Goal: Information Seeking & Learning: Learn about a topic

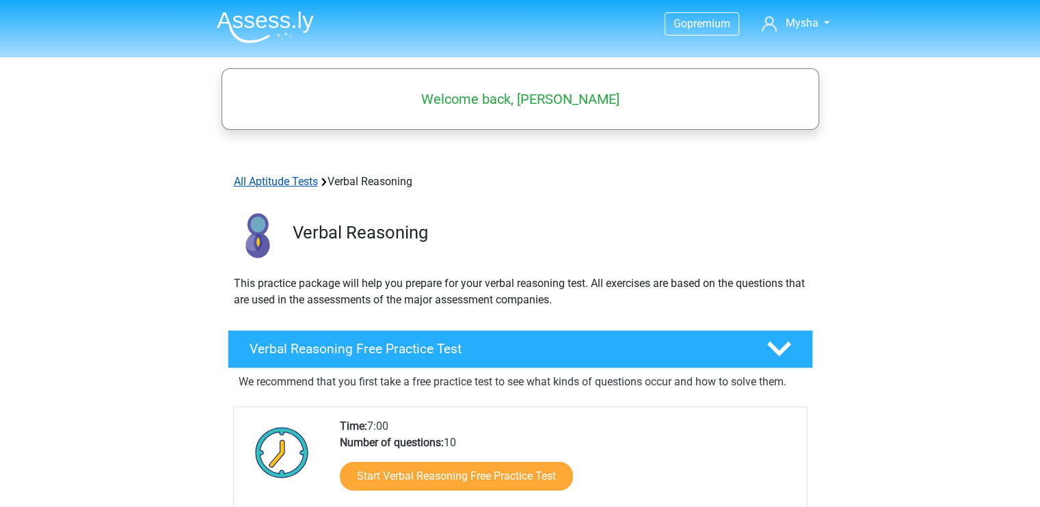
click at [300, 175] on link "All Aptitude Tests" at bounding box center [276, 181] width 84 height 13
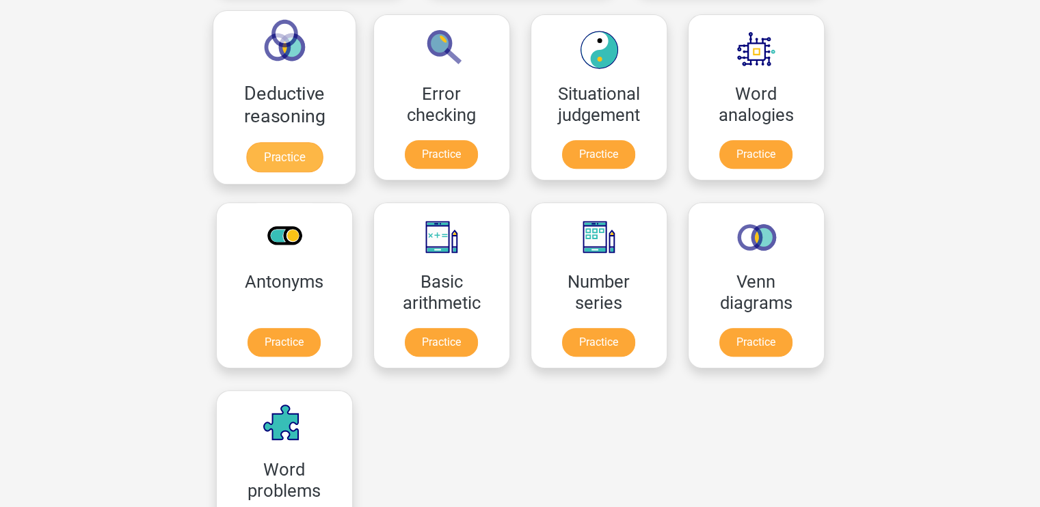
scroll to position [594, 0]
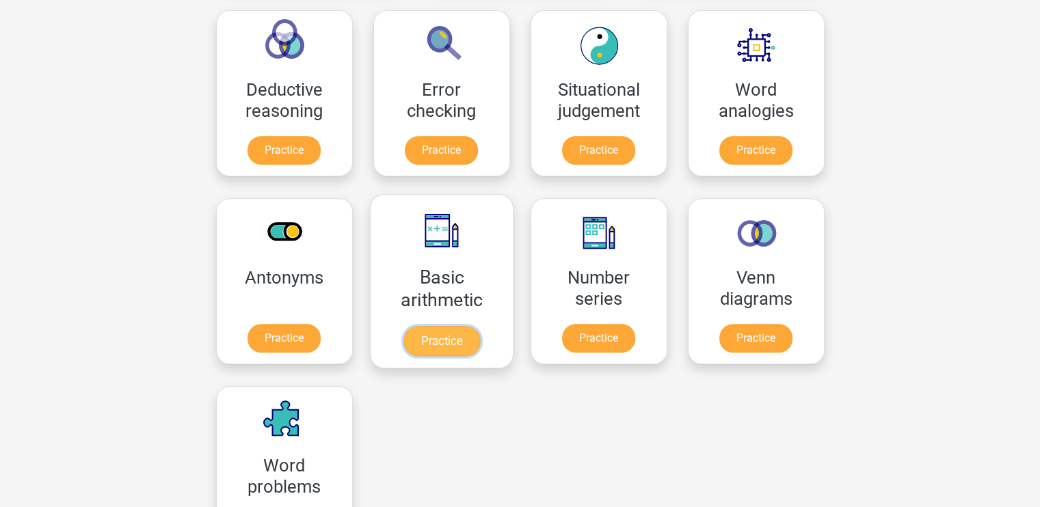
click at [479, 326] on link "Practice" at bounding box center [441, 341] width 77 height 30
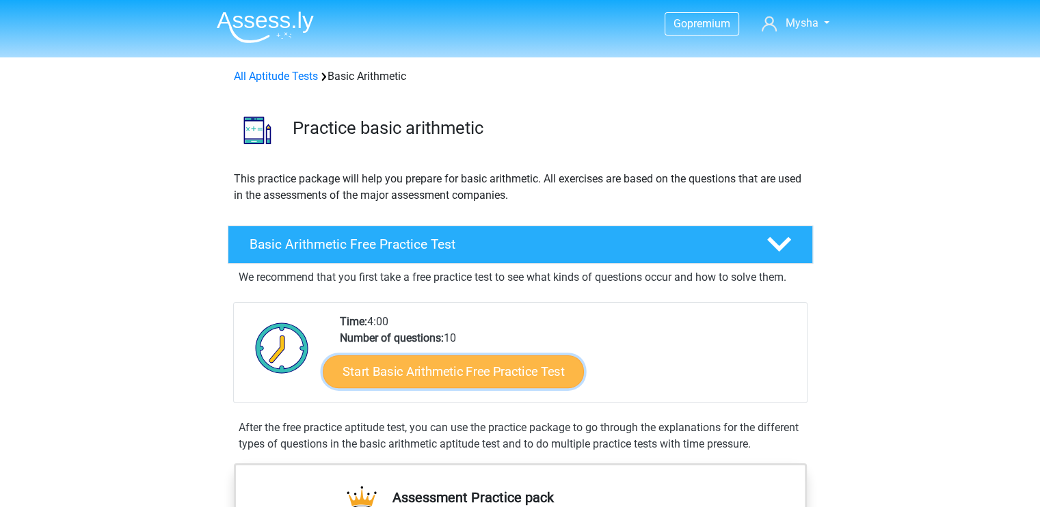
click at [434, 374] on link "Start Basic Arithmetic Free Practice Test" at bounding box center [453, 371] width 261 height 33
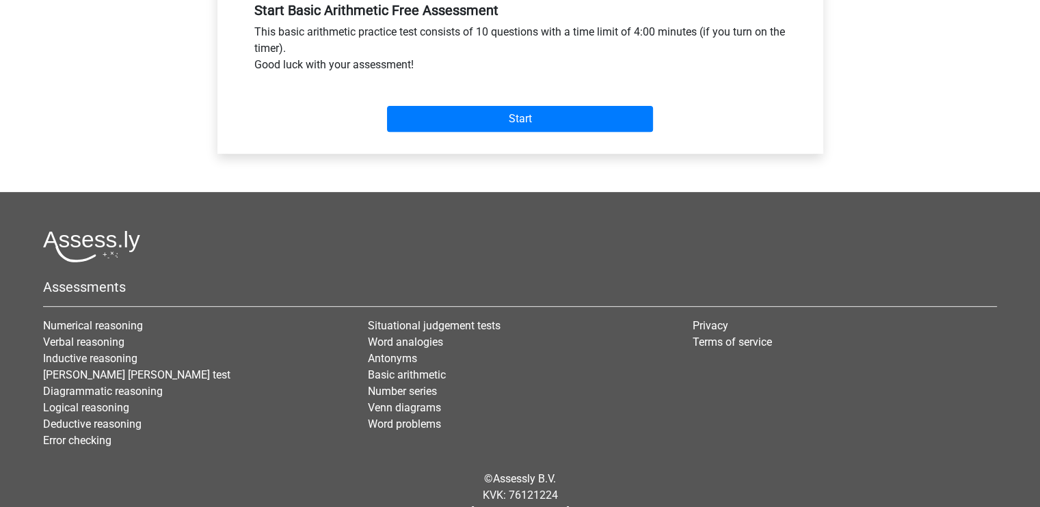
scroll to position [533, 0]
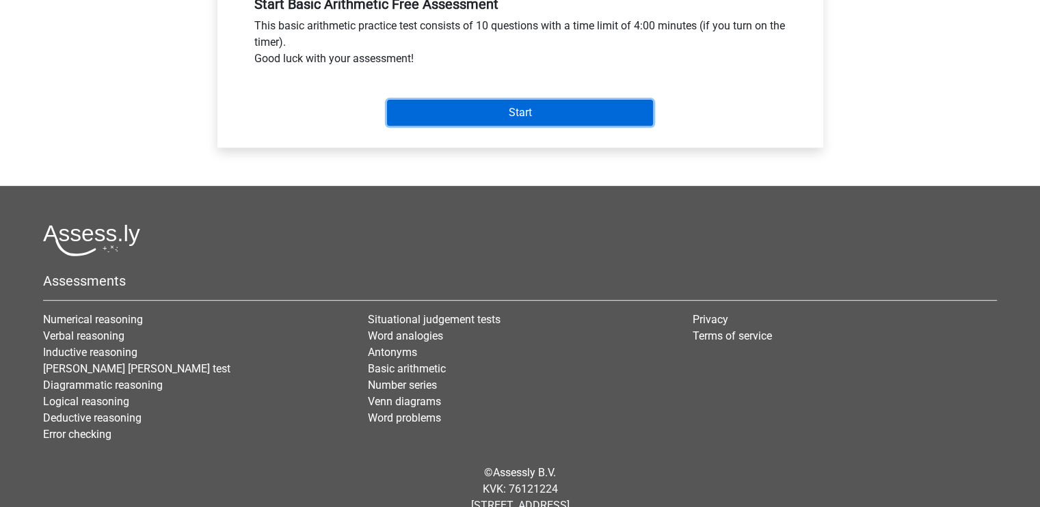
click at [461, 102] on input "Start" at bounding box center [520, 113] width 266 height 26
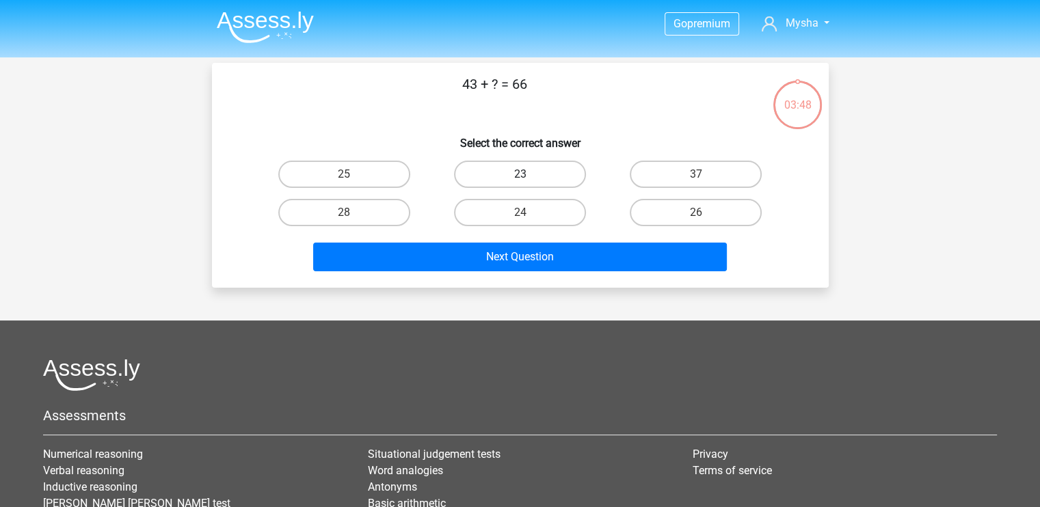
click at [536, 179] on label "23" at bounding box center [520, 174] width 132 height 27
click at [529, 179] on input "23" at bounding box center [524, 178] width 9 height 9
radio input "true"
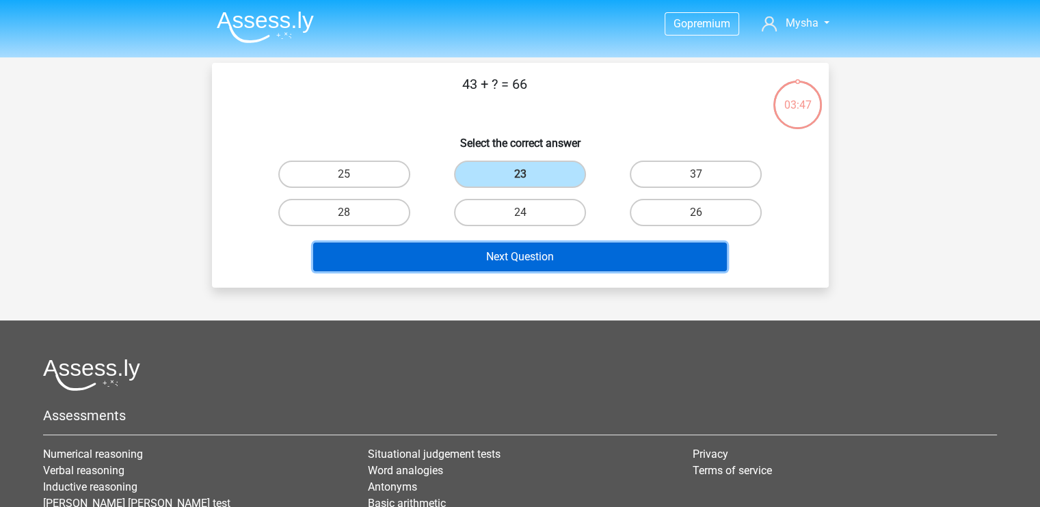
click at [541, 256] on button "Next Question" at bounding box center [520, 257] width 414 height 29
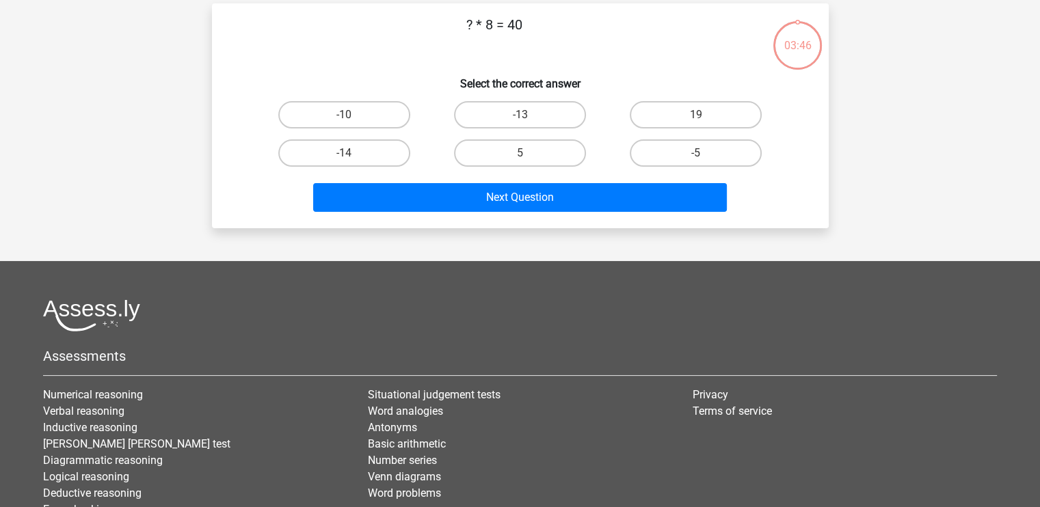
scroll to position [63, 0]
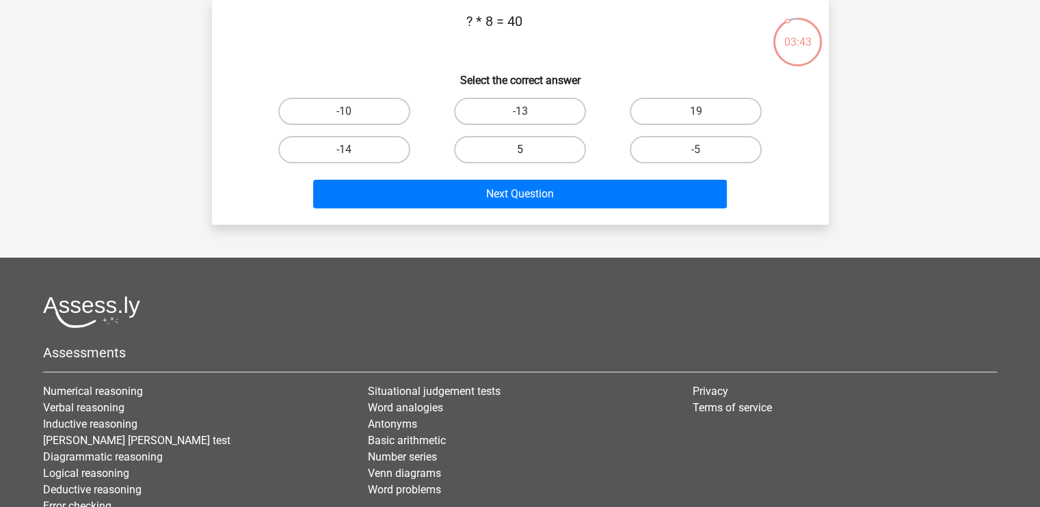
click at [537, 146] on label "5" at bounding box center [520, 149] width 132 height 27
click at [529, 150] on input "5" at bounding box center [524, 154] width 9 height 9
radio input "true"
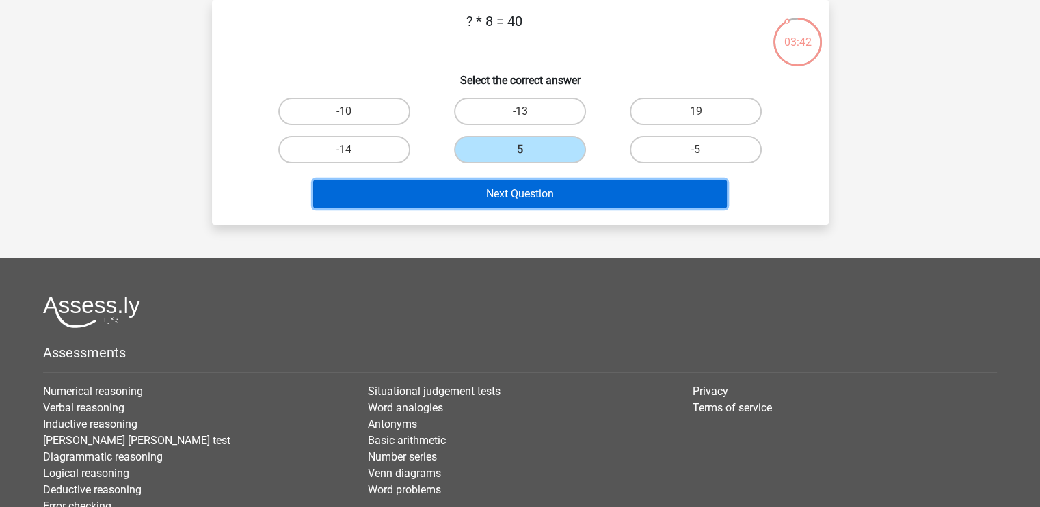
click at [529, 190] on button "Next Question" at bounding box center [520, 194] width 414 height 29
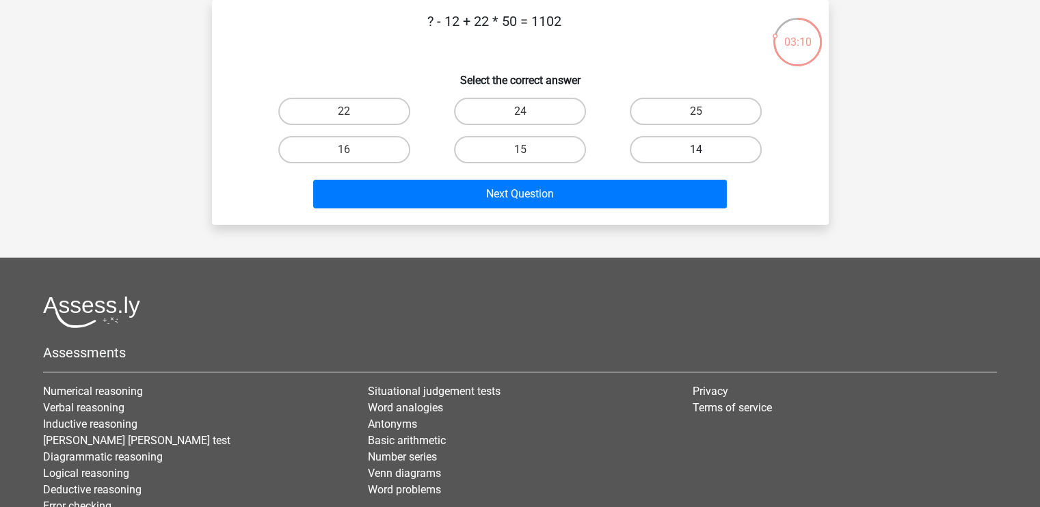
click at [719, 148] on label "14" at bounding box center [696, 149] width 132 height 27
click at [705, 150] on input "14" at bounding box center [700, 154] width 9 height 9
radio input "true"
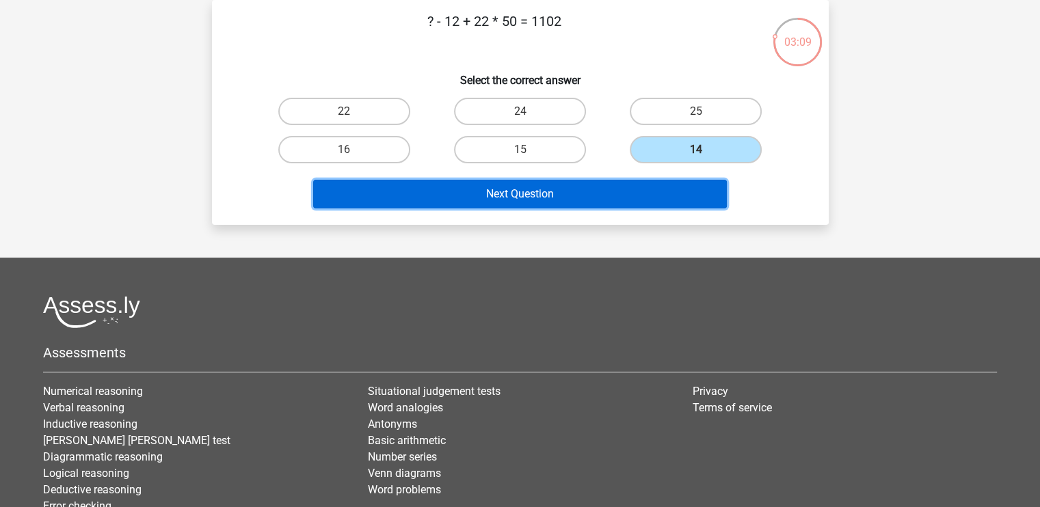
click at [607, 185] on button "Next Question" at bounding box center [520, 194] width 414 height 29
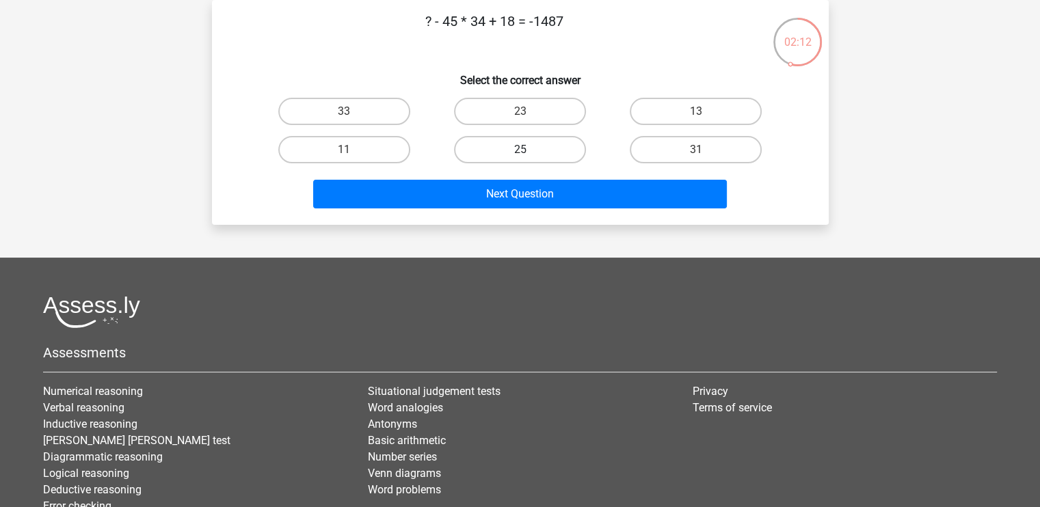
click at [561, 147] on label "25" at bounding box center [520, 149] width 132 height 27
click at [529, 150] on input "25" at bounding box center [524, 154] width 9 height 9
radio input "true"
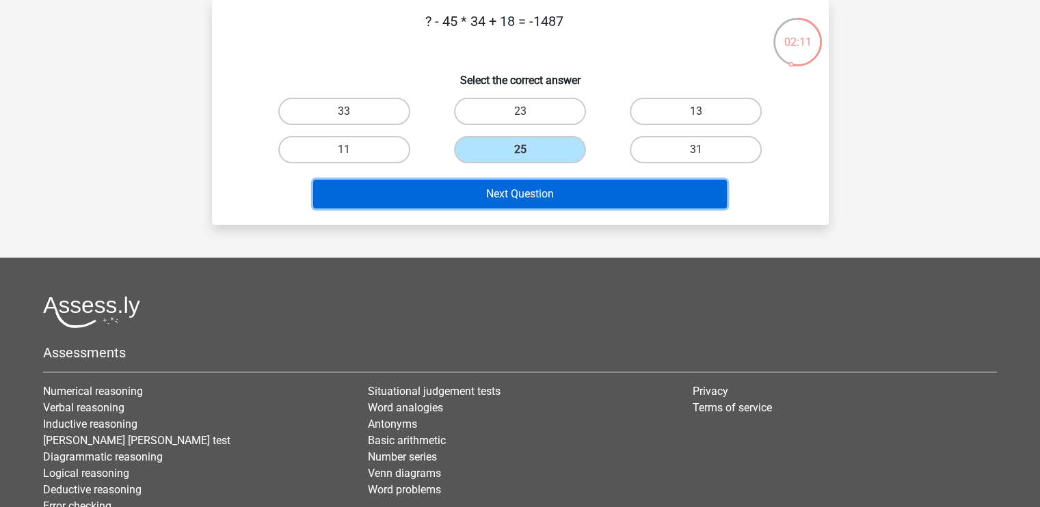
click at [555, 188] on button "Next Question" at bounding box center [520, 194] width 414 height 29
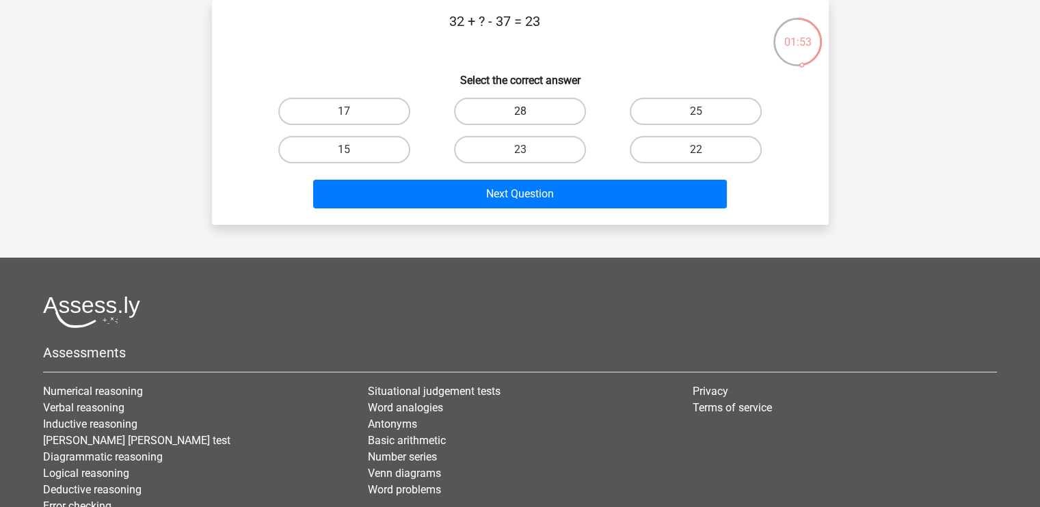
click at [542, 103] on label "28" at bounding box center [520, 111] width 132 height 27
click at [529, 111] on input "28" at bounding box center [524, 115] width 9 height 9
radio input "true"
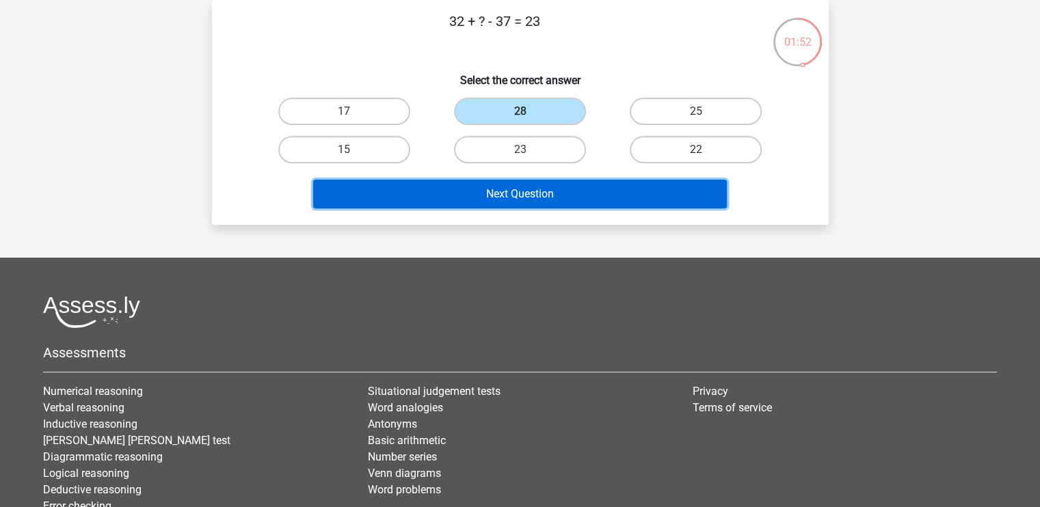
click at [524, 199] on button "Next Question" at bounding box center [520, 194] width 414 height 29
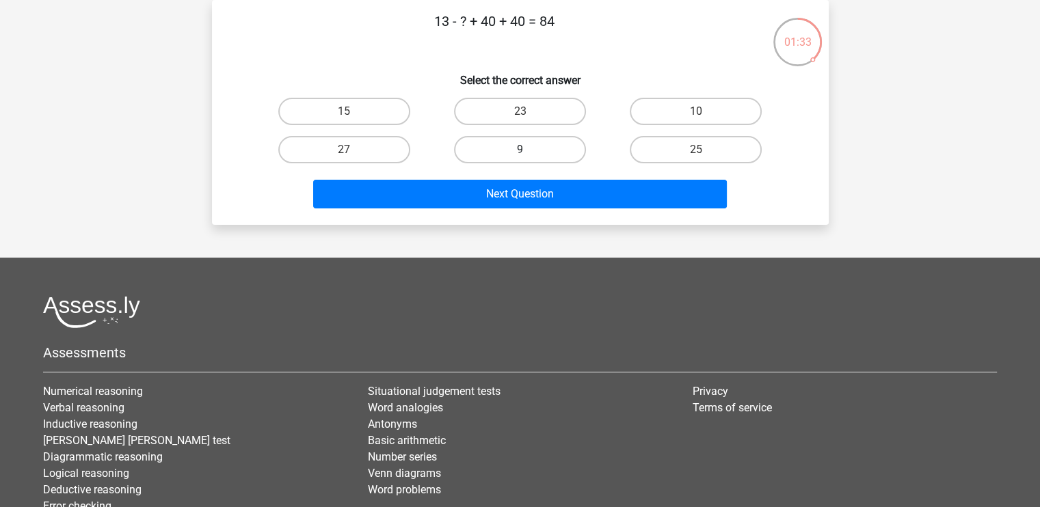
click at [530, 153] on label "9" at bounding box center [520, 149] width 132 height 27
click at [529, 153] on input "9" at bounding box center [524, 154] width 9 height 9
radio input "true"
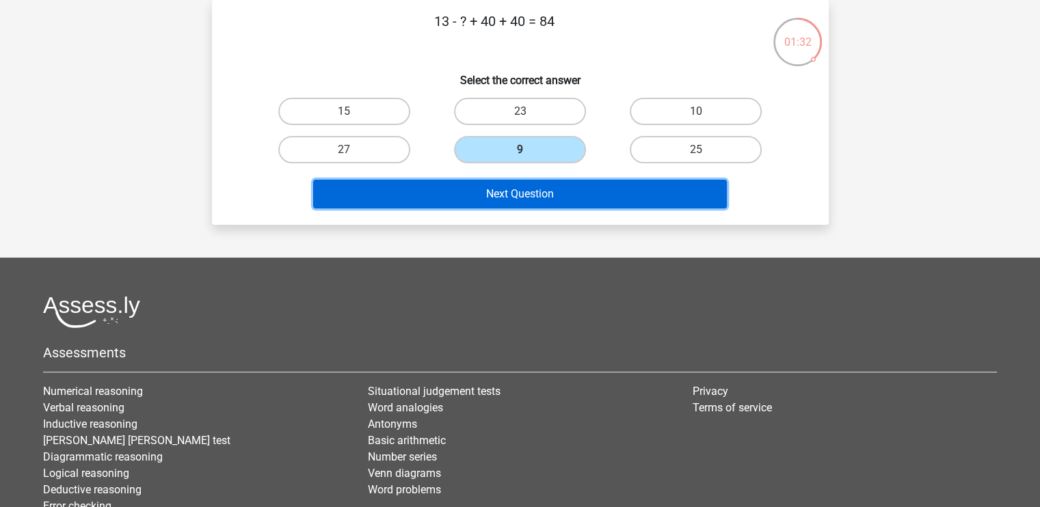
click at [527, 184] on button "Next Question" at bounding box center [520, 194] width 414 height 29
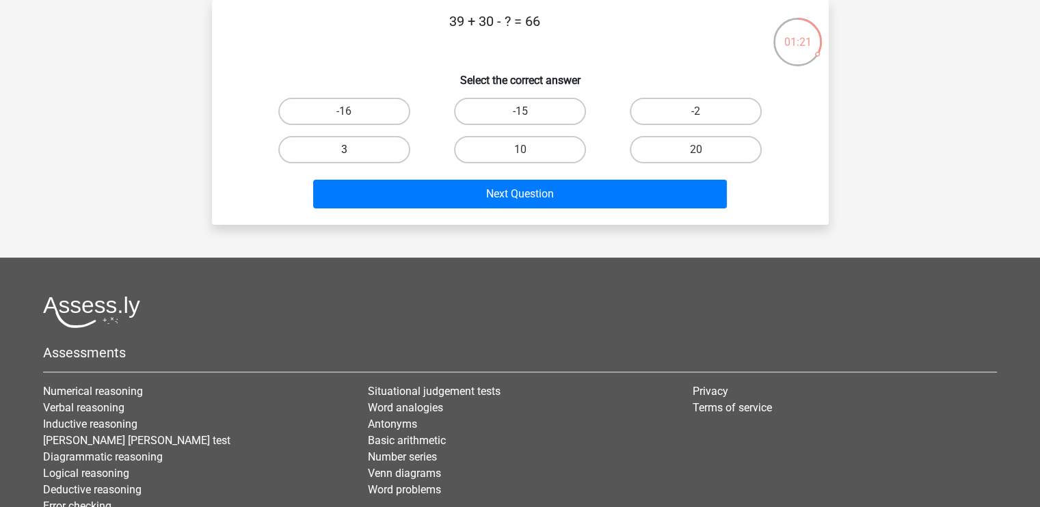
click at [369, 153] on label "3" at bounding box center [344, 149] width 132 height 27
click at [353, 153] on input "3" at bounding box center [348, 154] width 9 height 9
radio input "true"
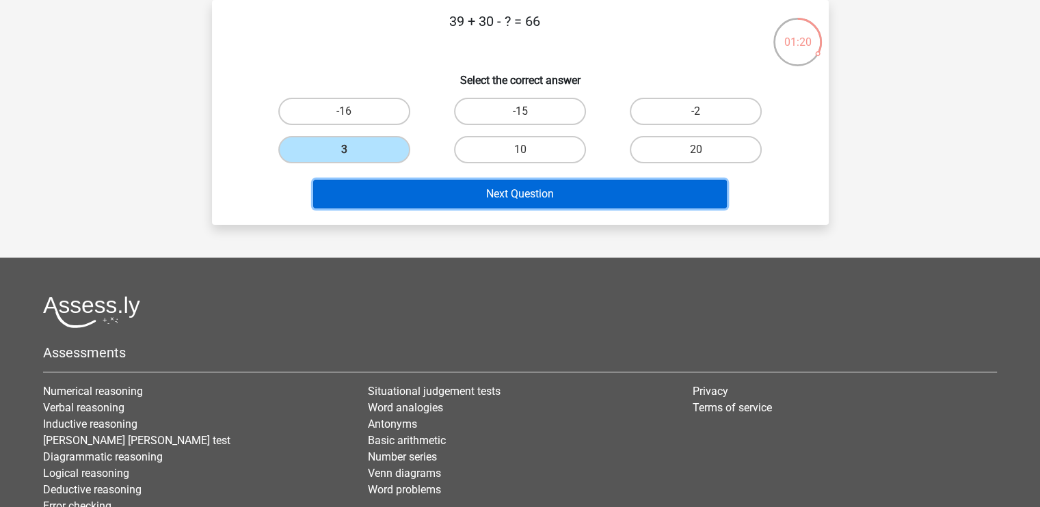
click at [412, 205] on button "Next Question" at bounding box center [520, 194] width 414 height 29
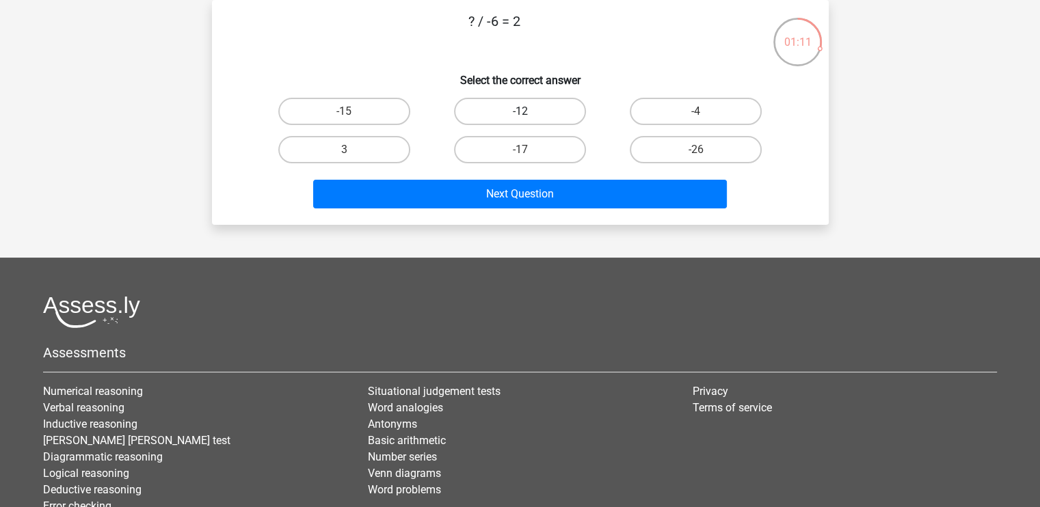
click at [480, 105] on label "-12" at bounding box center [520, 111] width 132 height 27
click at [520, 111] on input "-12" at bounding box center [524, 115] width 9 height 9
radio input "true"
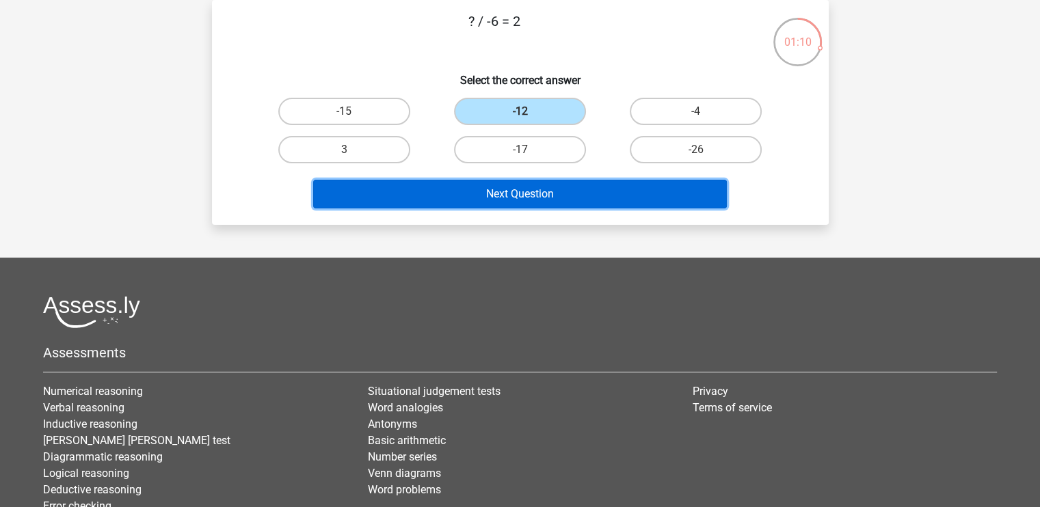
click at [438, 190] on button "Next Question" at bounding box center [520, 194] width 414 height 29
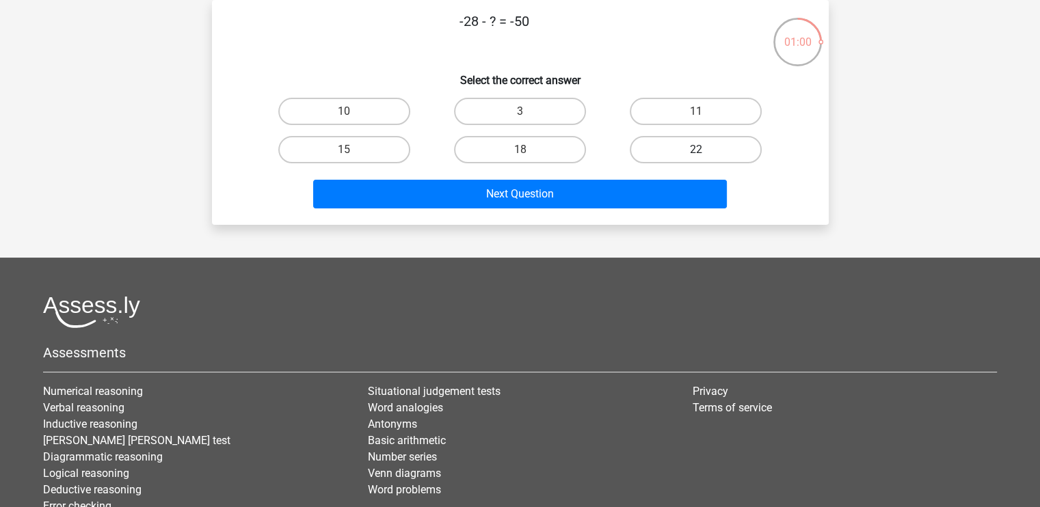
click at [696, 143] on label "22" at bounding box center [696, 149] width 132 height 27
click at [696, 150] on input "22" at bounding box center [700, 154] width 9 height 9
radio input "true"
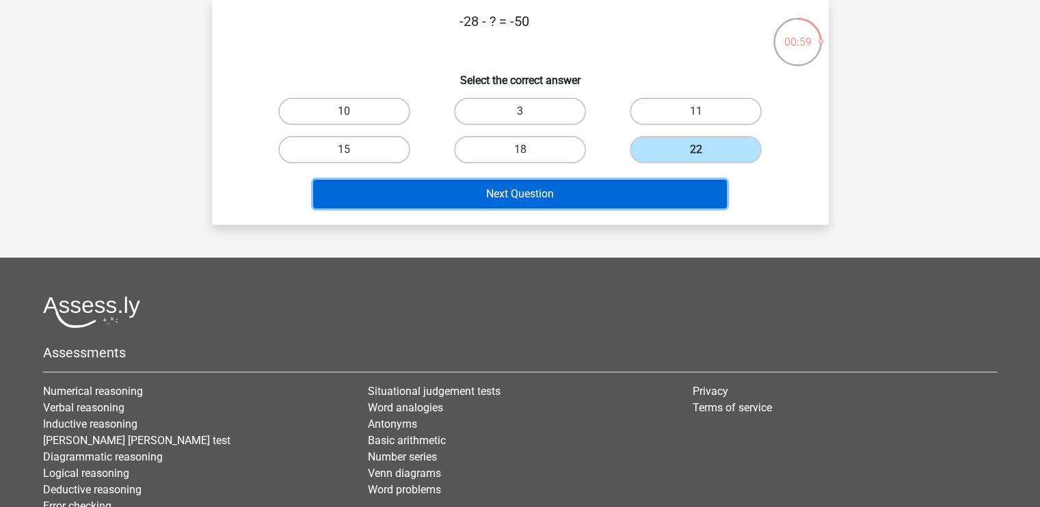
click at [624, 193] on button "Next Question" at bounding box center [520, 194] width 414 height 29
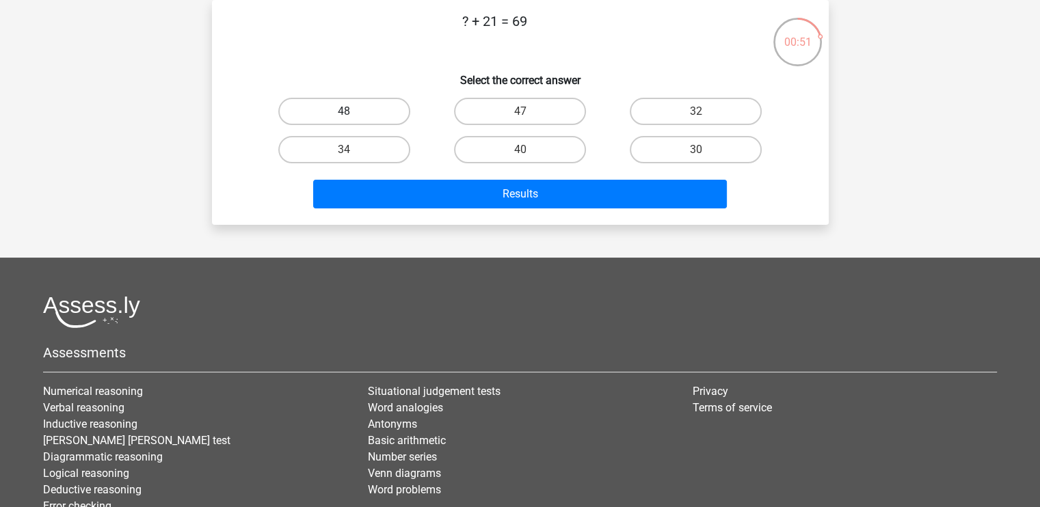
click at [349, 108] on label "48" at bounding box center [344, 111] width 132 height 27
click at [349, 111] on input "48" at bounding box center [348, 115] width 9 height 9
radio input "true"
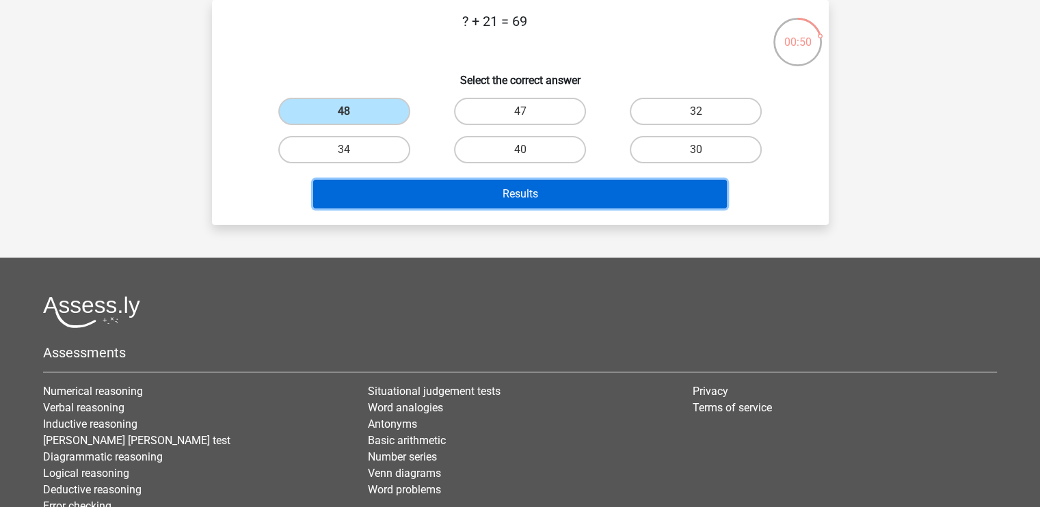
click at [402, 192] on button "Results" at bounding box center [520, 194] width 414 height 29
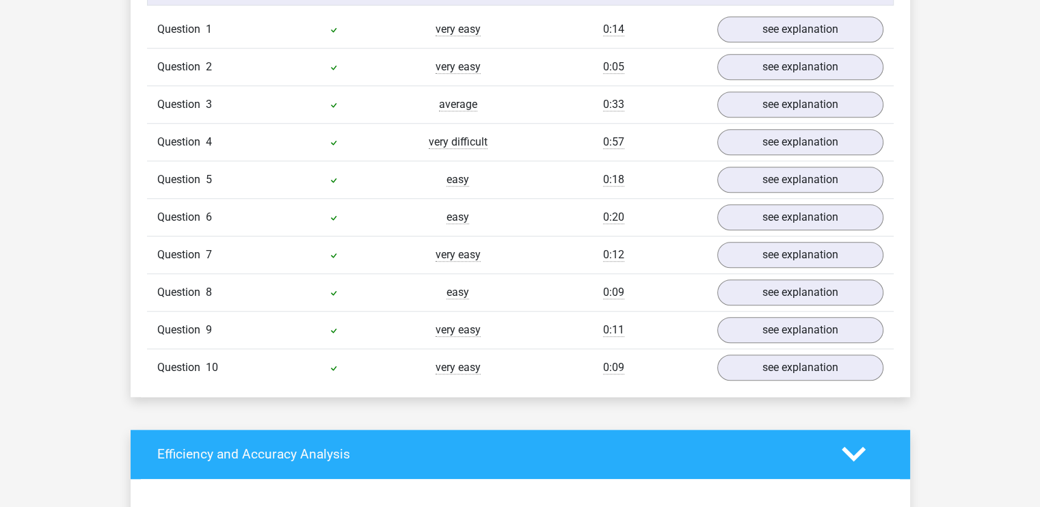
scroll to position [1141, 0]
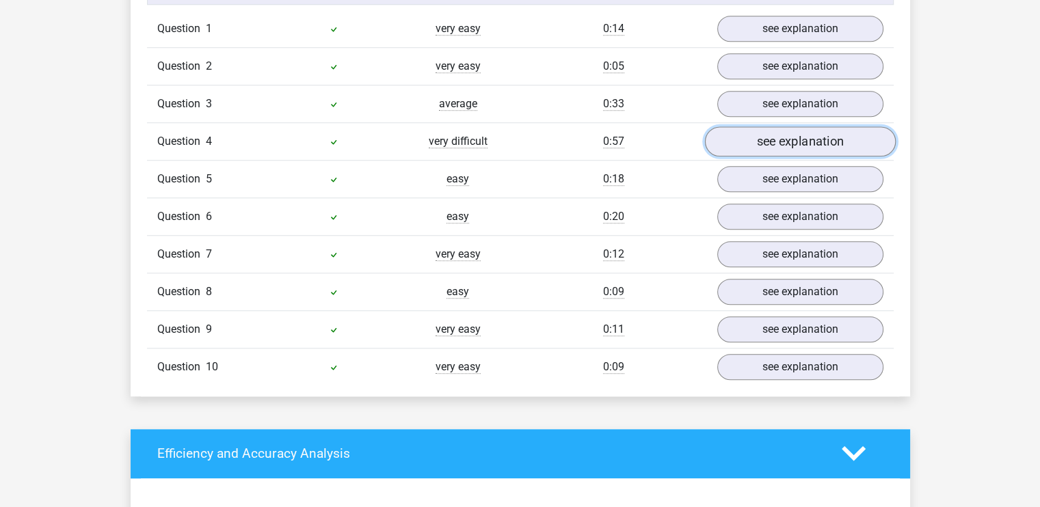
click at [842, 140] on link "see explanation" at bounding box center [799, 142] width 191 height 30
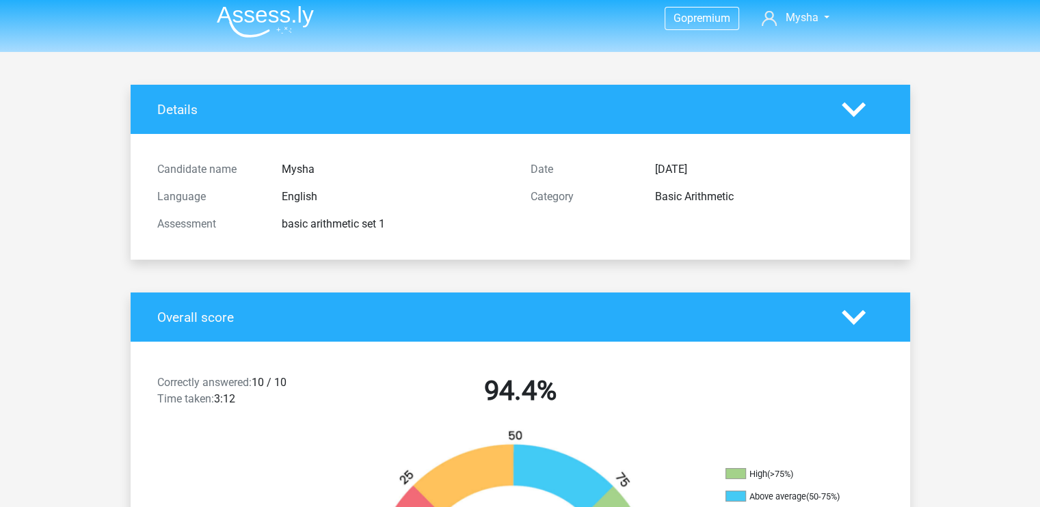
scroll to position [0, 0]
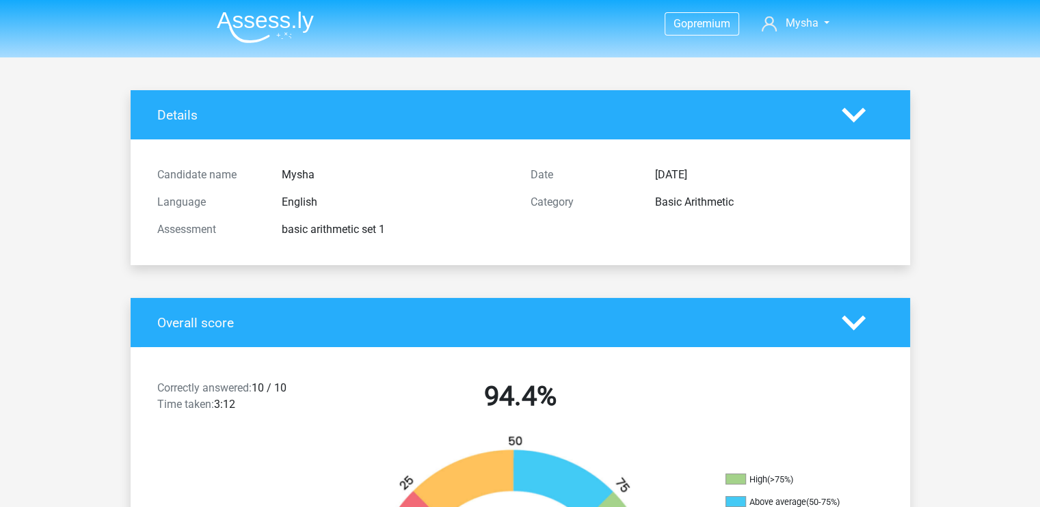
click at [848, 111] on polygon at bounding box center [854, 114] width 24 height 15
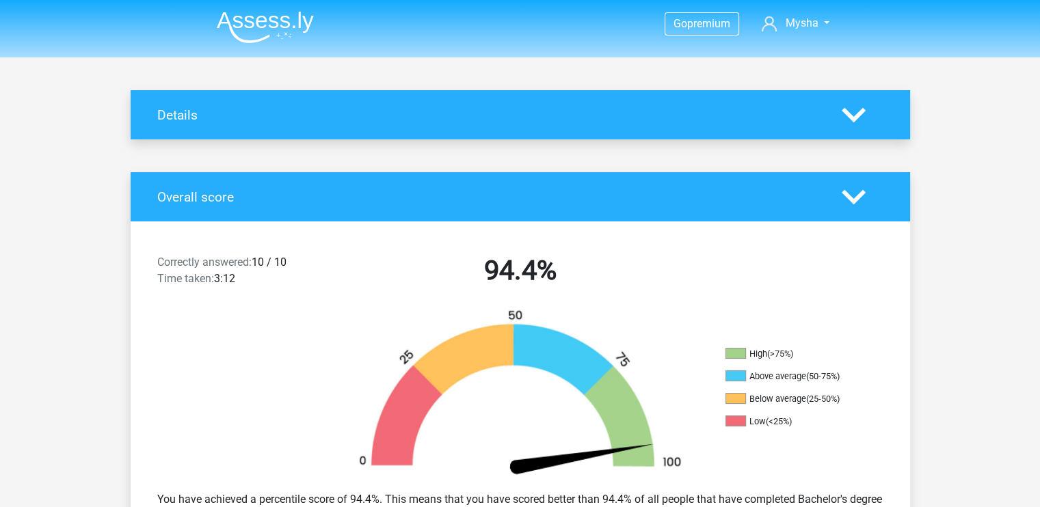
click at [829, 191] on div "Overall score" at bounding box center [489, 197] width 684 height 16
click at [843, 198] on icon at bounding box center [854, 197] width 24 height 24
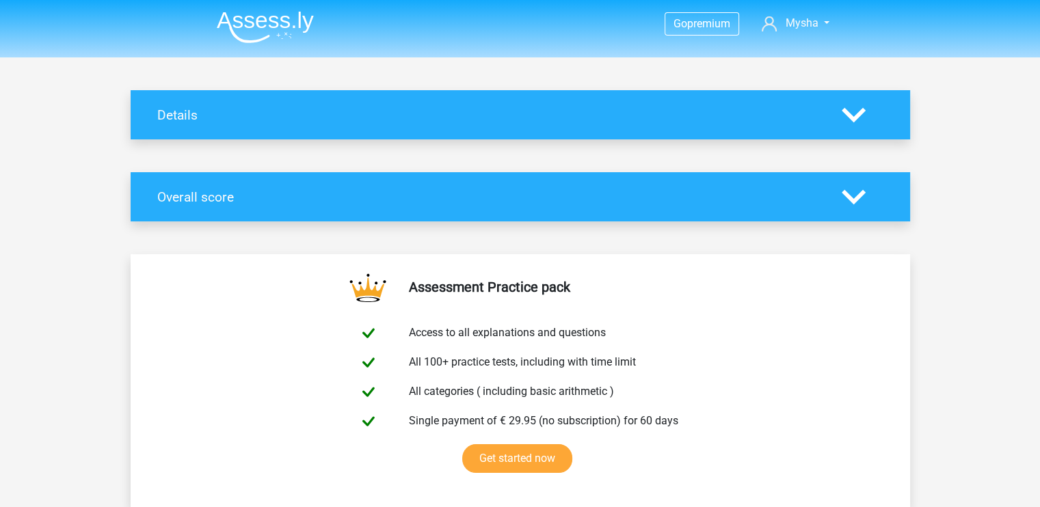
click at [853, 122] on icon at bounding box center [854, 115] width 24 height 24
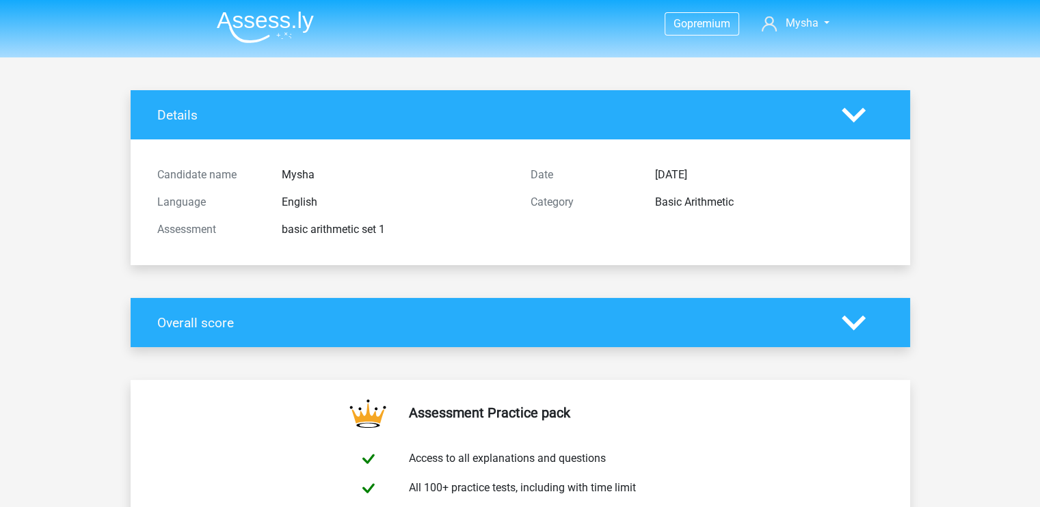
click at [845, 319] on polygon at bounding box center [854, 322] width 24 height 15
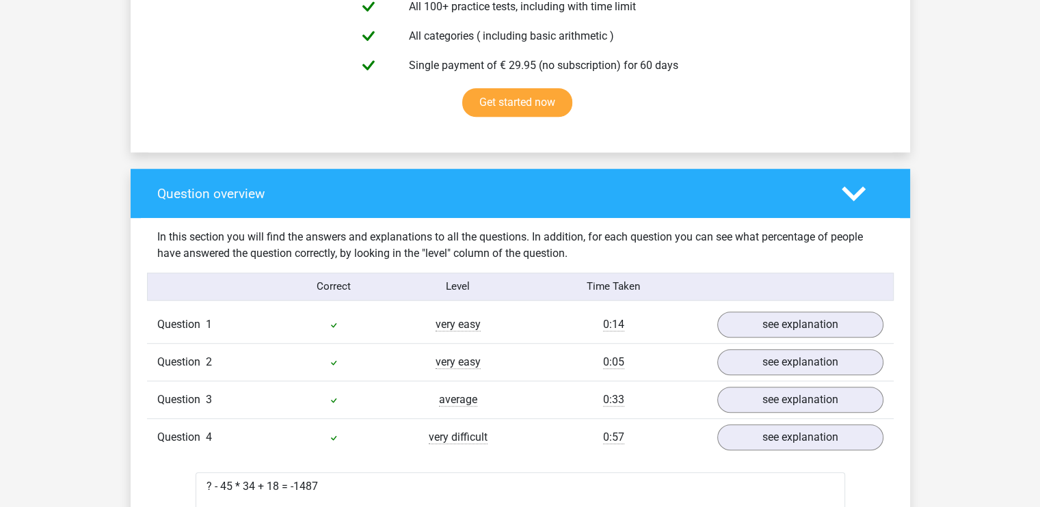
scroll to position [844, 0]
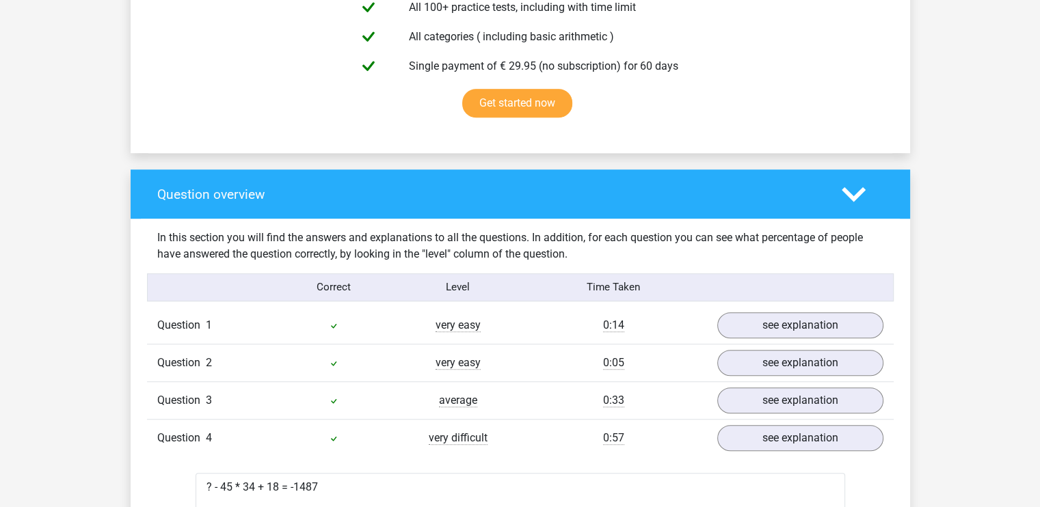
click at [848, 191] on polygon at bounding box center [854, 194] width 24 height 15
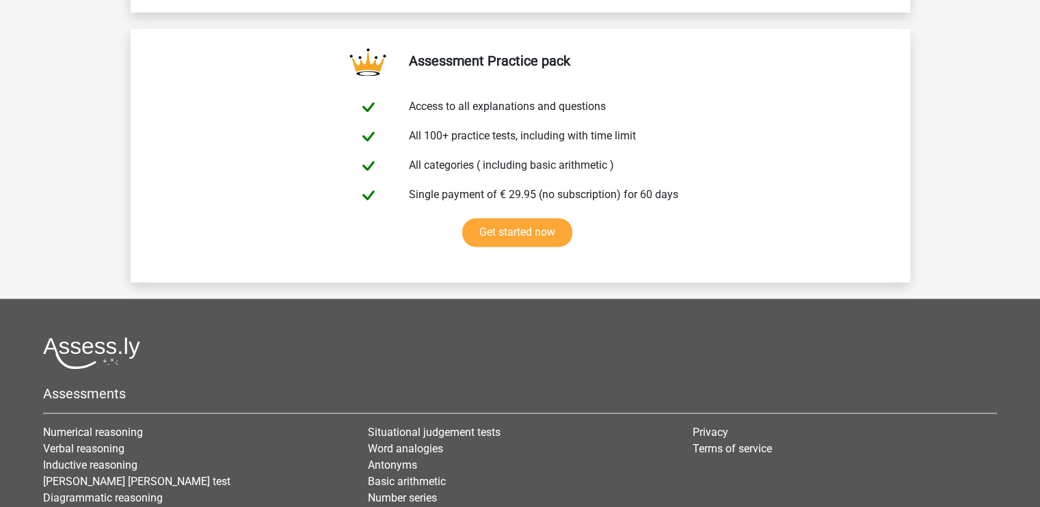
scroll to position [1970, 0]
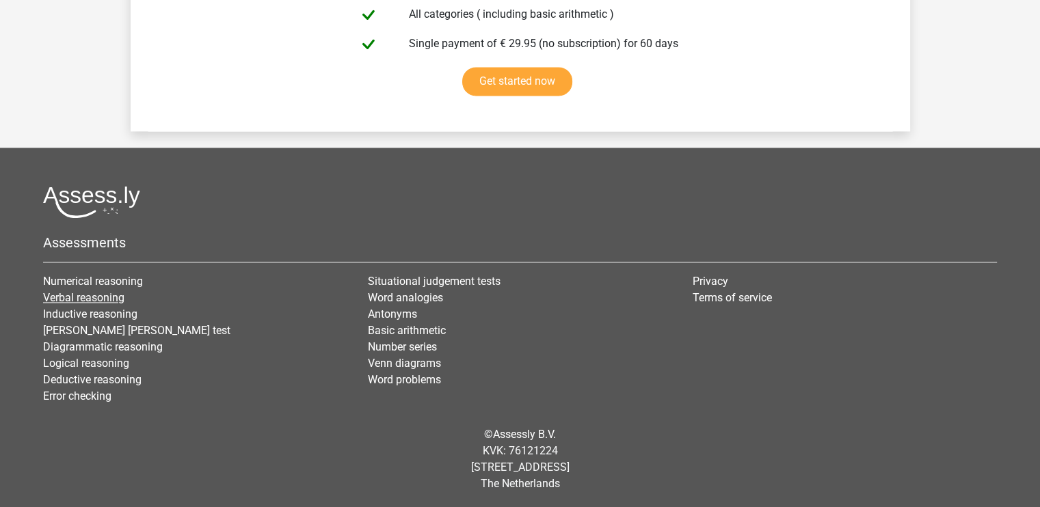
click at [79, 302] on link "Verbal reasoning" at bounding box center [83, 297] width 81 height 13
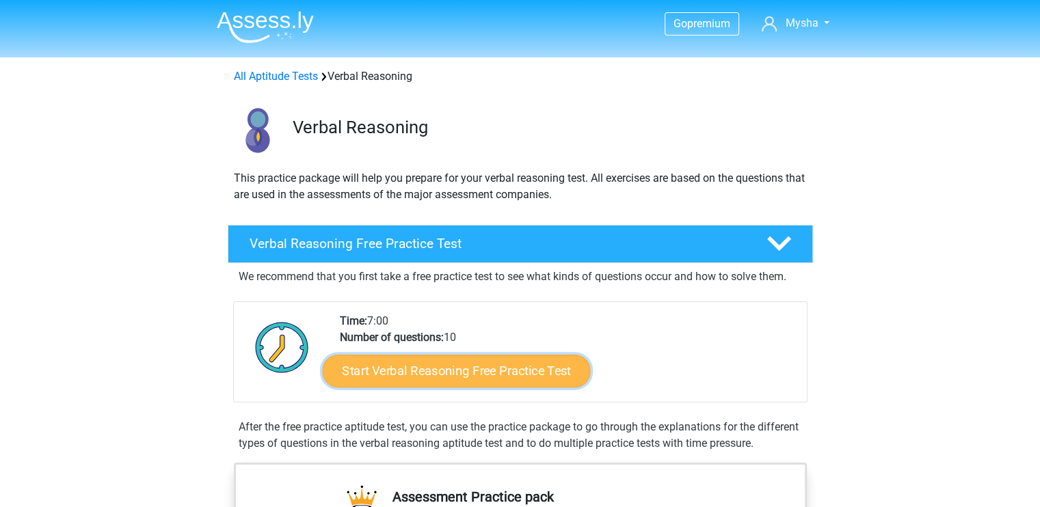
click at [473, 376] on link "Start Verbal Reasoning Free Practice Test" at bounding box center [456, 371] width 268 height 33
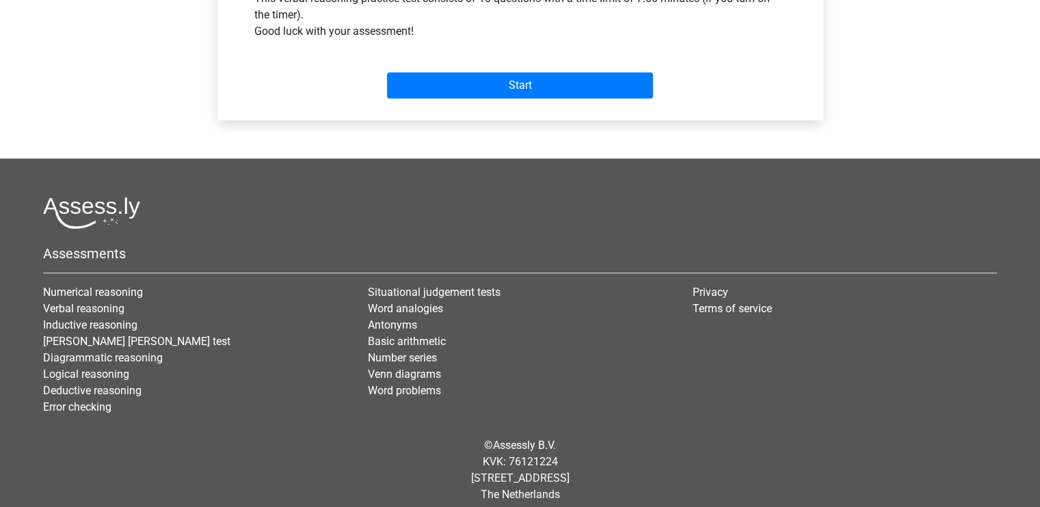
scroll to position [572, 0]
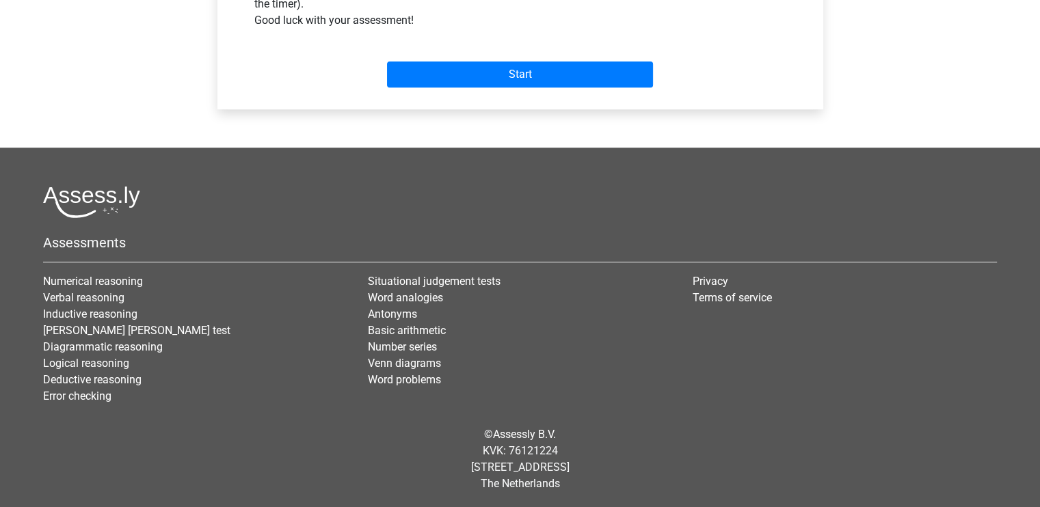
click at [542, 88] on div "Start" at bounding box center [520, 63] width 553 height 59
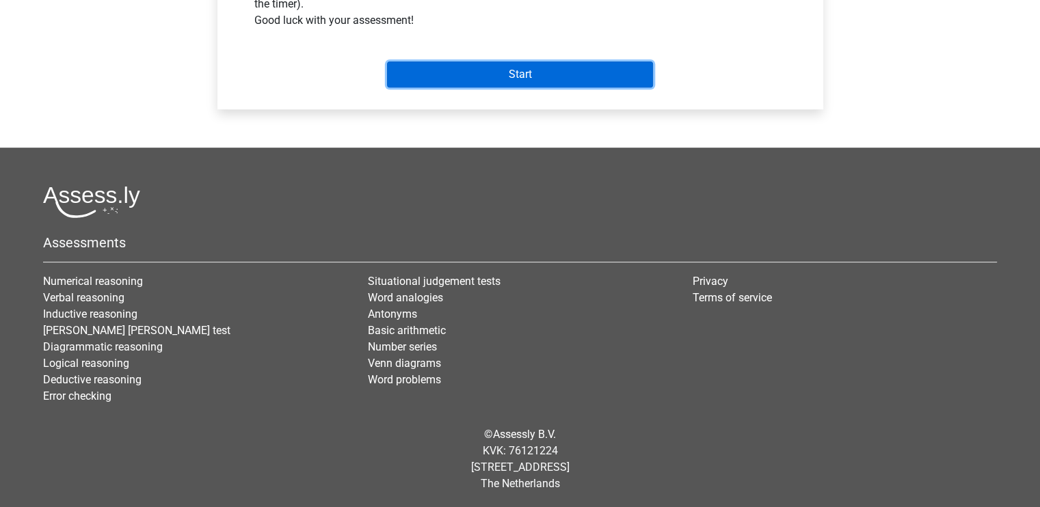
click at [539, 79] on input "Start" at bounding box center [520, 75] width 266 height 26
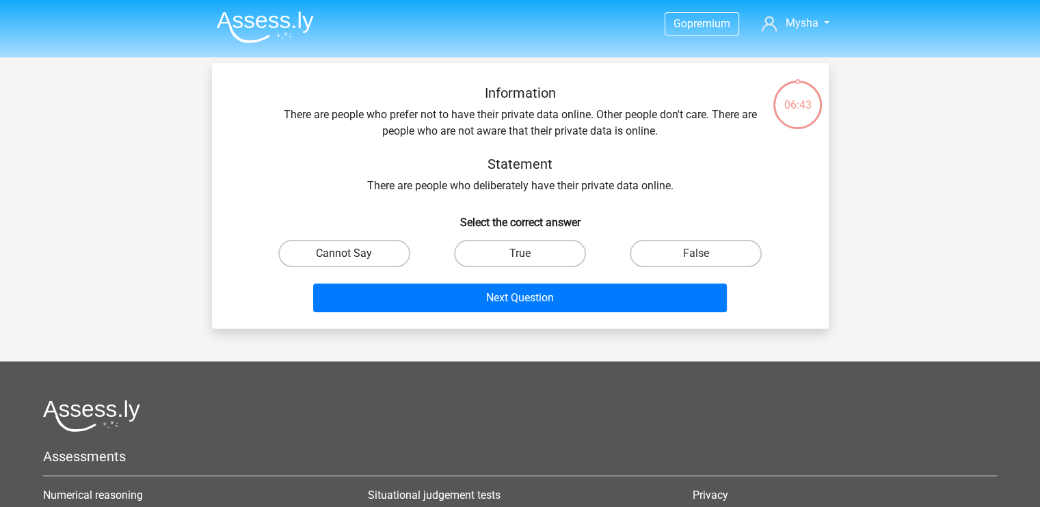
click at [388, 249] on label "Cannot Say" at bounding box center [344, 253] width 132 height 27
click at [353, 254] on input "Cannot Say" at bounding box center [348, 258] width 9 height 9
radio input "true"
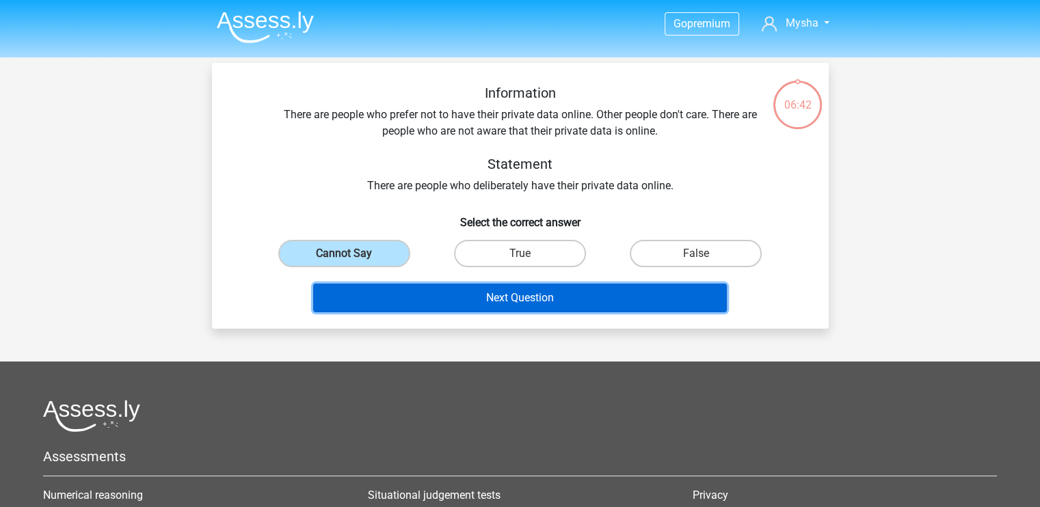
click at [414, 287] on button "Next Question" at bounding box center [520, 298] width 414 height 29
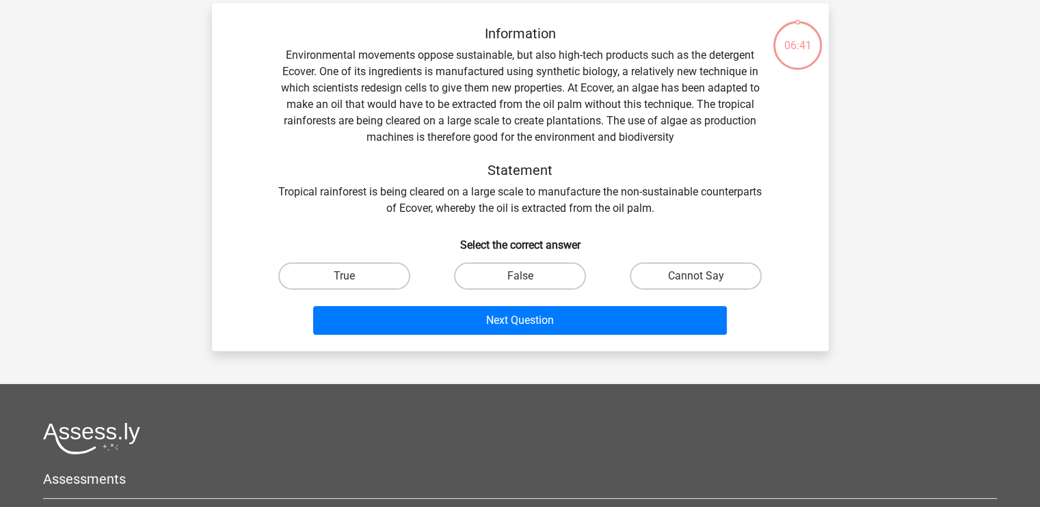
scroll to position [63, 0]
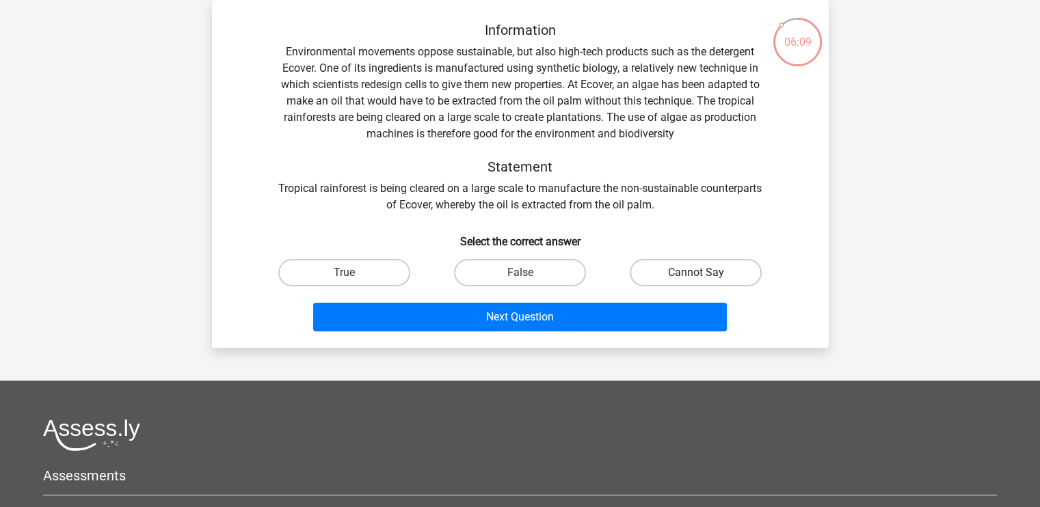
click at [648, 276] on label "Cannot Say" at bounding box center [696, 272] width 132 height 27
click at [696, 276] on input "Cannot Say" at bounding box center [700, 277] width 9 height 9
radio input "true"
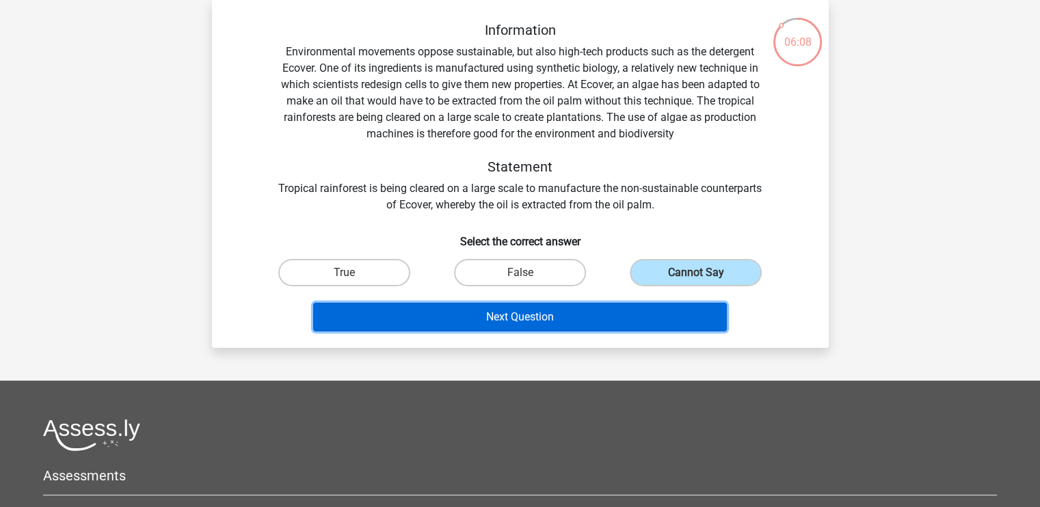
click at [594, 311] on button "Next Question" at bounding box center [520, 317] width 414 height 29
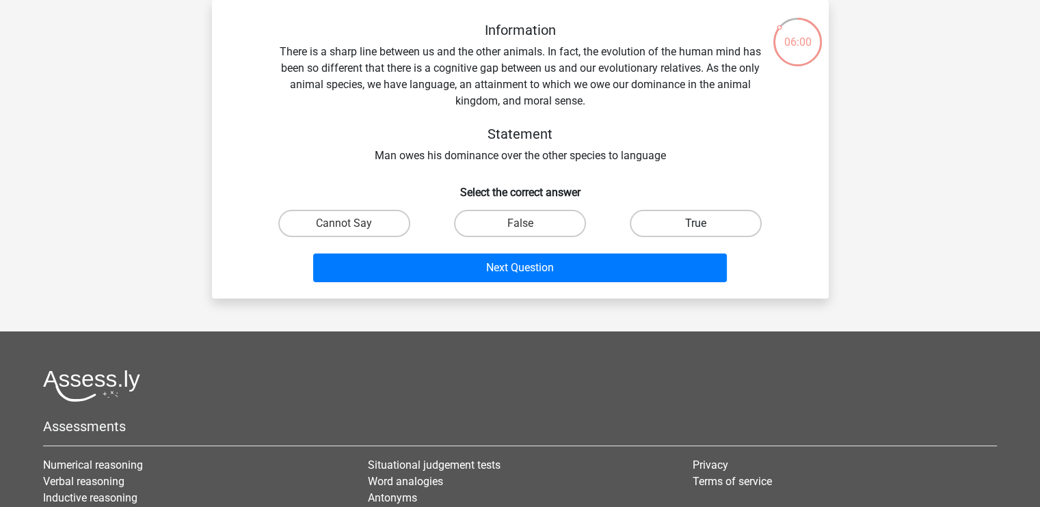
click at [721, 226] on label "True" at bounding box center [696, 223] width 132 height 27
click at [705, 226] on input "True" at bounding box center [700, 228] width 9 height 9
radio input "true"
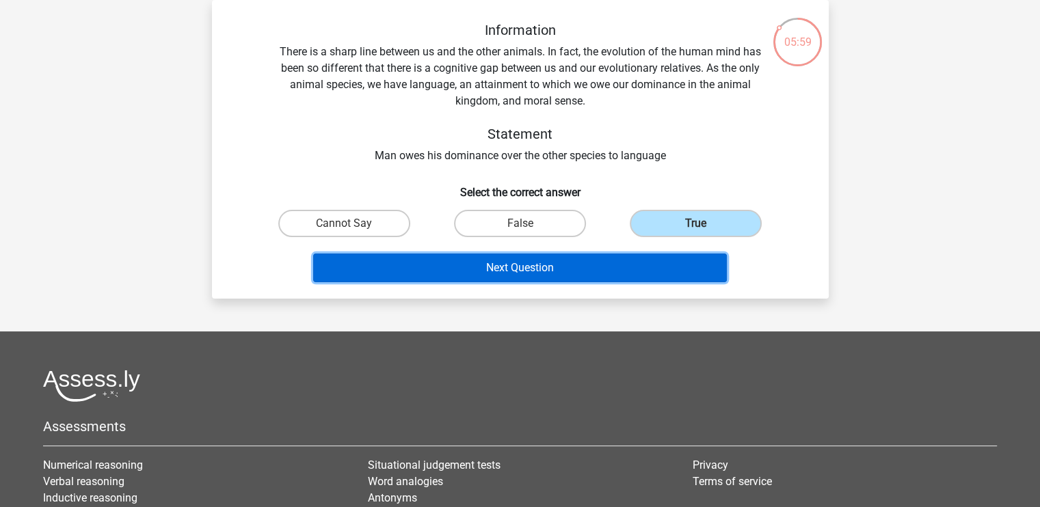
click at [670, 256] on button "Next Question" at bounding box center [520, 268] width 414 height 29
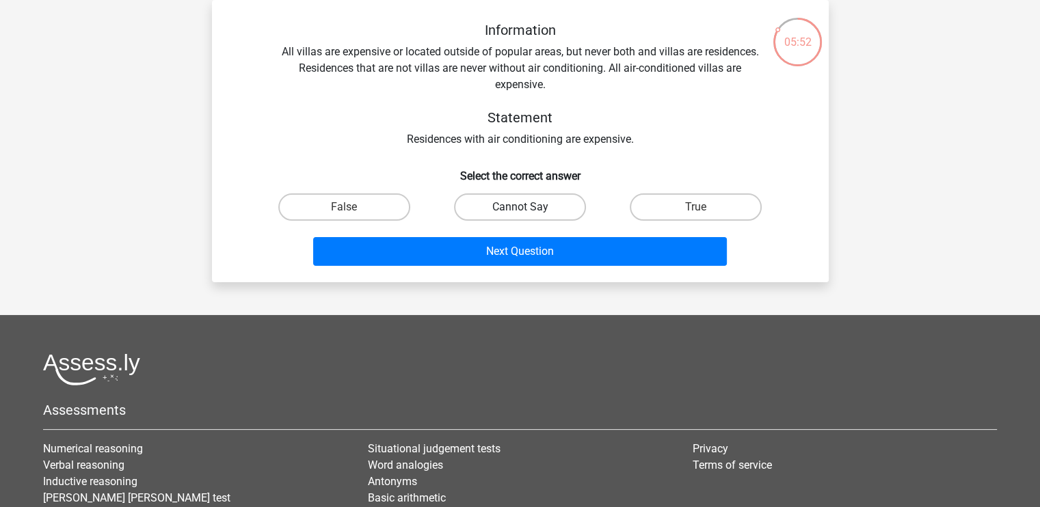
click at [505, 217] on label "Cannot Say" at bounding box center [520, 207] width 132 height 27
click at [520, 216] on input "Cannot Say" at bounding box center [524, 211] width 9 height 9
radio input "true"
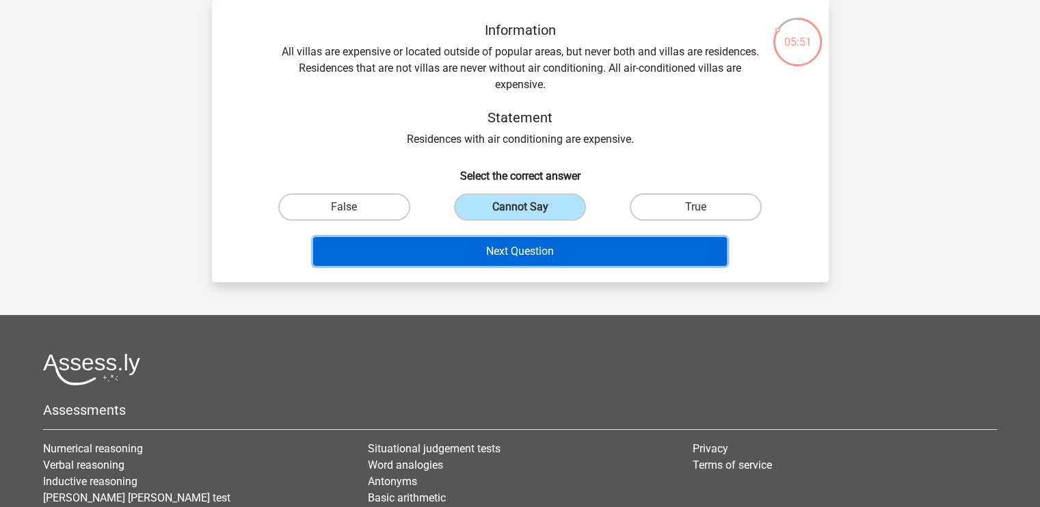
click at [509, 239] on button "Next Question" at bounding box center [520, 251] width 414 height 29
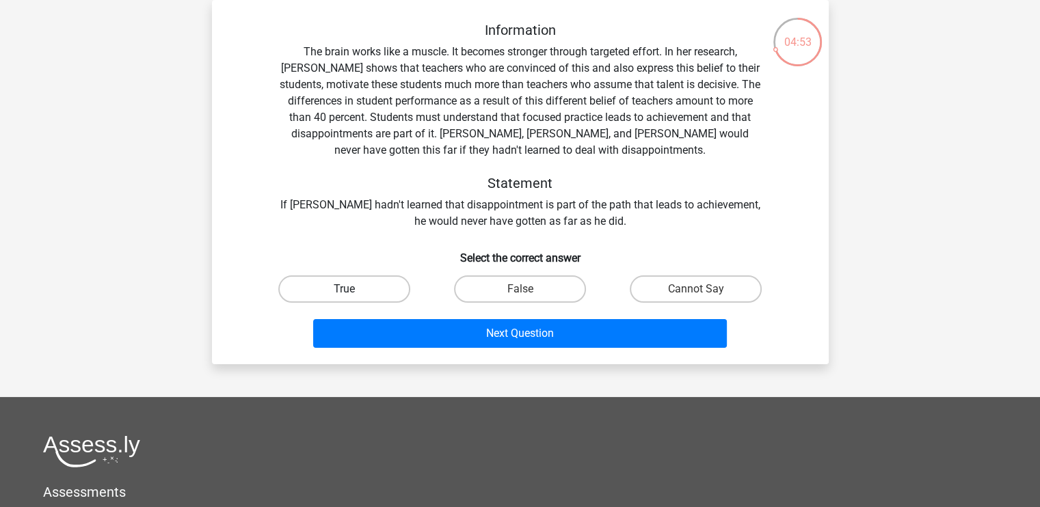
click at [341, 291] on label "True" at bounding box center [344, 289] width 132 height 27
click at [344, 291] on input "True" at bounding box center [348, 293] width 9 height 9
radio input "true"
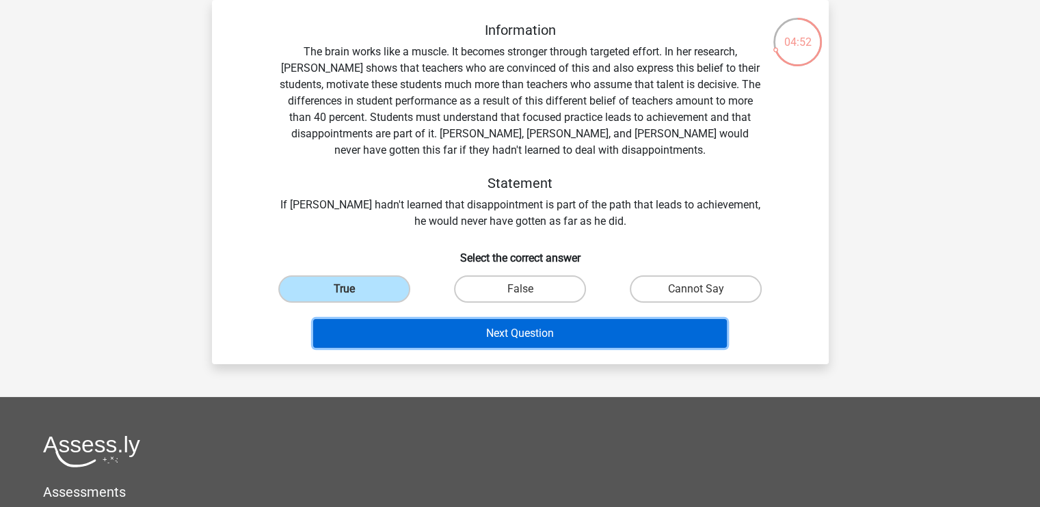
click at [361, 337] on button "Next Question" at bounding box center [520, 333] width 414 height 29
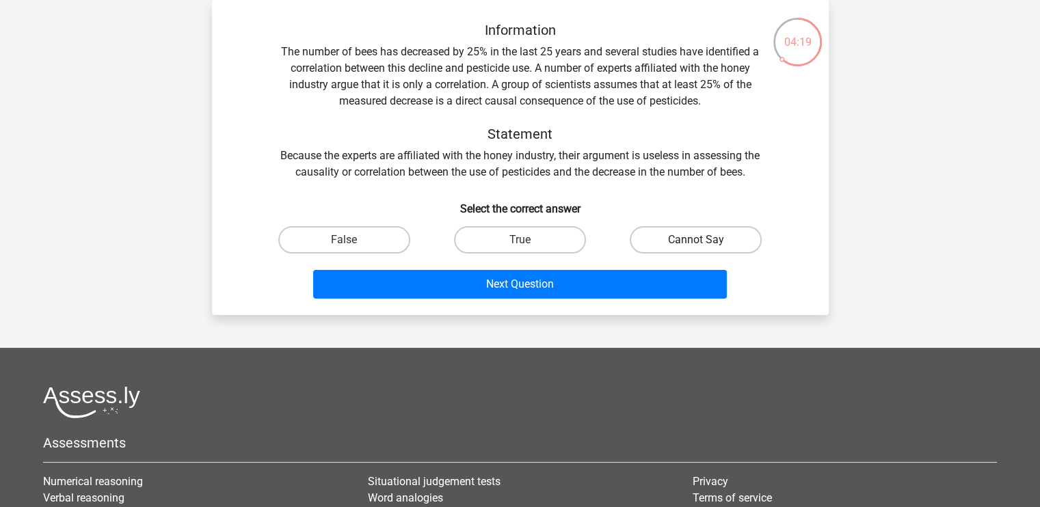
click at [652, 245] on label "Cannot Say" at bounding box center [696, 239] width 132 height 27
click at [696, 245] on input "Cannot Say" at bounding box center [700, 244] width 9 height 9
radio input "true"
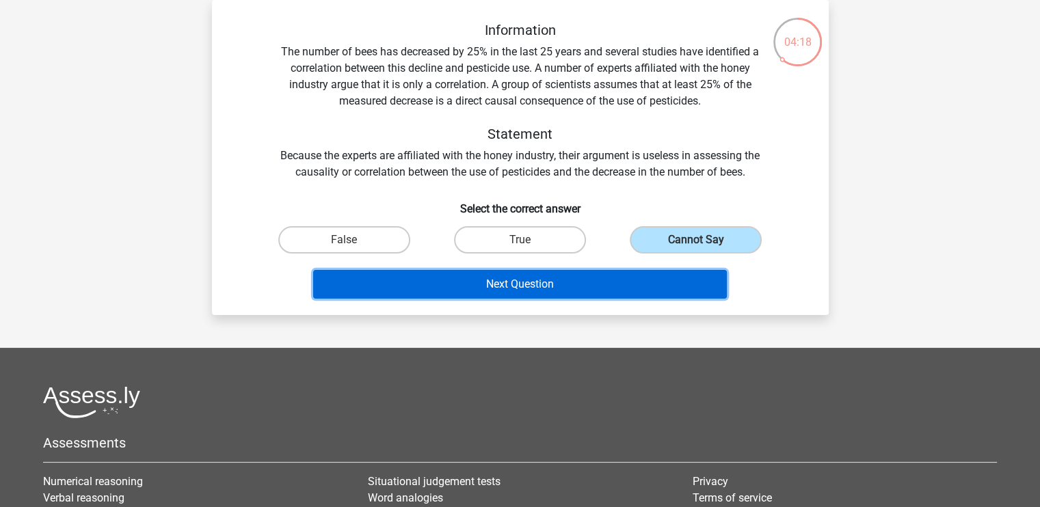
click at [590, 284] on button "Next Question" at bounding box center [520, 284] width 414 height 29
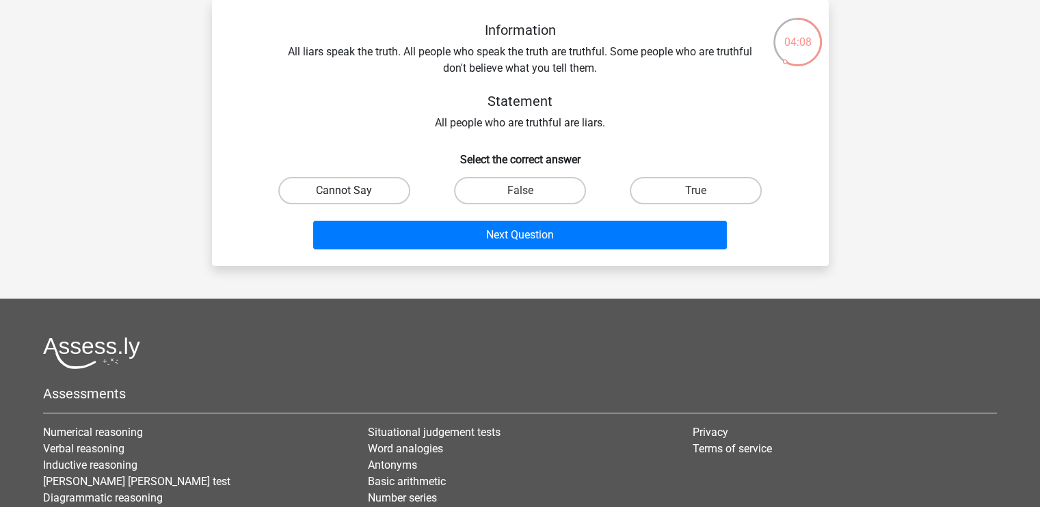
click at [293, 189] on label "Cannot Say" at bounding box center [344, 190] width 132 height 27
click at [344, 191] on input "Cannot Say" at bounding box center [348, 195] width 9 height 9
radio input "true"
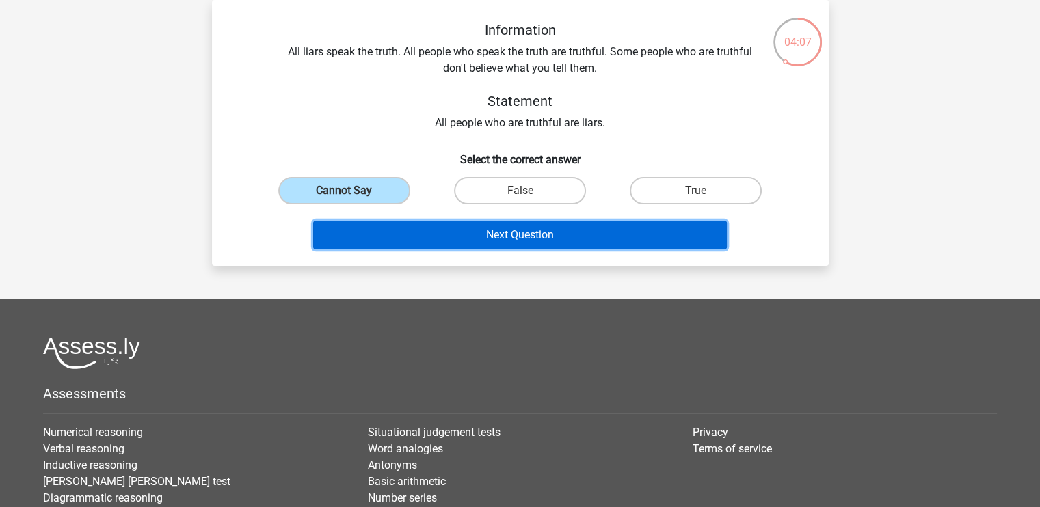
click at [412, 240] on button "Next Question" at bounding box center [520, 235] width 414 height 29
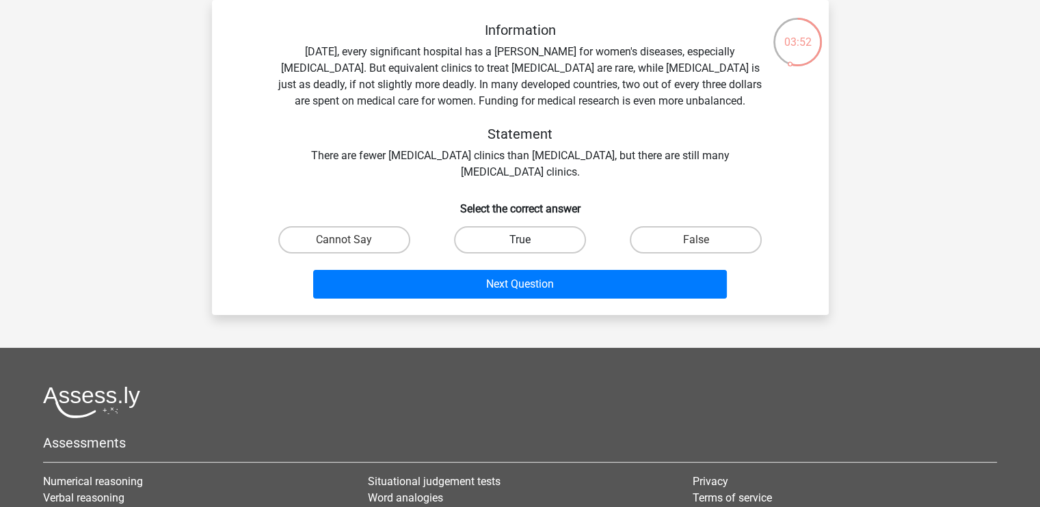
click at [475, 241] on label "True" at bounding box center [520, 239] width 132 height 27
click at [520, 241] on input "True" at bounding box center [524, 244] width 9 height 9
radio input "true"
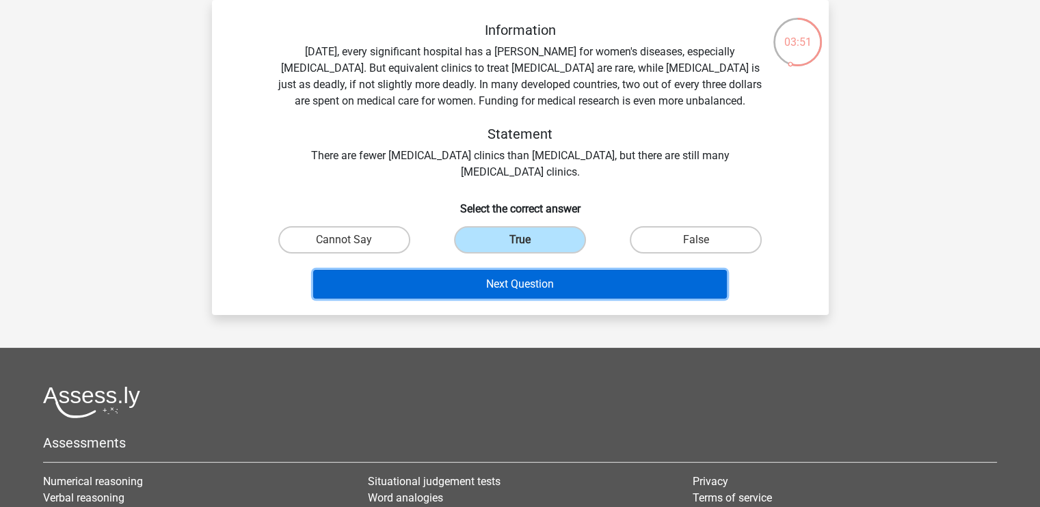
click at [476, 281] on button "Next Question" at bounding box center [520, 284] width 414 height 29
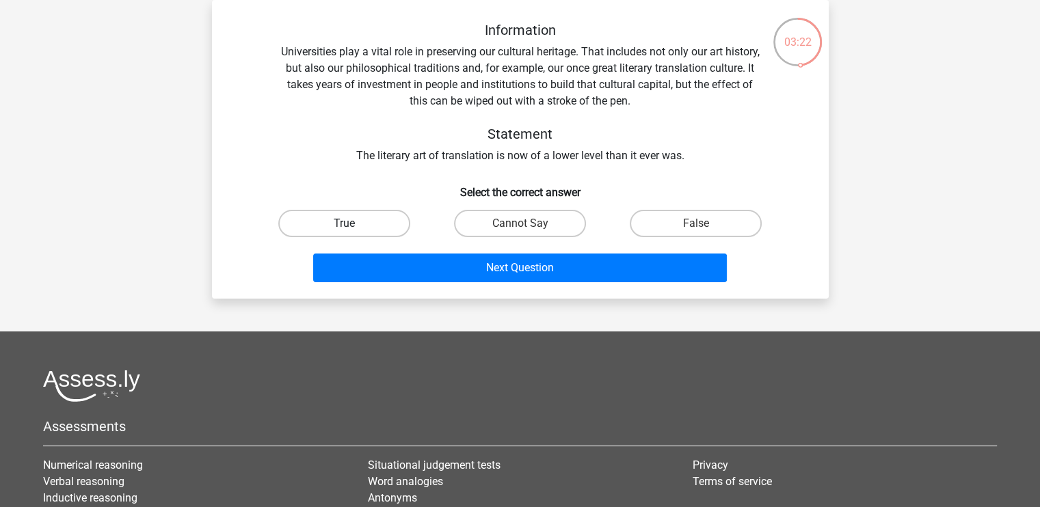
click at [383, 229] on label "True" at bounding box center [344, 223] width 132 height 27
click at [353, 229] on input "True" at bounding box center [348, 228] width 9 height 9
radio input "true"
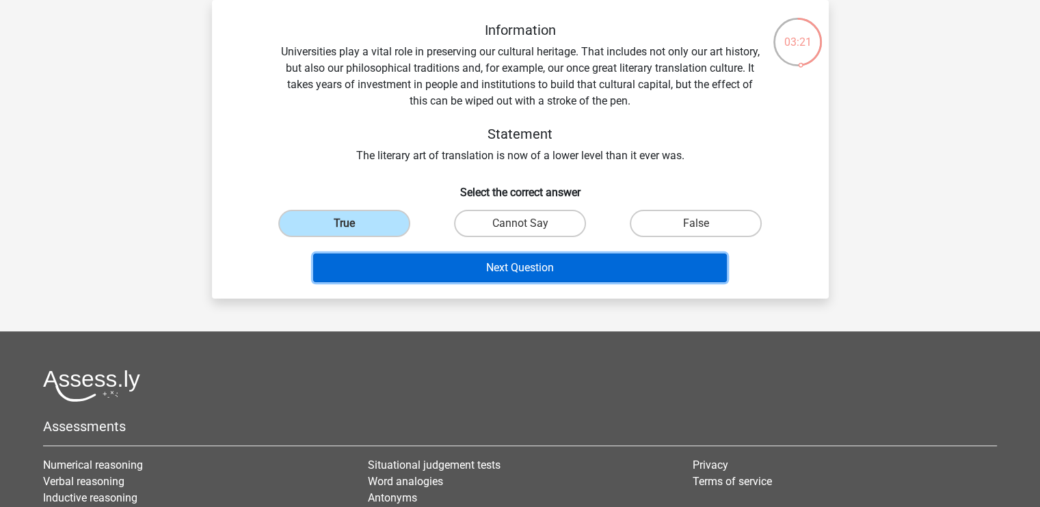
click at [397, 261] on button "Next Question" at bounding box center [520, 268] width 414 height 29
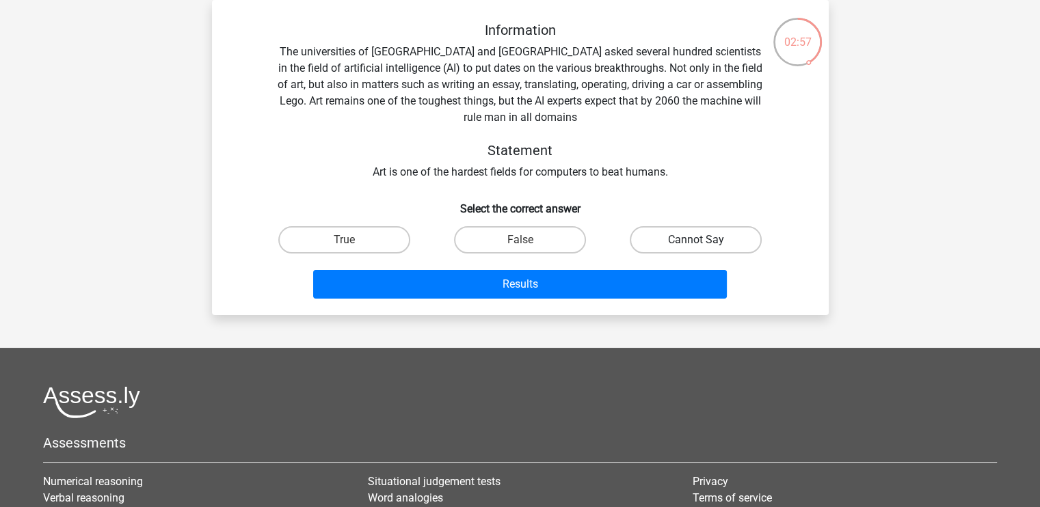
click at [660, 248] on label "Cannot Say" at bounding box center [696, 239] width 132 height 27
click at [696, 248] on input "Cannot Say" at bounding box center [700, 244] width 9 height 9
radio input "true"
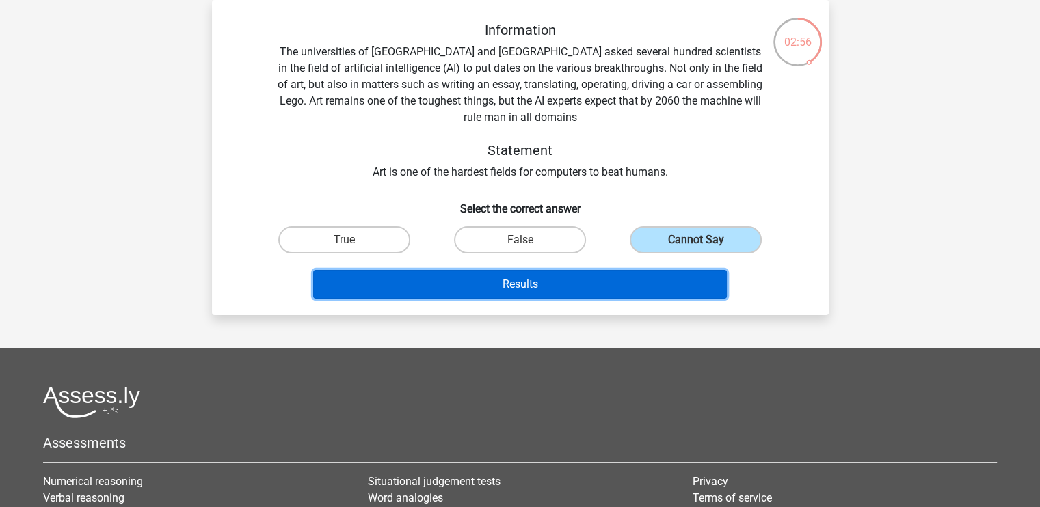
click at [596, 297] on button "Results" at bounding box center [520, 284] width 414 height 29
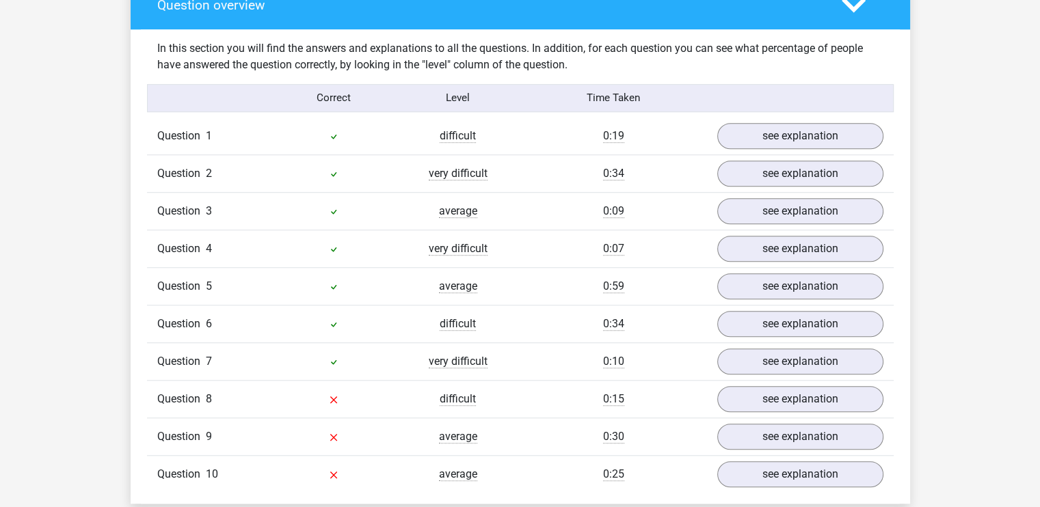
scroll to position [1035, 0]
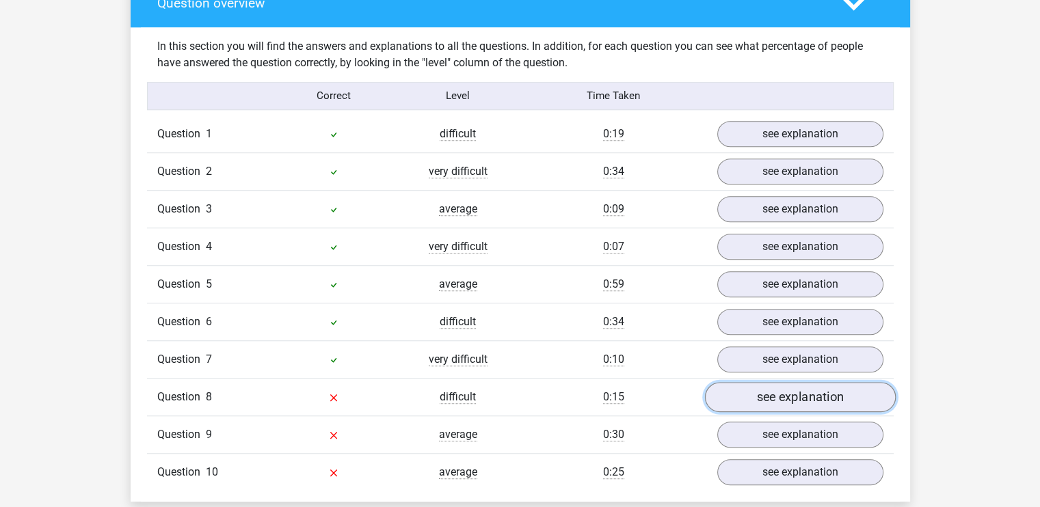
click at [801, 384] on link "see explanation" at bounding box center [799, 397] width 191 height 30
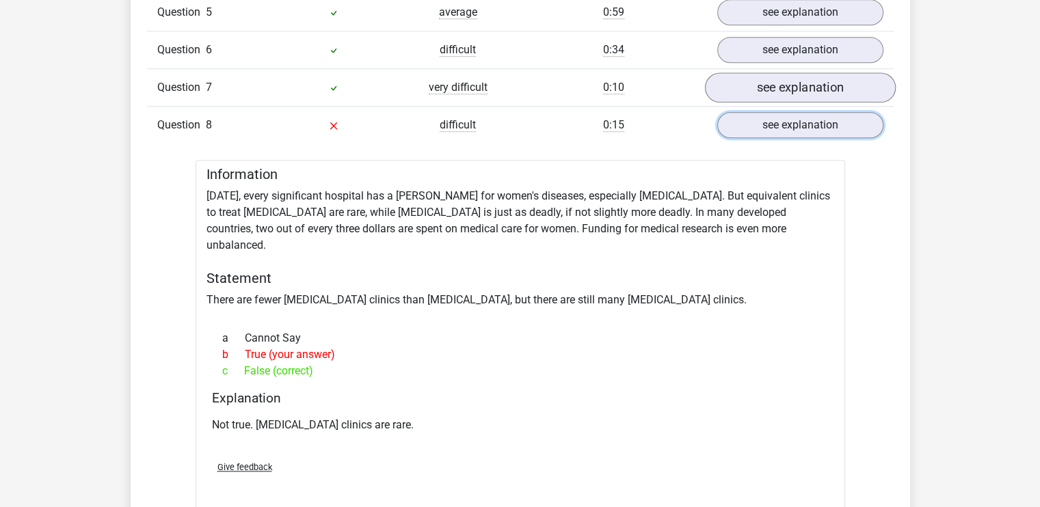
scroll to position [1690, 0]
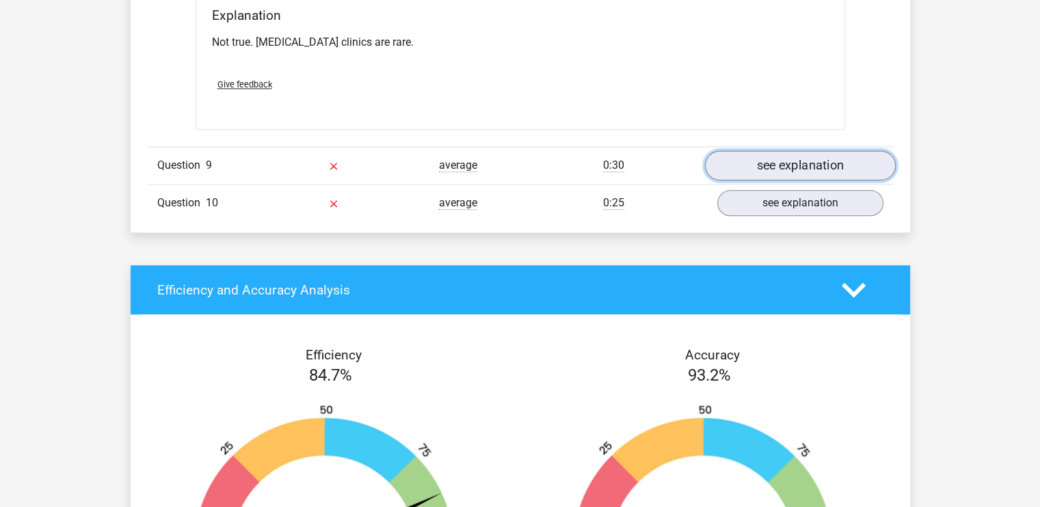
click at [777, 152] on link "see explanation" at bounding box center [799, 165] width 191 height 30
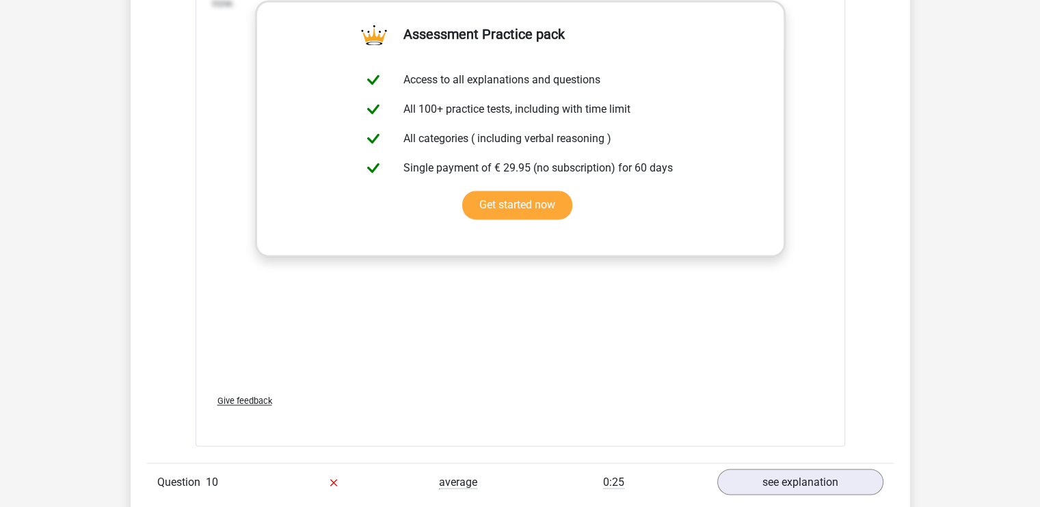
scroll to position [2257, 0]
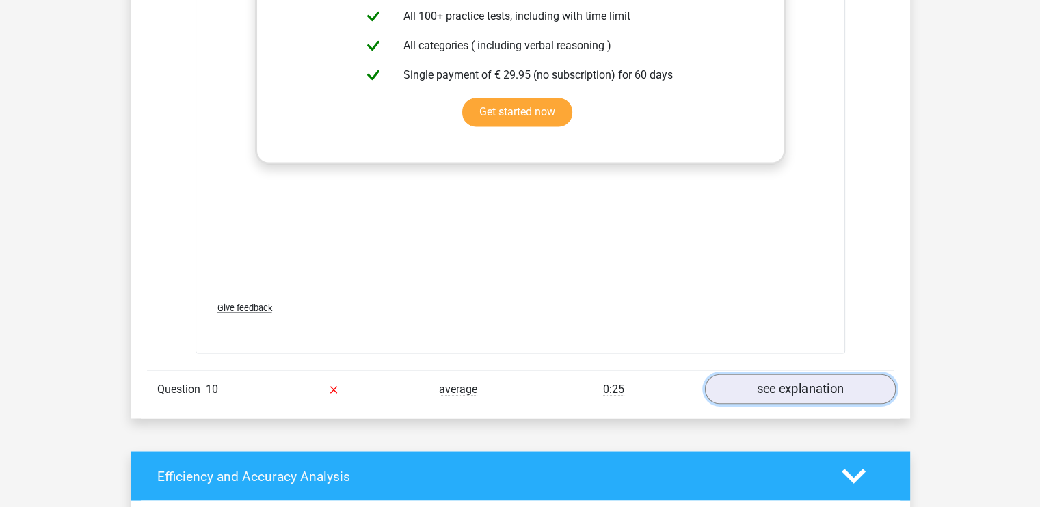
click at [755, 375] on link "see explanation" at bounding box center [799, 390] width 191 height 30
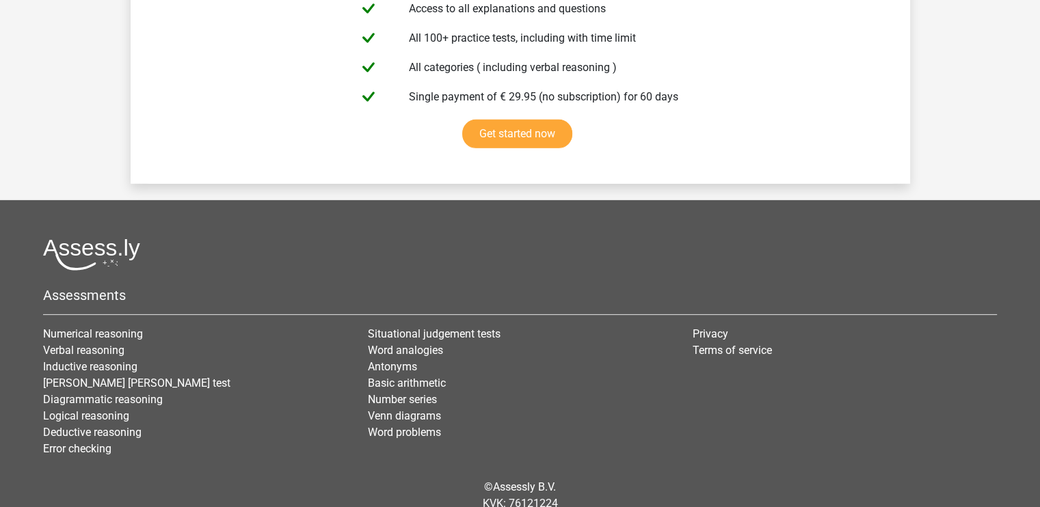
scroll to position [4330, 0]
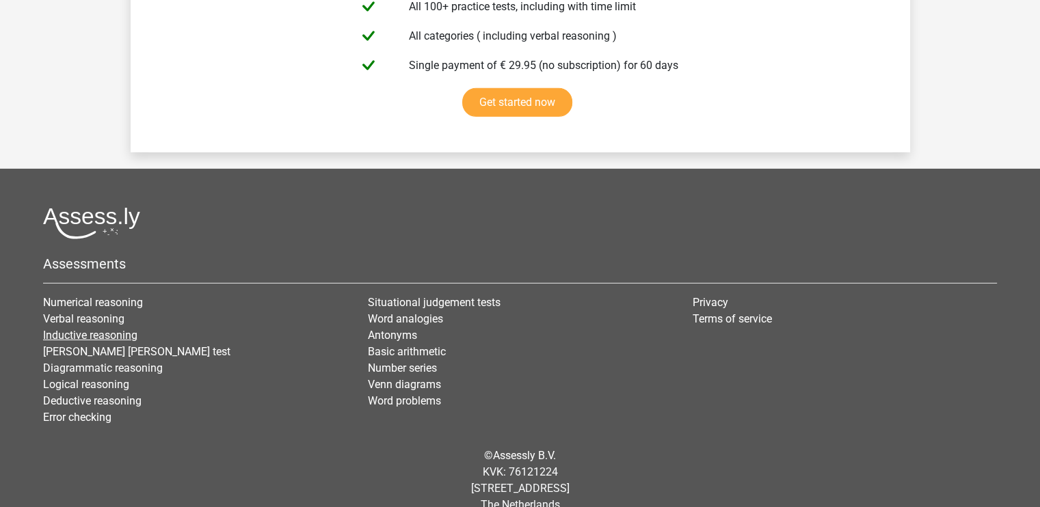
click at [103, 329] on link "Inductive reasoning" at bounding box center [90, 335] width 94 height 13
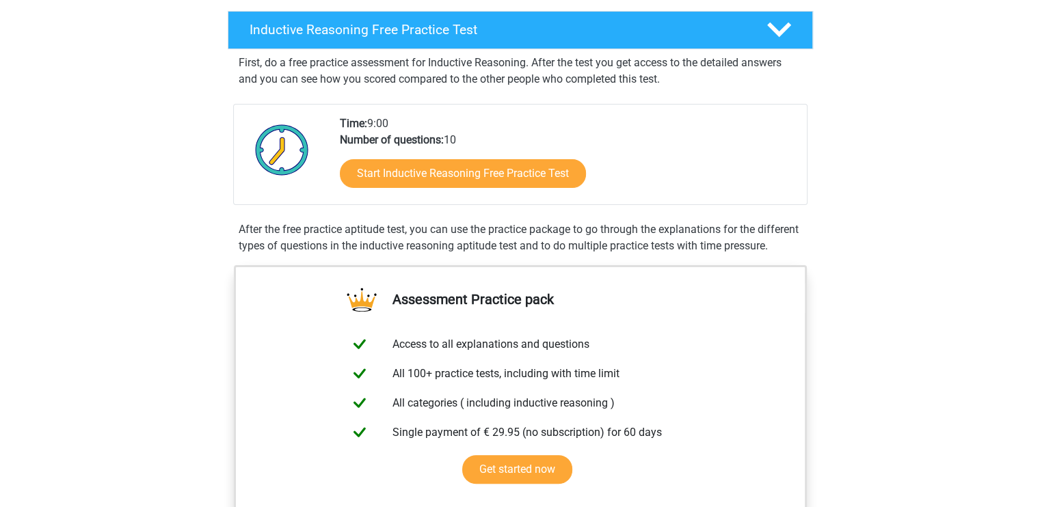
scroll to position [216, 0]
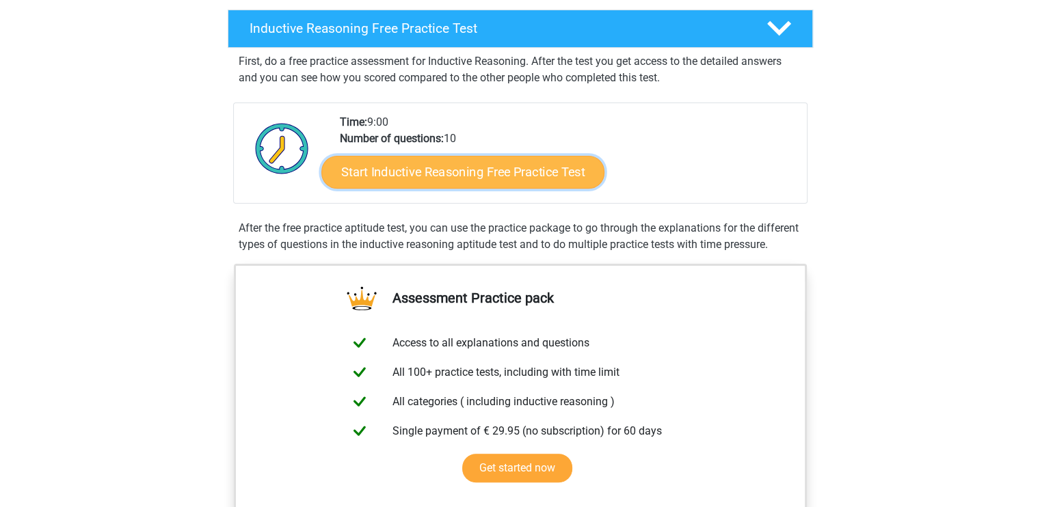
click at [412, 170] on link "Start Inductive Reasoning Free Practice Test" at bounding box center [462, 171] width 283 height 33
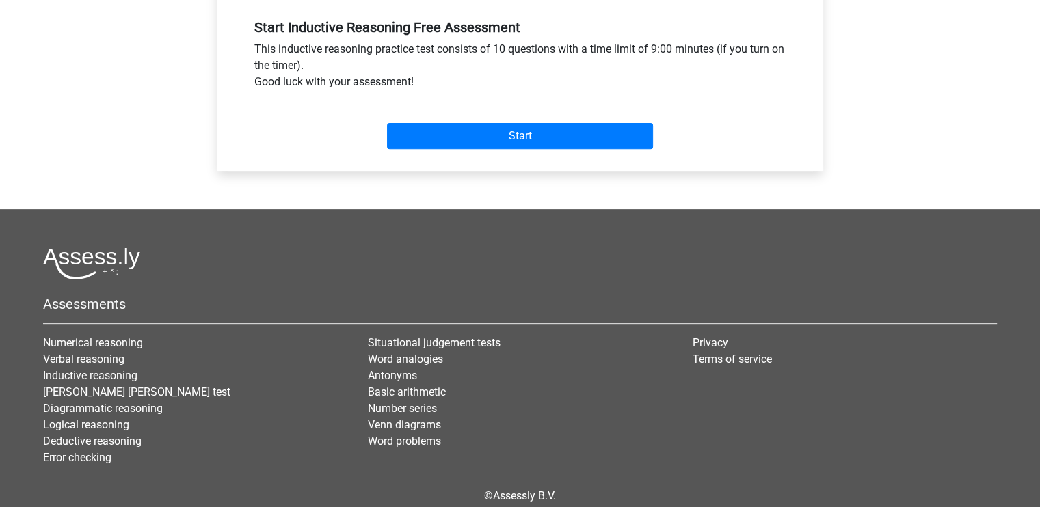
scroll to position [513, 0]
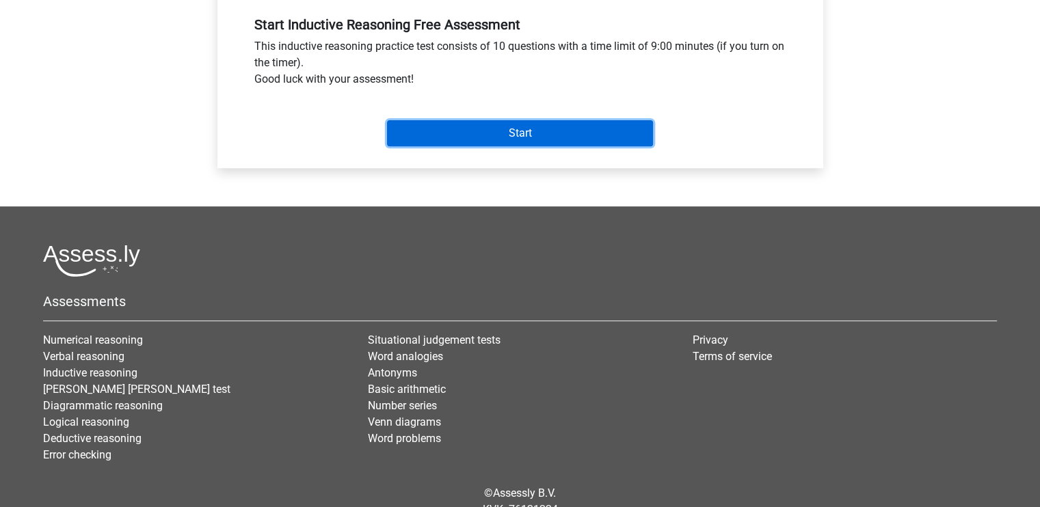
click at [487, 142] on input "Start" at bounding box center [520, 133] width 266 height 26
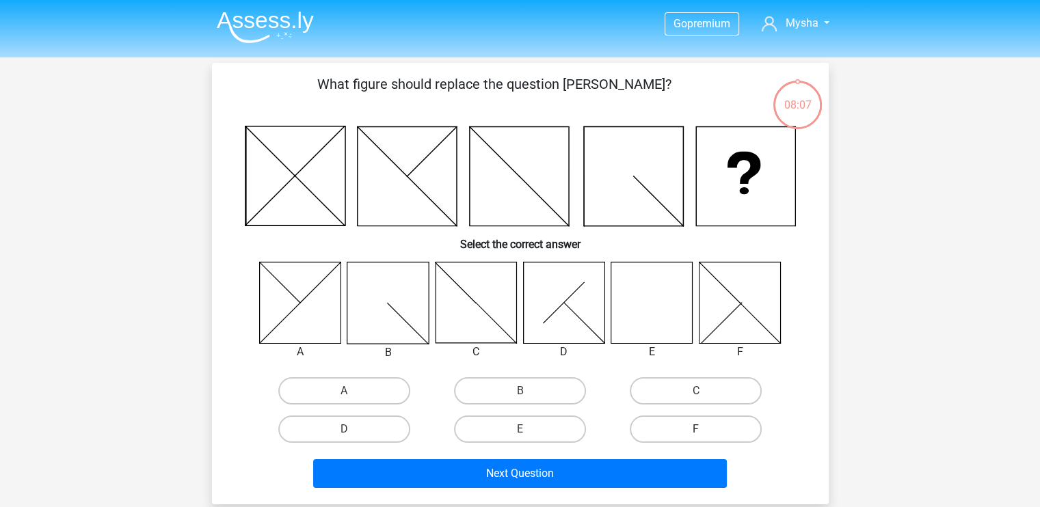
click at [697, 426] on label "F" at bounding box center [696, 429] width 132 height 27
click at [697, 429] on input "F" at bounding box center [700, 433] width 9 height 9
radio input "true"
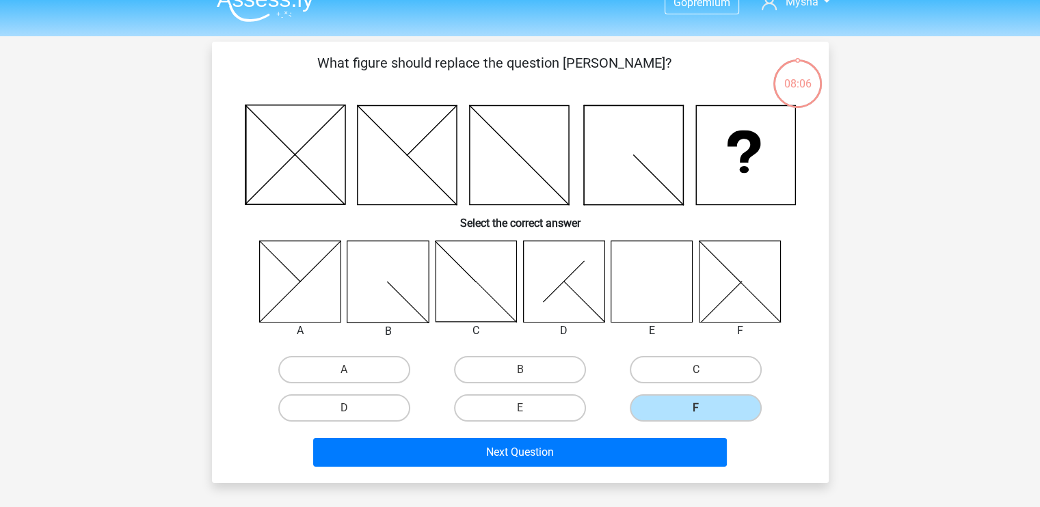
scroll to position [22, 0]
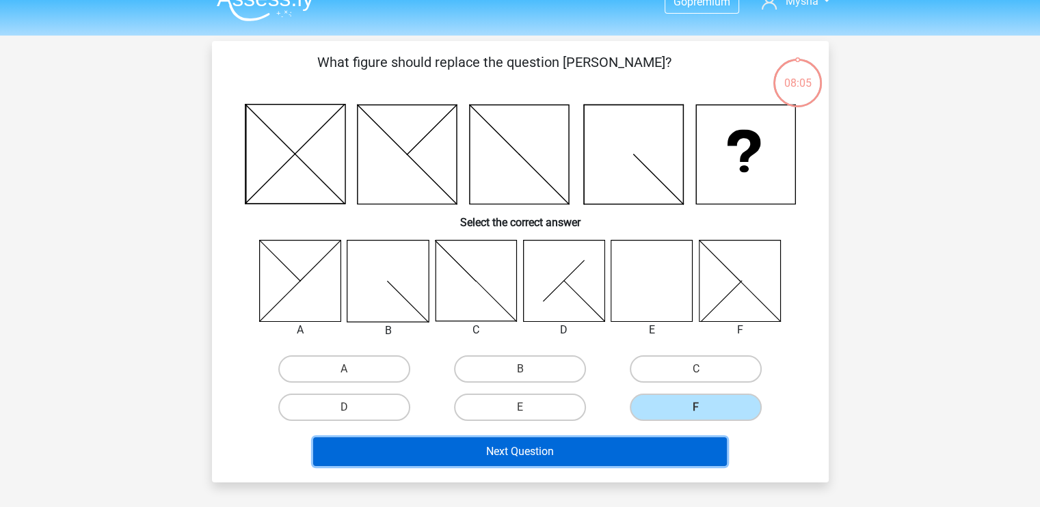
click at [500, 455] on button "Next Question" at bounding box center [520, 452] width 414 height 29
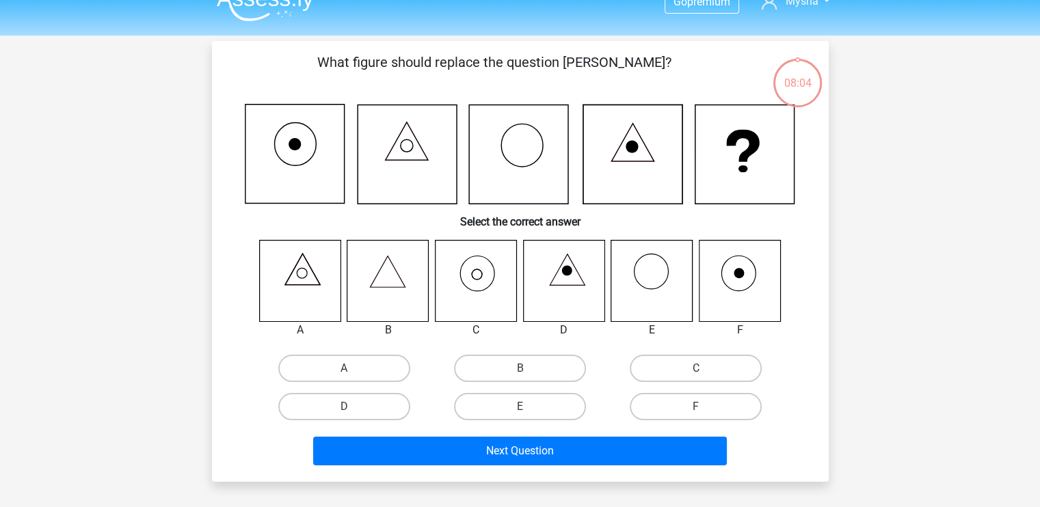
scroll to position [63, 0]
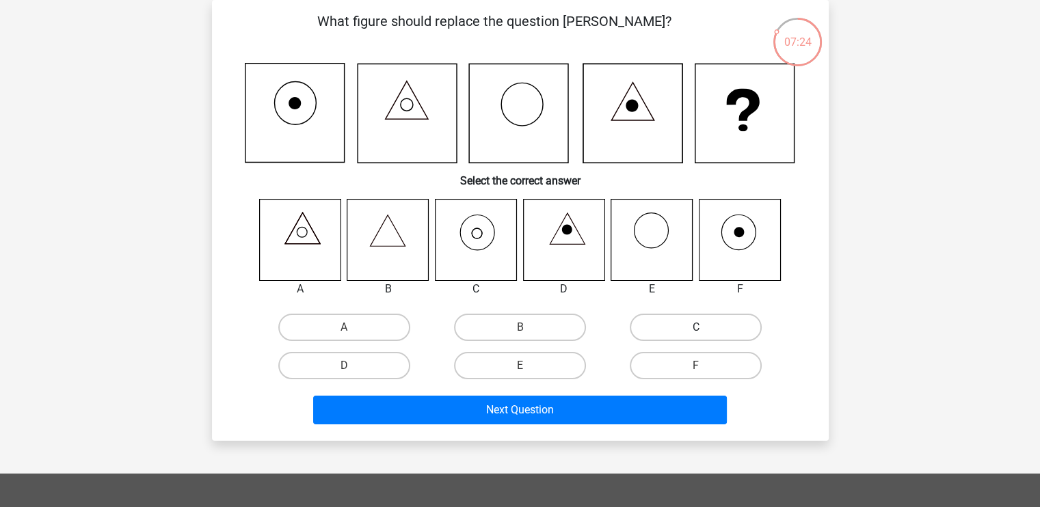
click at [703, 321] on label "C" at bounding box center [696, 327] width 132 height 27
click at [703, 328] on input "C" at bounding box center [700, 332] width 9 height 9
radio input "true"
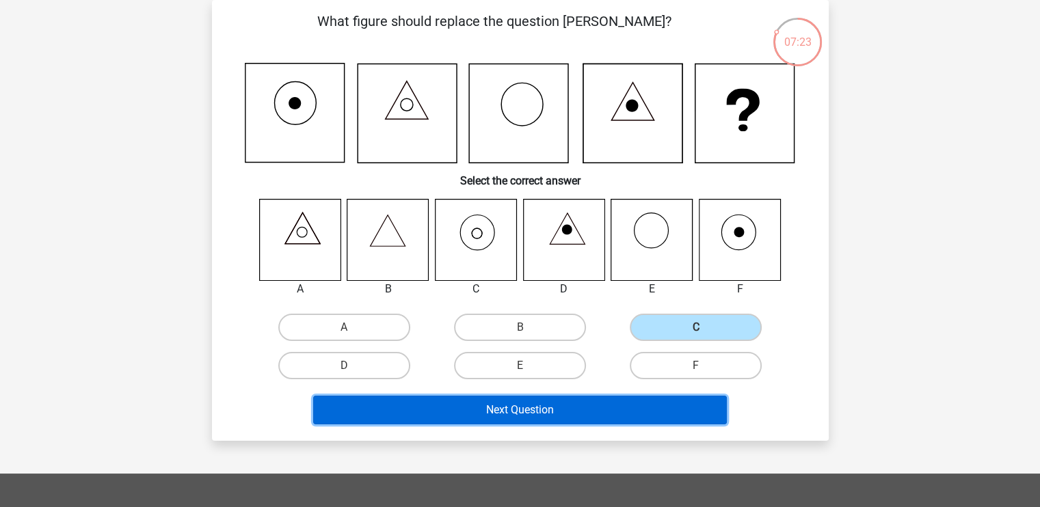
click at [642, 410] on button "Next Question" at bounding box center [520, 410] width 414 height 29
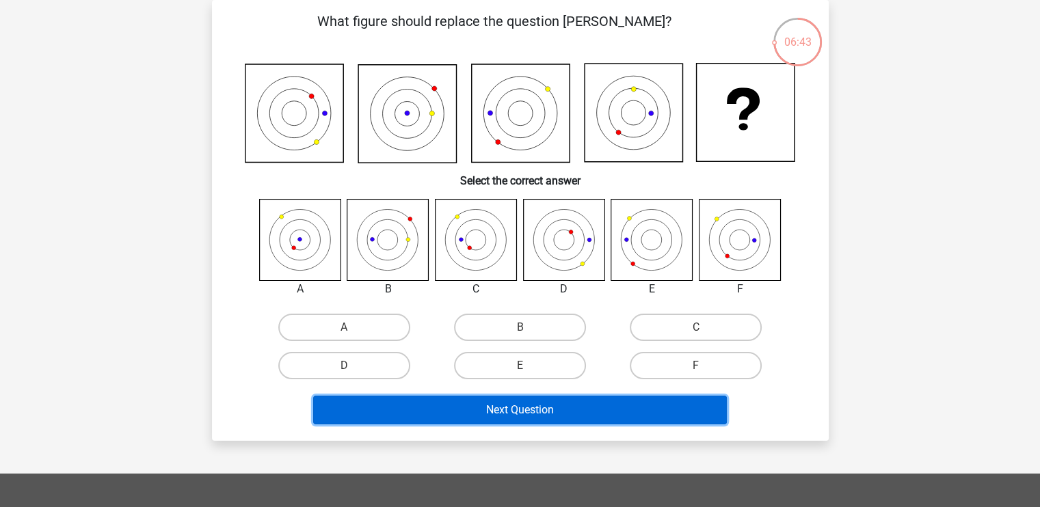
click at [642, 410] on button "Next Question" at bounding box center [520, 410] width 414 height 29
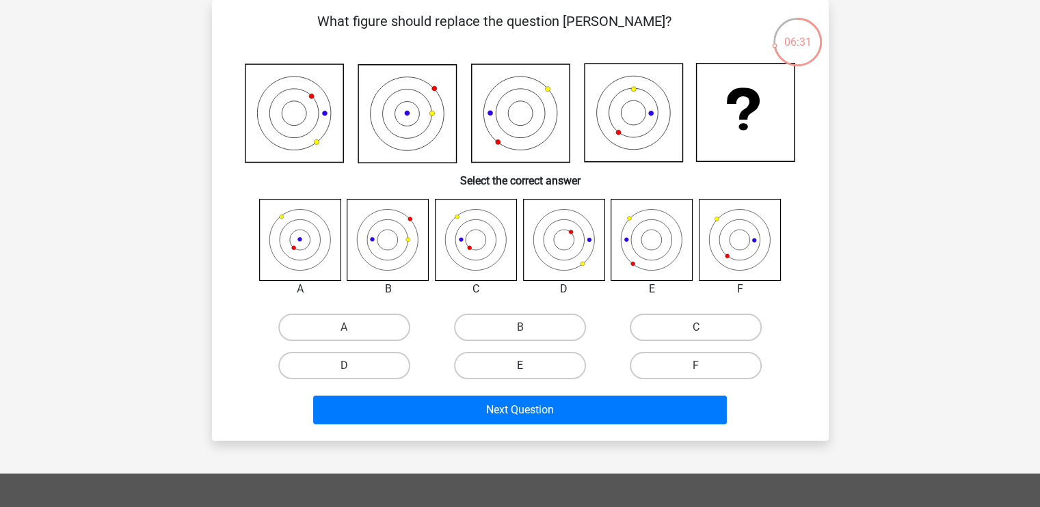
click at [573, 358] on label "E" at bounding box center [520, 365] width 132 height 27
click at [529, 366] on input "E" at bounding box center [524, 370] width 9 height 9
radio input "true"
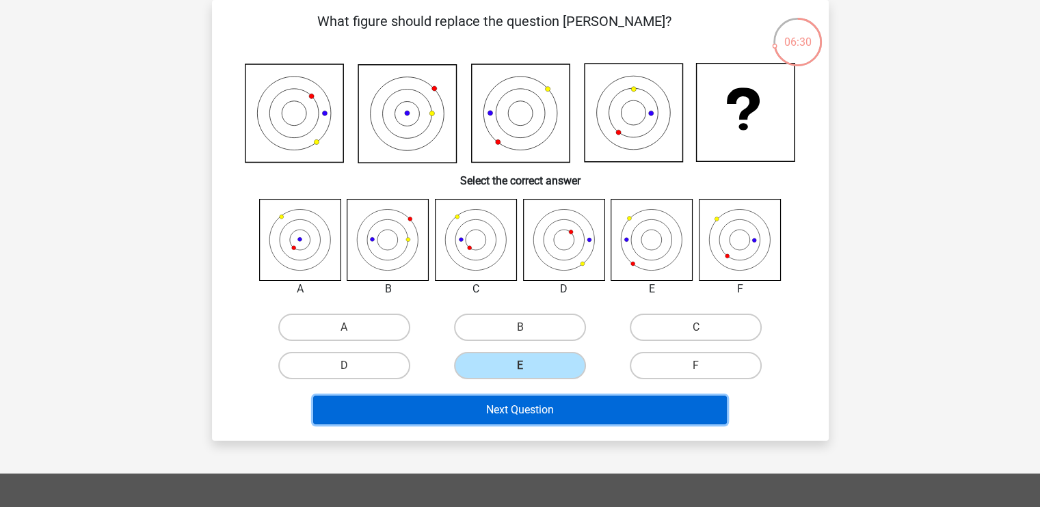
click at [570, 414] on button "Next Question" at bounding box center [520, 410] width 414 height 29
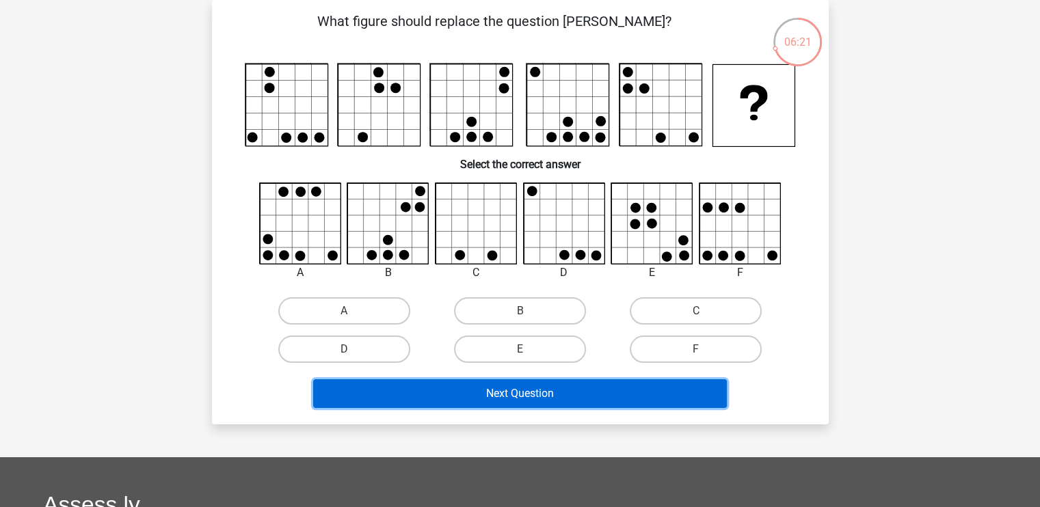
click at [553, 398] on button "Next Question" at bounding box center [520, 394] width 414 height 29
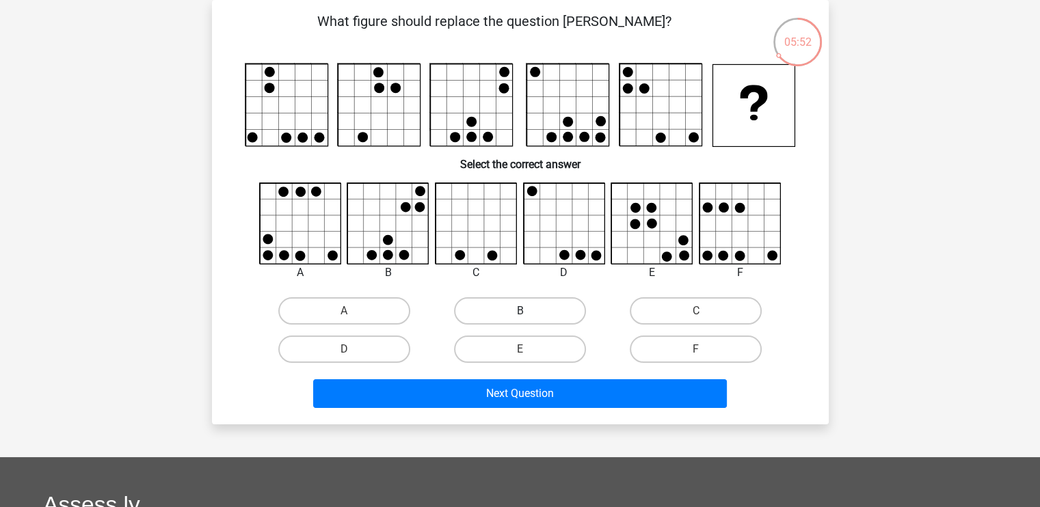
click at [484, 306] on label "B" at bounding box center [520, 310] width 132 height 27
click at [520, 311] on input "B" at bounding box center [524, 315] width 9 height 9
radio input "true"
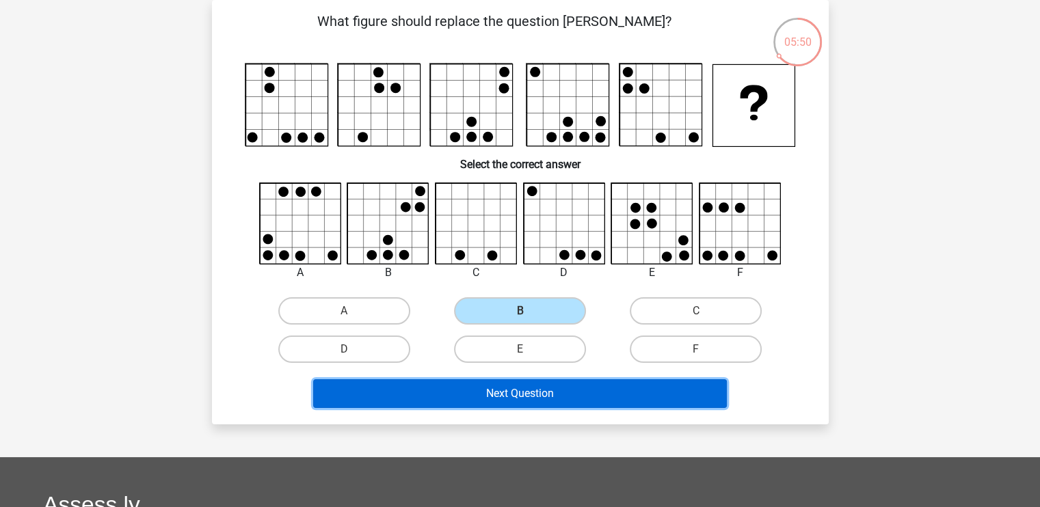
click at [485, 396] on button "Next Question" at bounding box center [520, 394] width 414 height 29
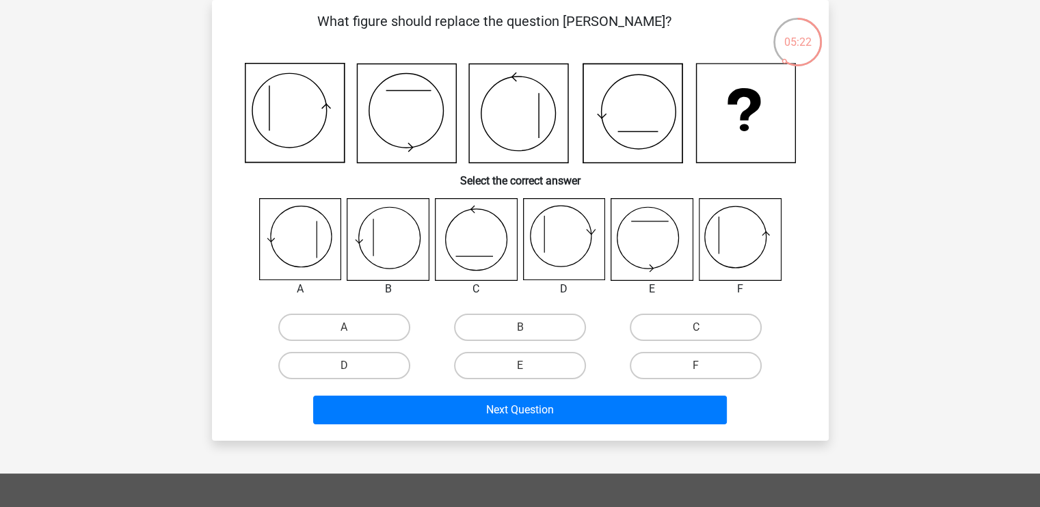
click at [344, 370] on input "D" at bounding box center [348, 370] width 9 height 9
radio input "true"
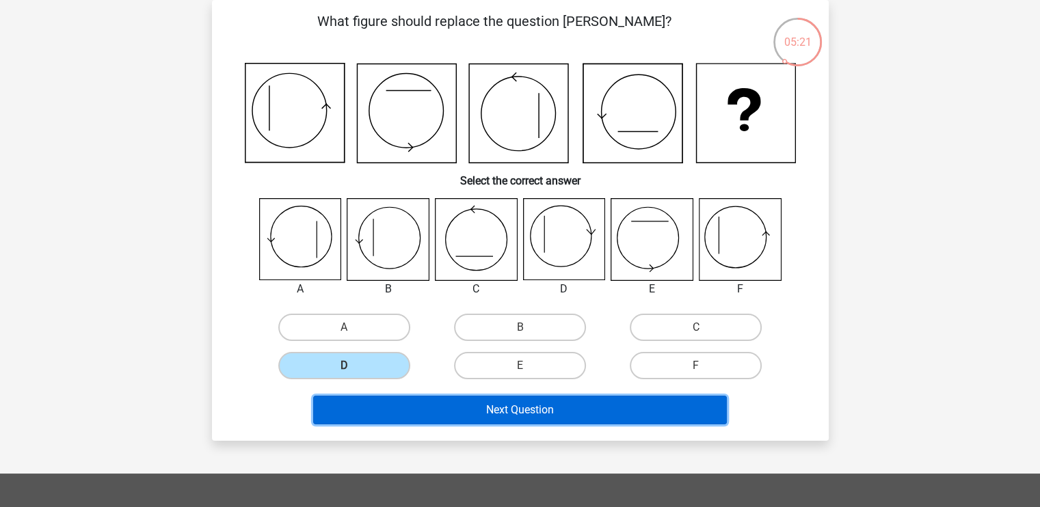
click at [401, 396] on button "Next Question" at bounding box center [520, 410] width 414 height 29
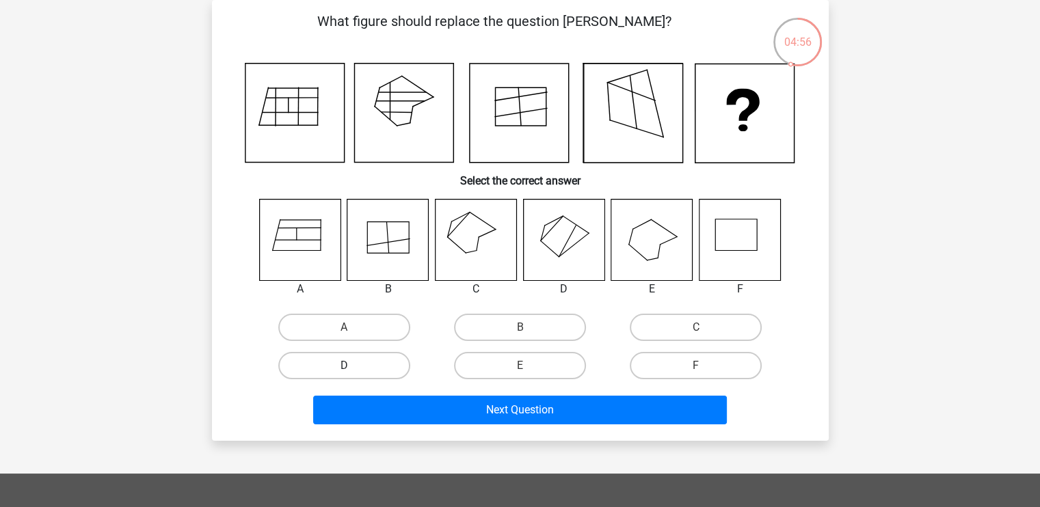
click at [325, 371] on label "D" at bounding box center [344, 365] width 132 height 27
click at [344, 371] on input "D" at bounding box center [348, 370] width 9 height 9
radio input "true"
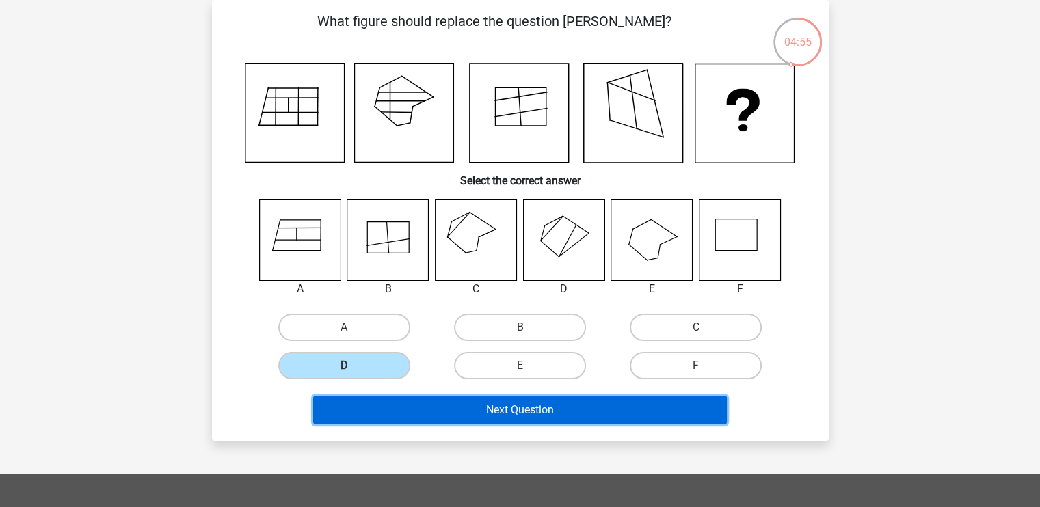
click at [376, 410] on button "Next Question" at bounding box center [520, 410] width 414 height 29
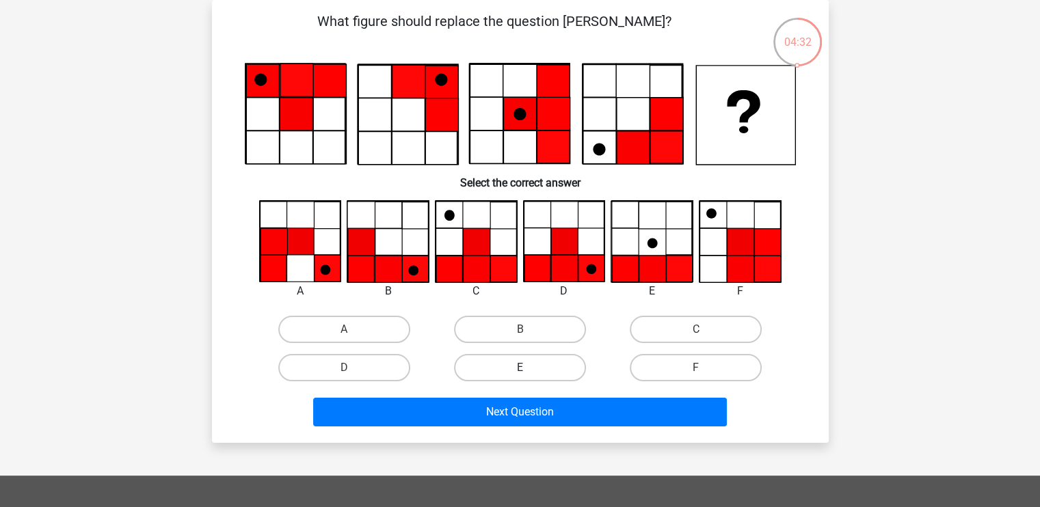
click at [486, 369] on label "E" at bounding box center [520, 367] width 132 height 27
click at [520, 369] on input "E" at bounding box center [524, 372] width 9 height 9
radio input "true"
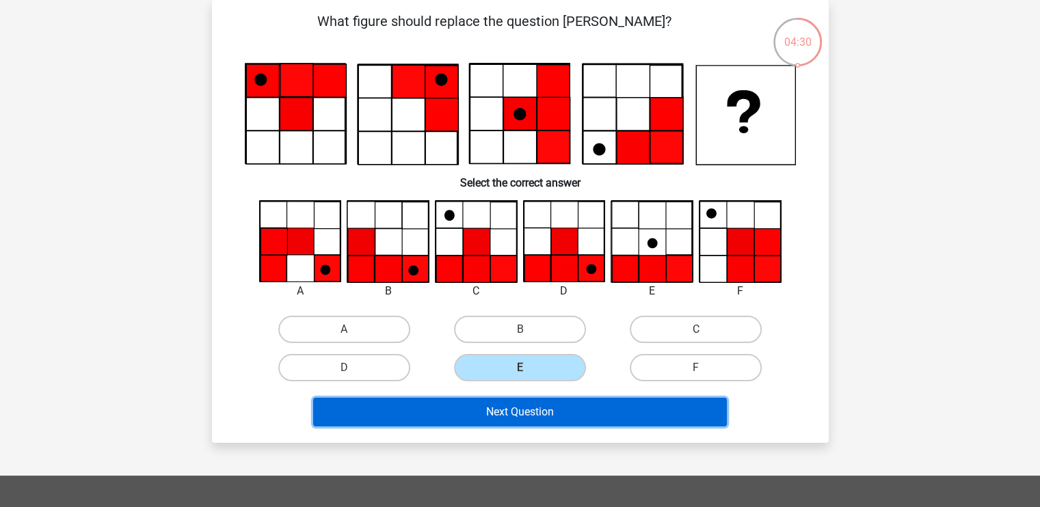
click at [502, 415] on button "Next Question" at bounding box center [520, 412] width 414 height 29
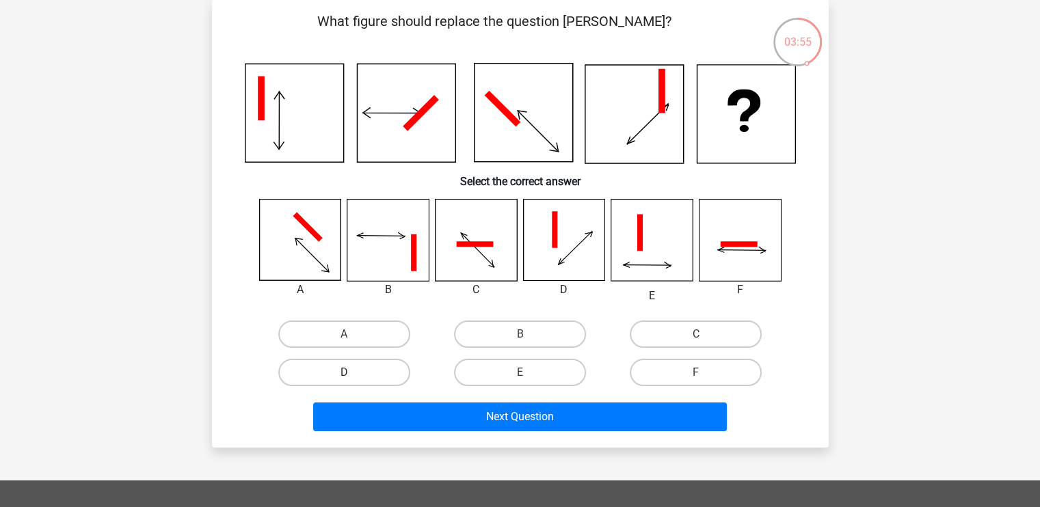
click at [383, 371] on label "D" at bounding box center [344, 372] width 132 height 27
click at [353, 373] on input "D" at bounding box center [348, 377] width 9 height 9
radio input "true"
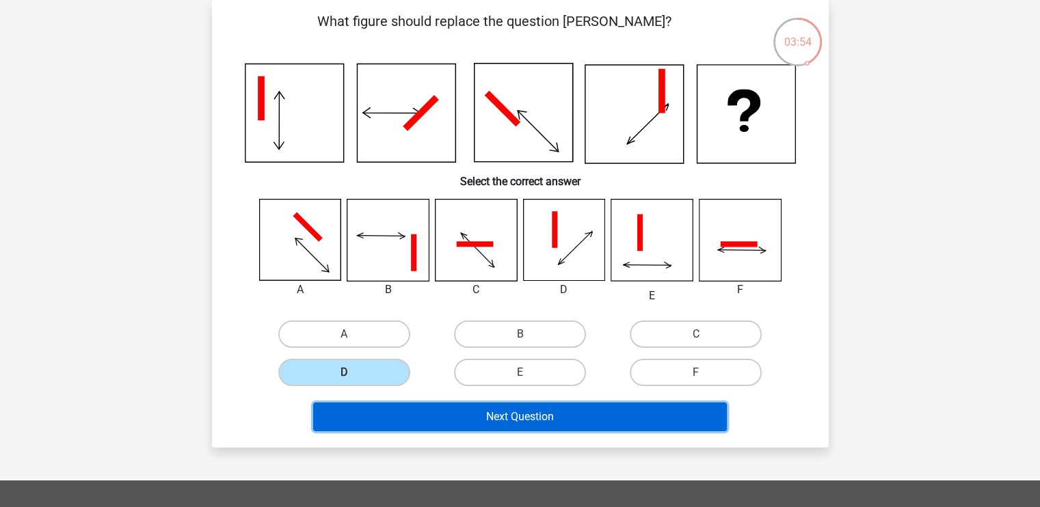
click at [402, 406] on button "Next Question" at bounding box center [520, 417] width 414 height 29
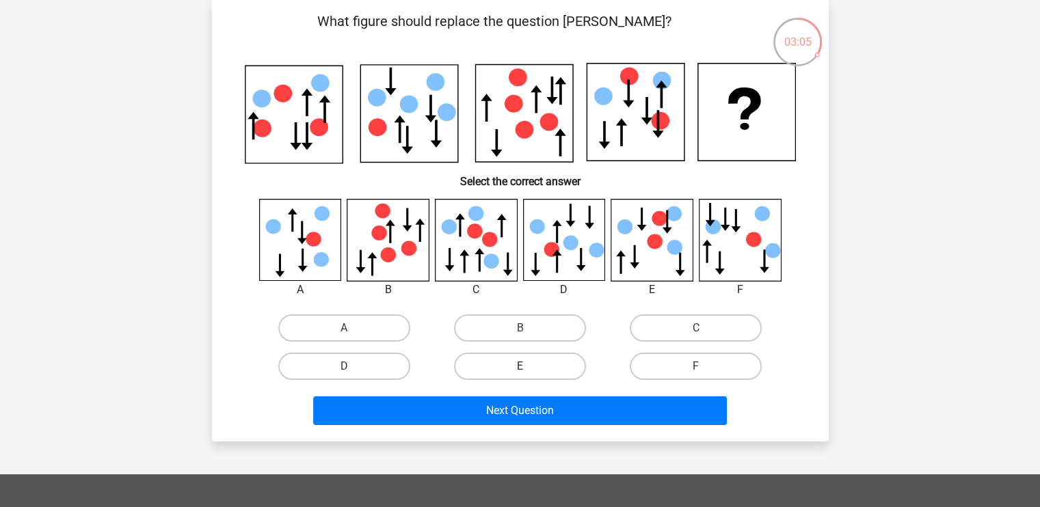
click at [542, 356] on label "E" at bounding box center [520, 366] width 132 height 27
click at [529, 367] on input "E" at bounding box center [524, 371] width 9 height 9
radio input "true"
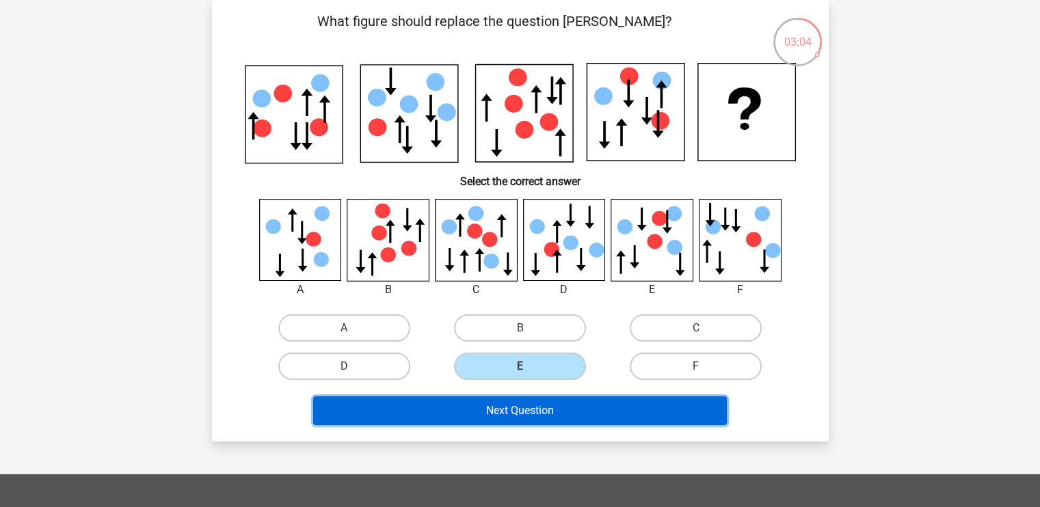
click at [530, 401] on button "Next Question" at bounding box center [520, 411] width 414 height 29
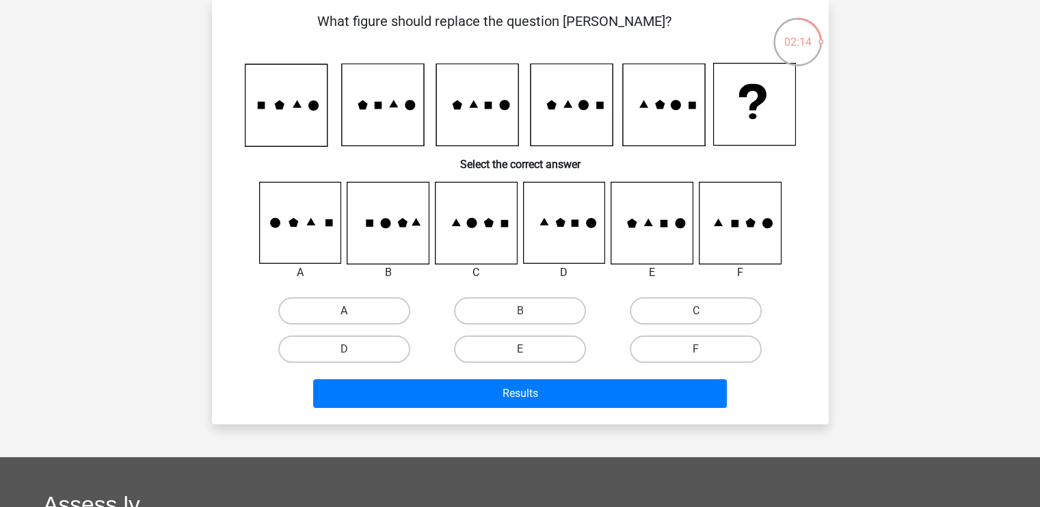
click at [353, 297] on label "A" at bounding box center [344, 310] width 132 height 27
click at [353, 311] on input "A" at bounding box center [348, 315] width 9 height 9
radio input "true"
click at [377, 375] on div "Results" at bounding box center [520, 391] width 573 height 45
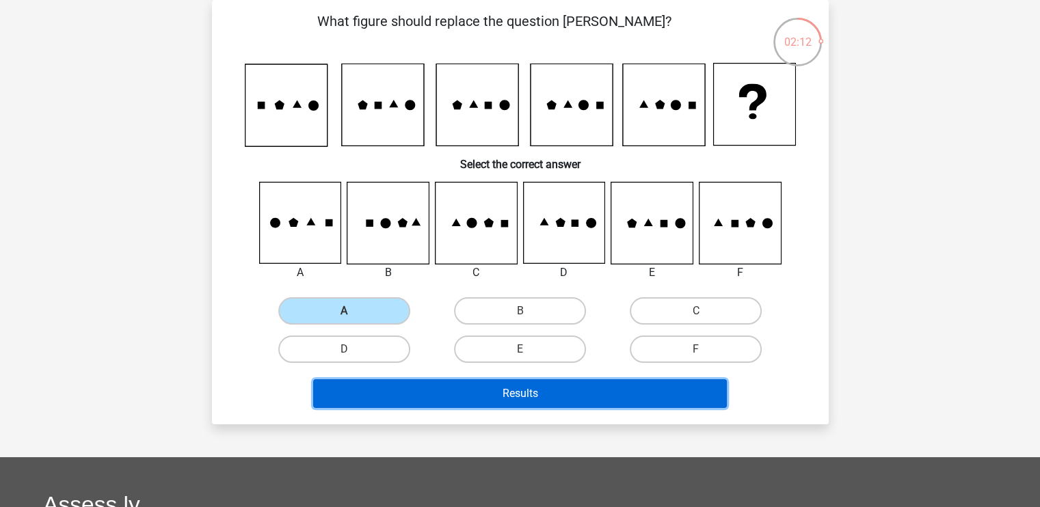
click at [382, 386] on button "Results" at bounding box center [520, 394] width 414 height 29
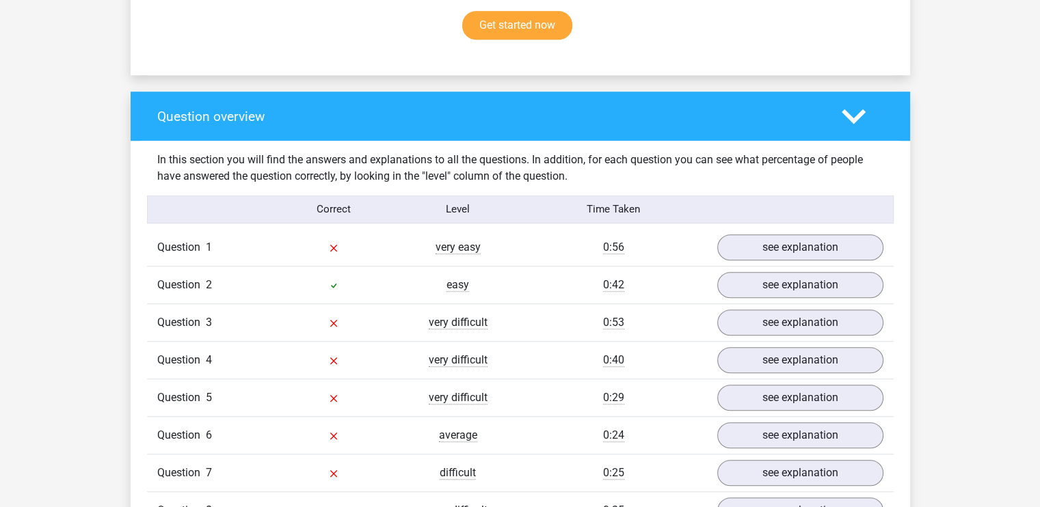
scroll to position [923, 0]
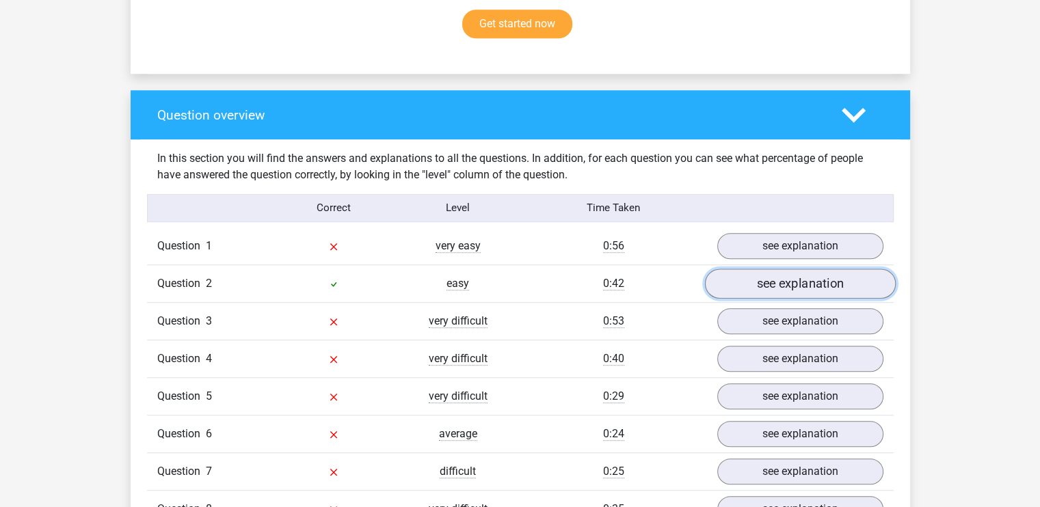
click at [777, 270] on link "see explanation" at bounding box center [799, 284] width 191 height 30
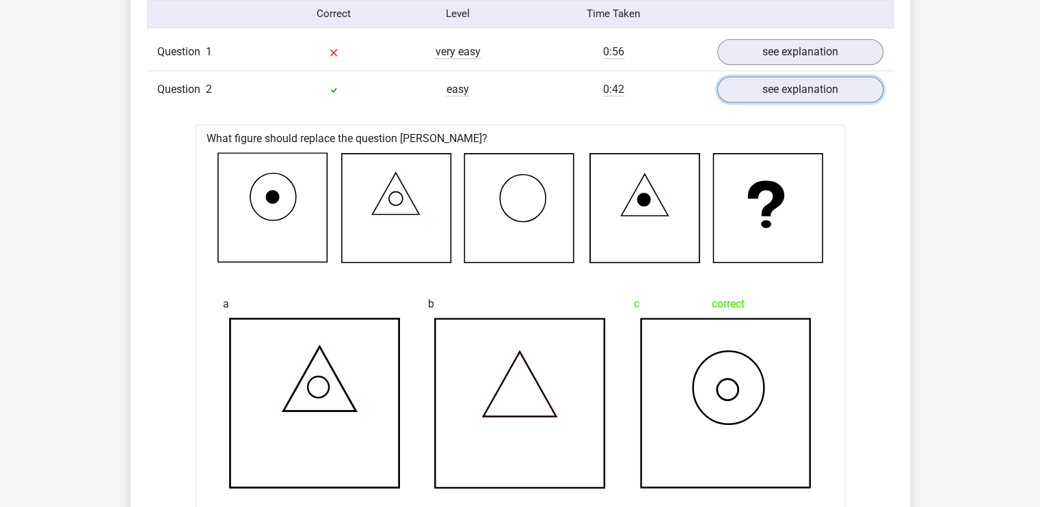
scroll to position [1118, 0]
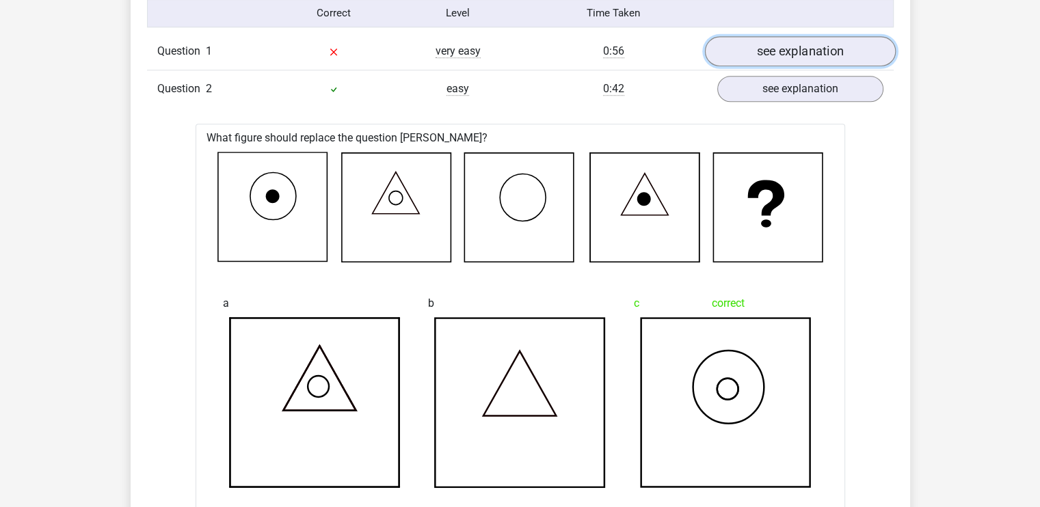
click at [782, 55] on link "see explanation" at bounding box center [799, 51] width 191 height 30
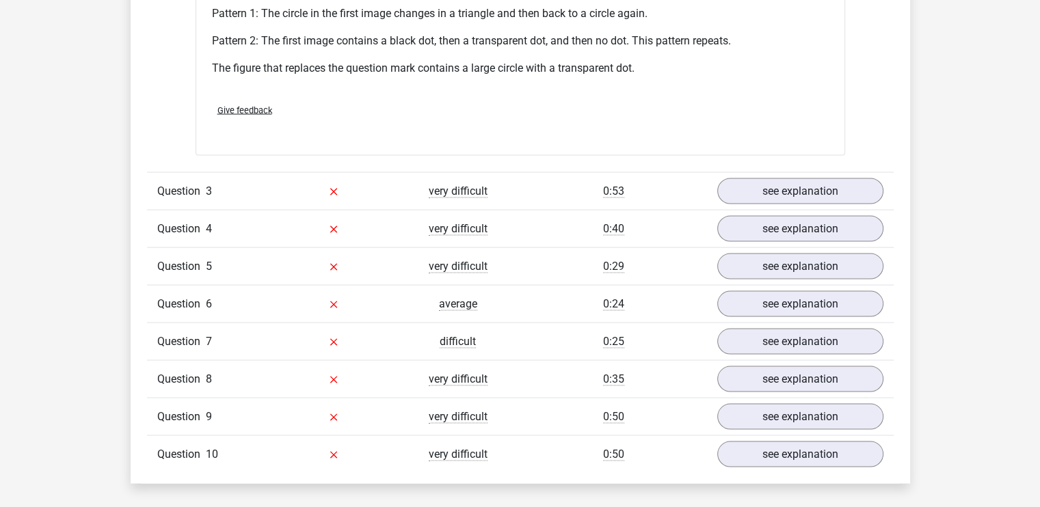
scroll to position [2663, 0]
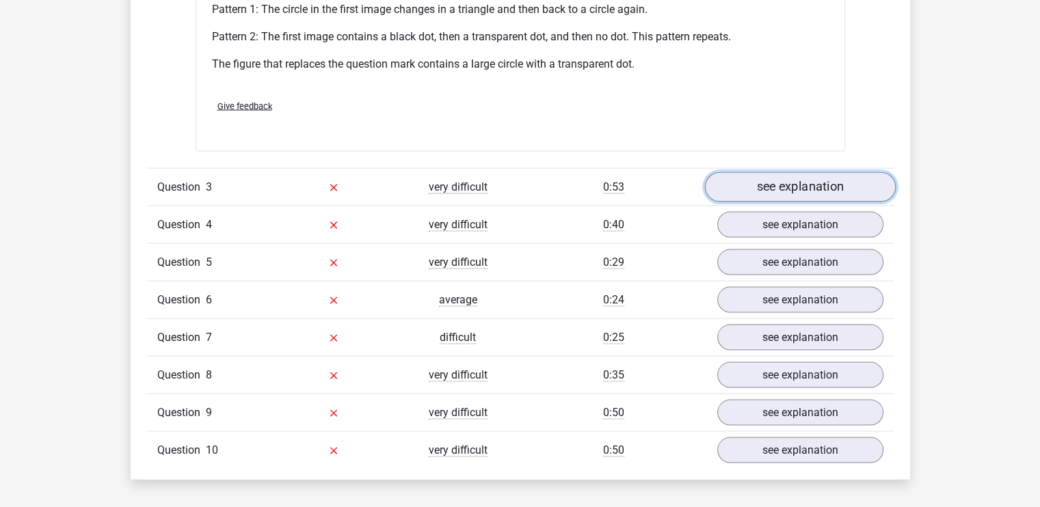
click at [823, 187] on link "see explanation" at bounding box center [799, 187] width 191 height 30
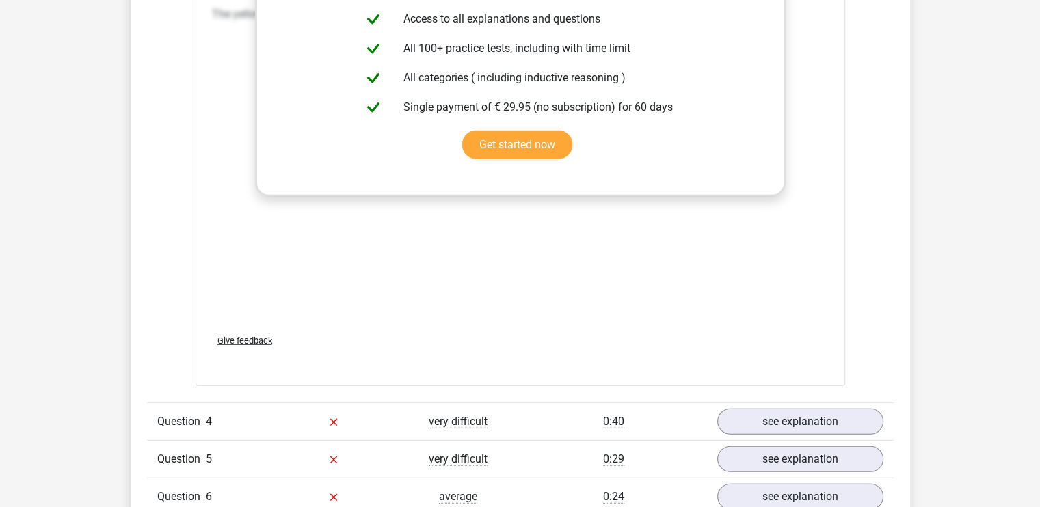
scroll to position [3610, 0]
click at [821, 425] on link "see explanation" at bounding box center [799, 422] width 191 height 30
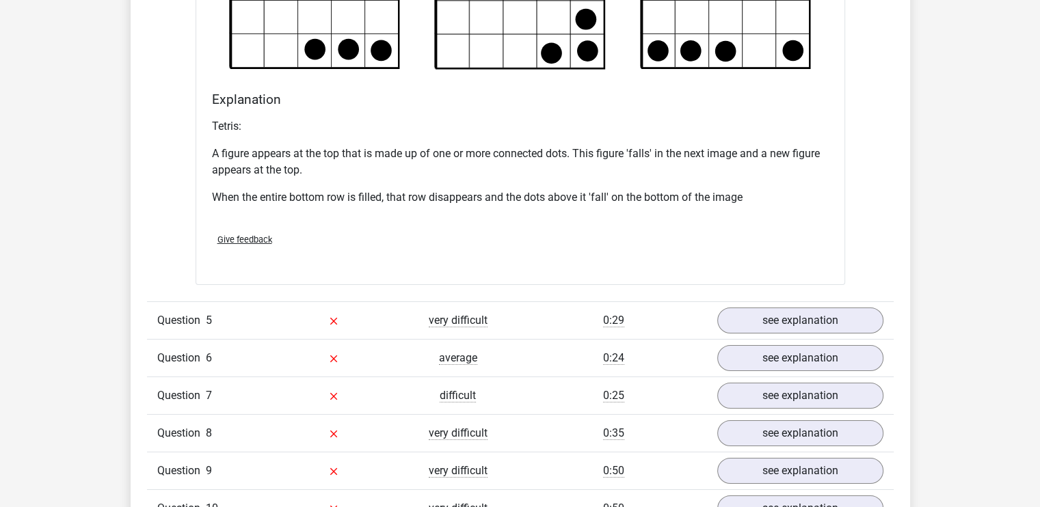
scroll to position [4565, 0]
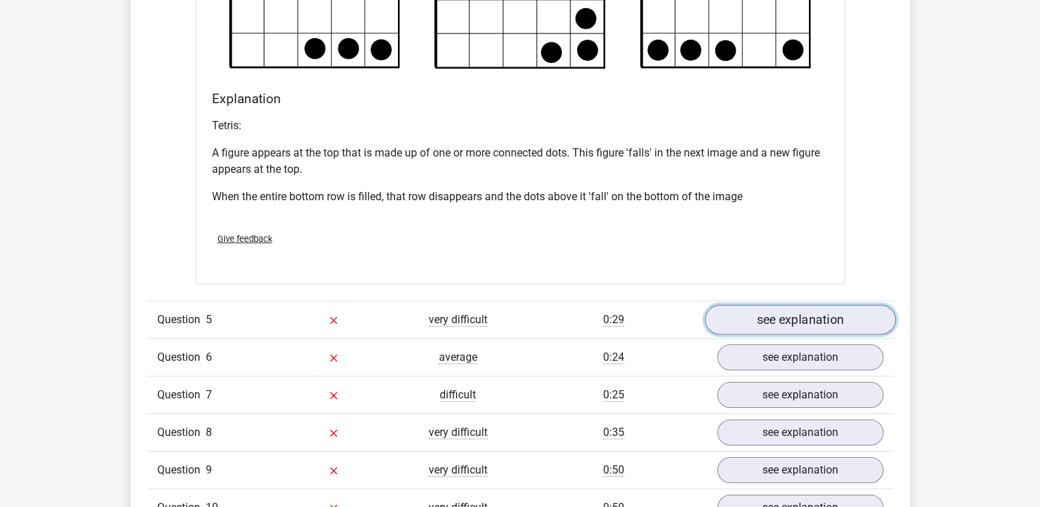
click at [851, 322] on link "see explanation" at bounding box center [799, 320] width 191 height 30
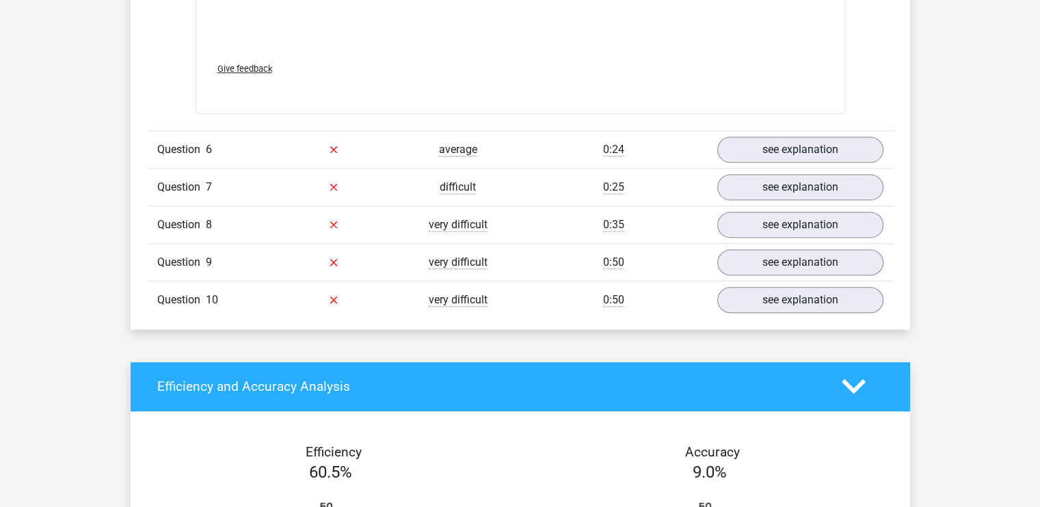
scroll to position [5918, 0]
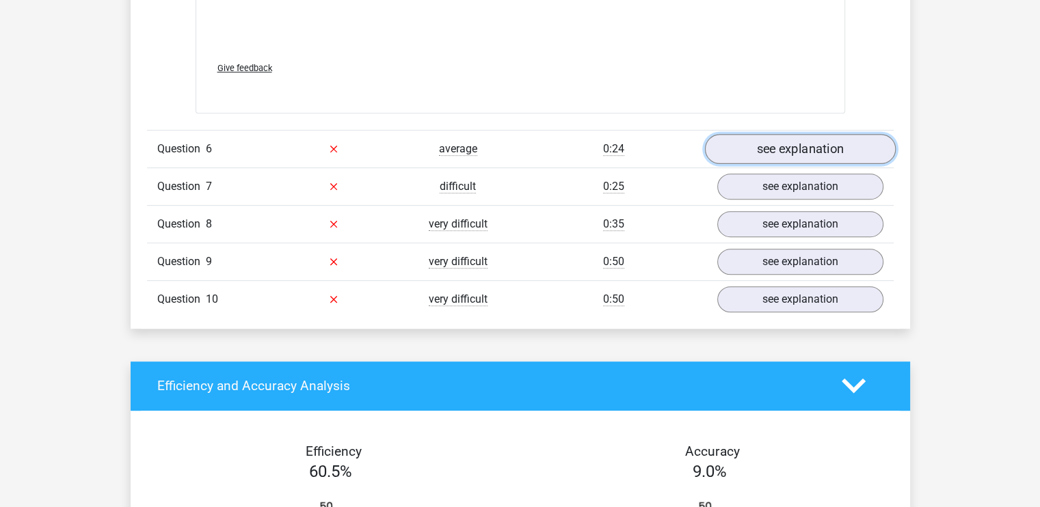
click at [759, 154] on link "see explanation" at bounding box center [799, 149] width 191 height 30
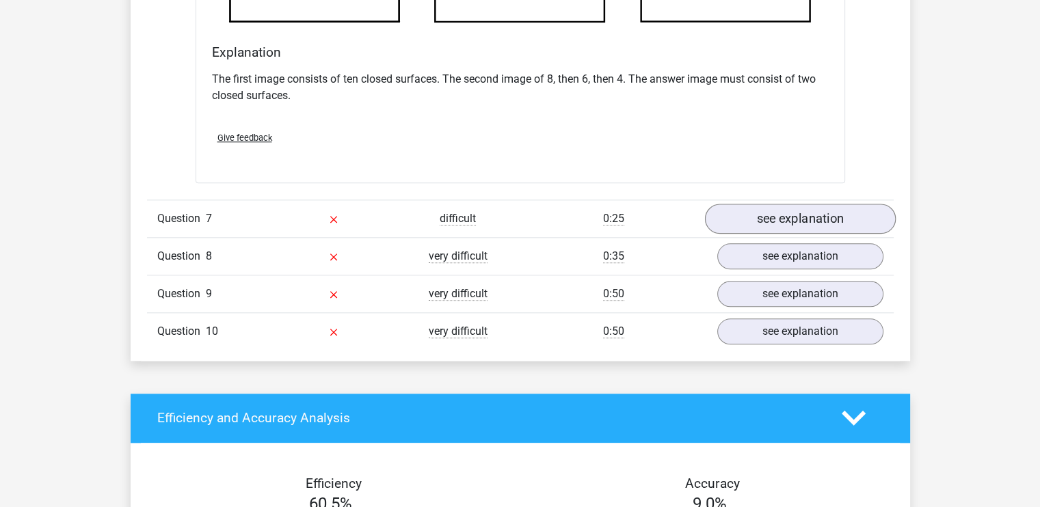
scroll to position [6668, 0]
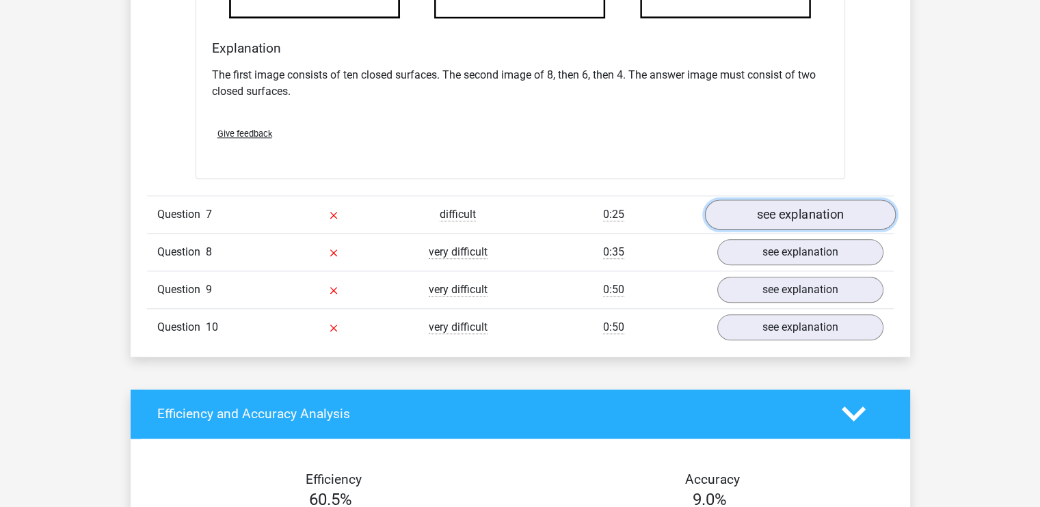
click at [815, 215] on link "see explanation" at bounding box center [799, 215] width 191 height 30
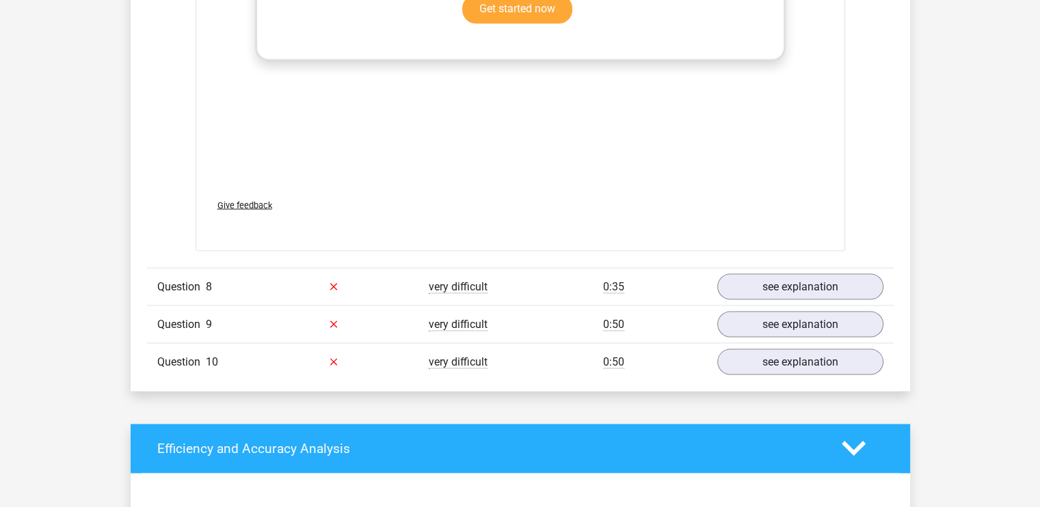
scroll to position [7790, 0]
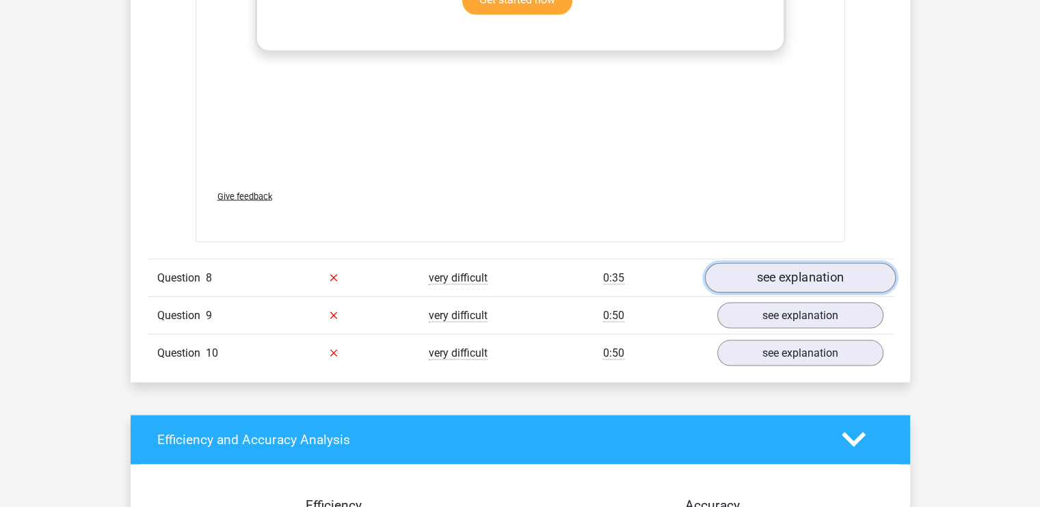
click at [812, 274] on link "see explanation" at bounding box center [799, 278] width 191 height 30
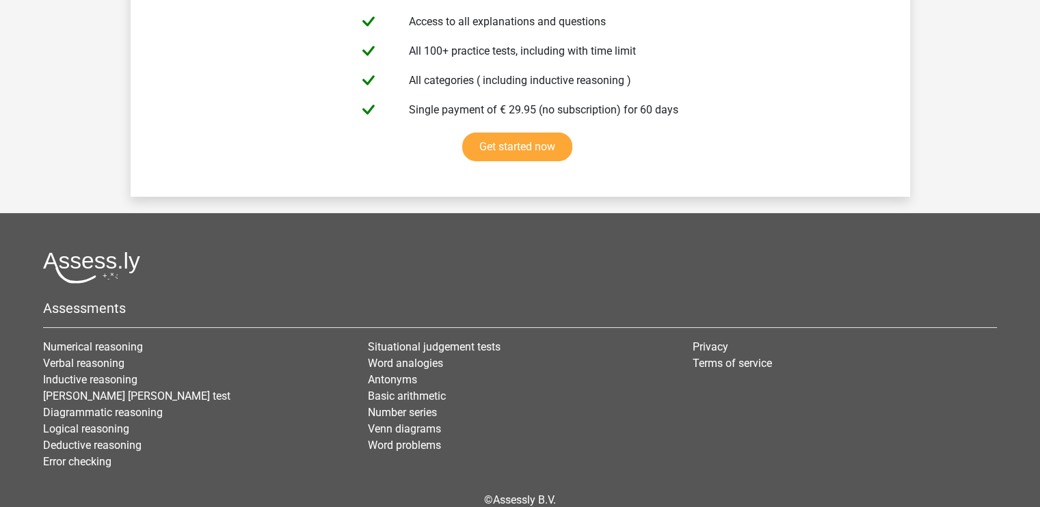
scroll to position [9940, 0]
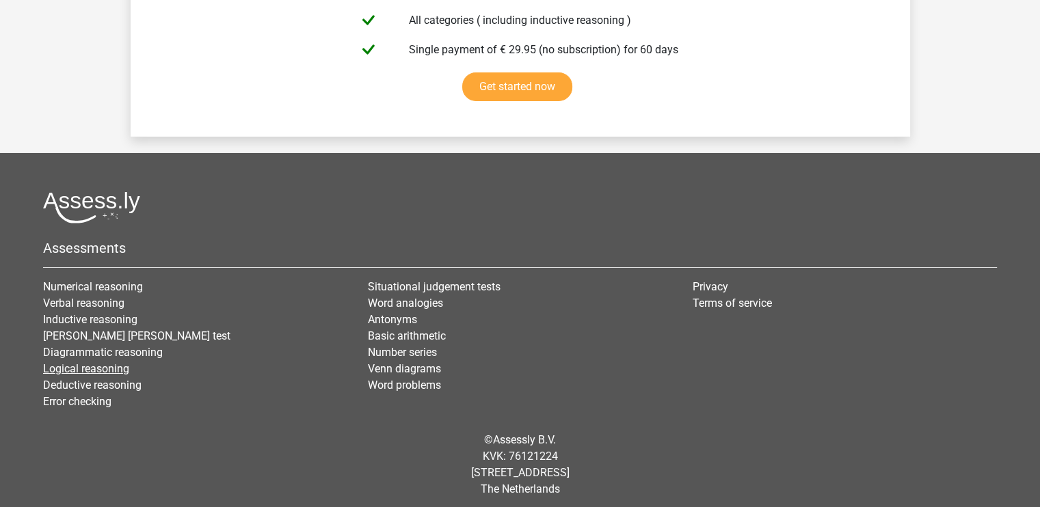
click at [81, 363] on link "Logical reasoning" at bounding box center [86, 368] width 86 height 13
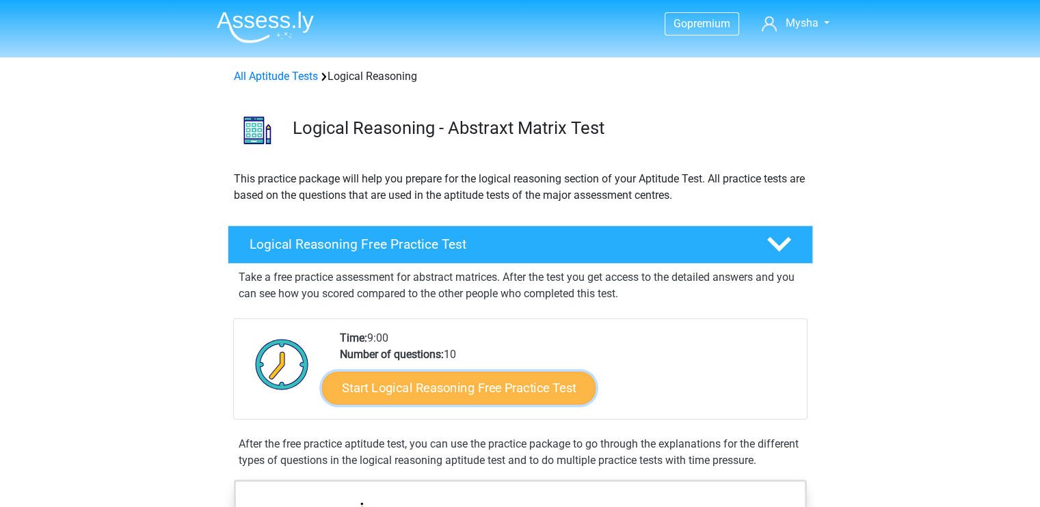
click at [411, 381] on link "Start Logical Reasoning Free Practice Test" at bounding box center [459, 387] width 274 height 33
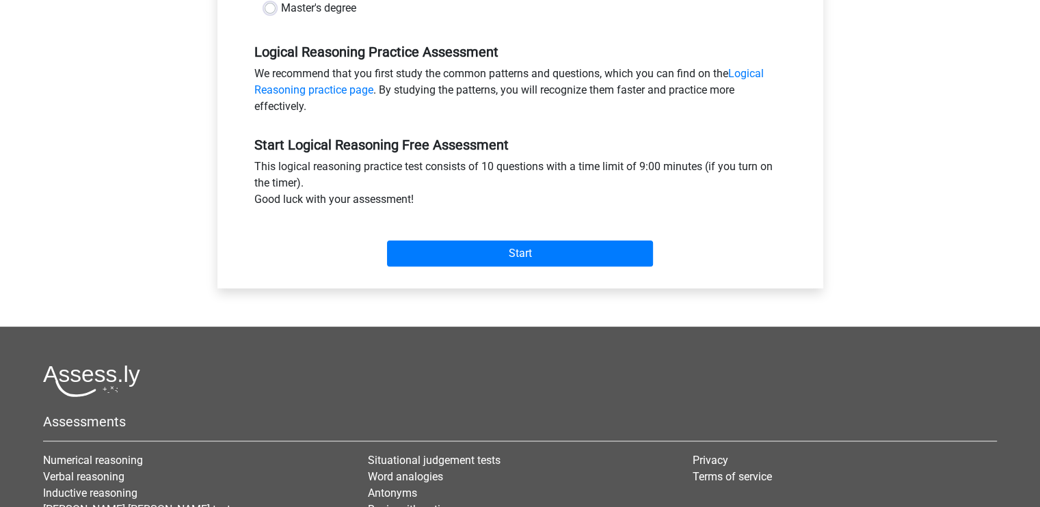
scroll to position [401, 0]
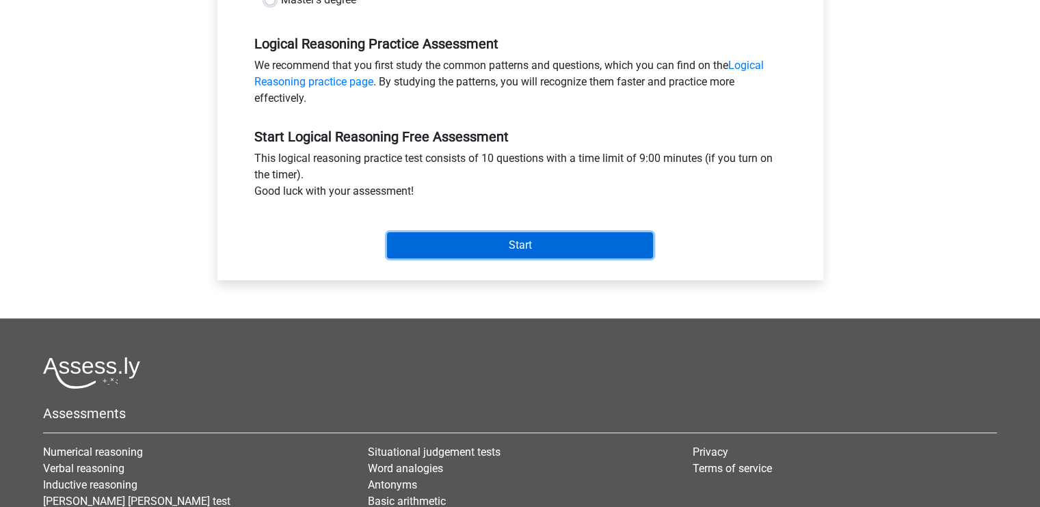
click at [442, 243] on input "Start" at bounding box center [520, 245] width 266 height 26
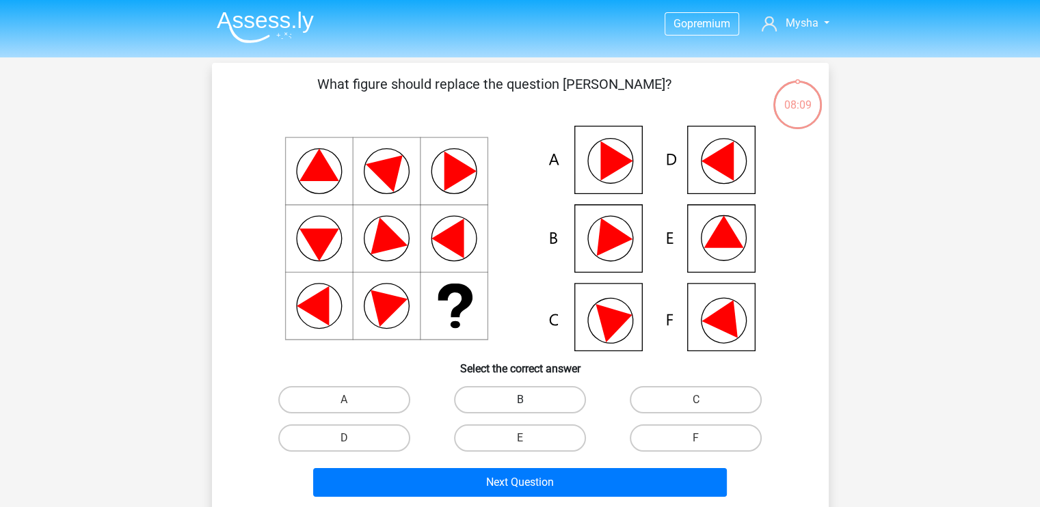
click at [497, 393] on label "B" at bounding box center [520, 399] width 132 height 27
click at [520, 400] on input "B" at bounding box center [524, 404] width 9 height 9
radio input "true"
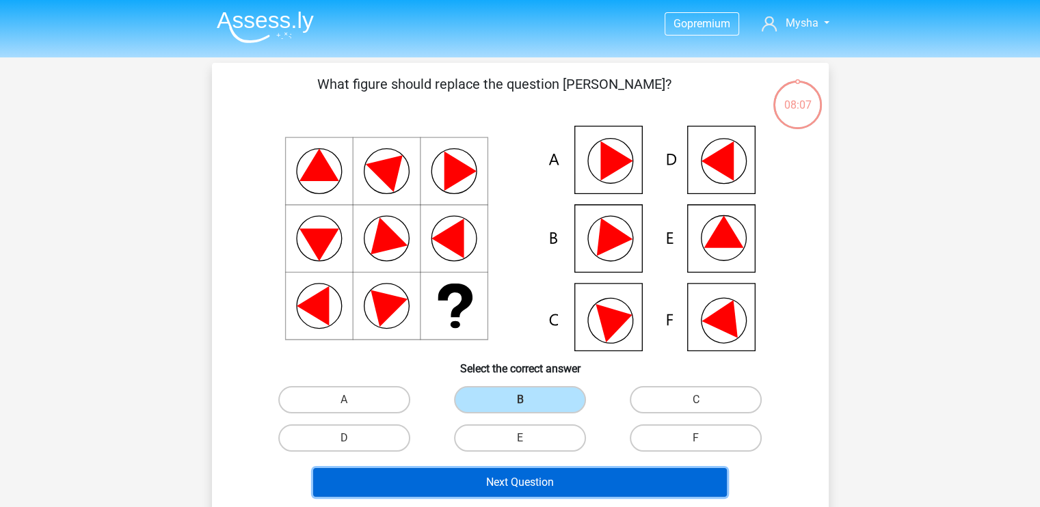
click at [496, 481] on button "Next Question" at bounding box center [520, 482] width 414 height 29
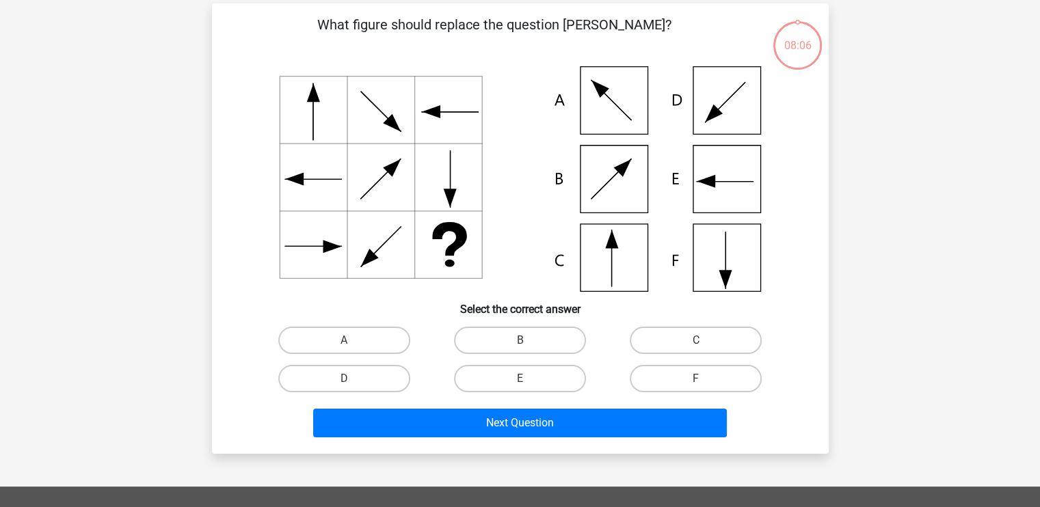
scroll to position [63, 0]
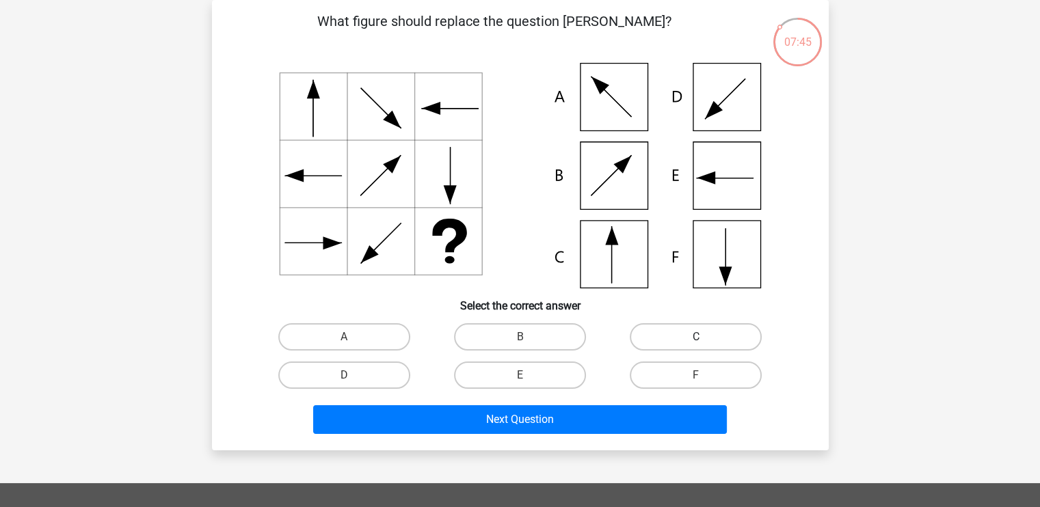
click at [671, 341] on label "C" at bounding box center [696, 336] width 132 height 27
click at [696, 341] on input "C" at bounding box center [700, 341] width 9 height 9
radio input "true"
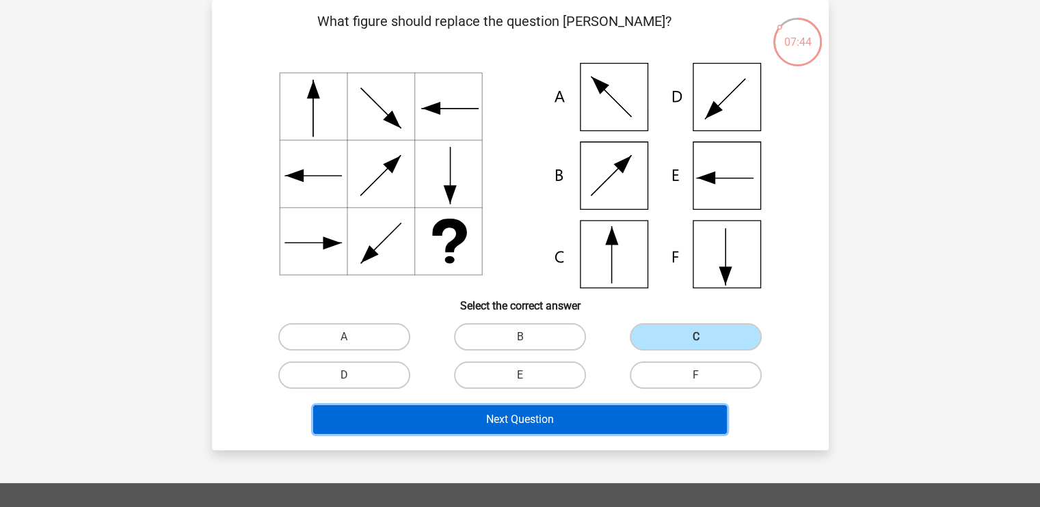
click at [621, 418] on button "Next Question" at bounding box center [520, 419] width 414 height 29
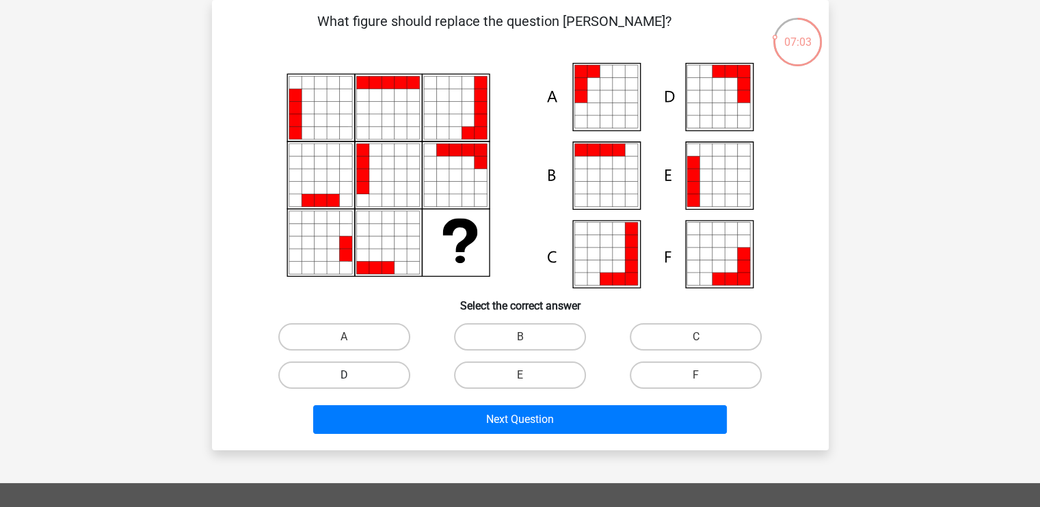
click at [382, 371] on label "D" at bounding box center [344, 375] width 132 height 27
click at [353, 375] on input "D" at bounding box center [348, 379] width 9 height 9
radio input "true"
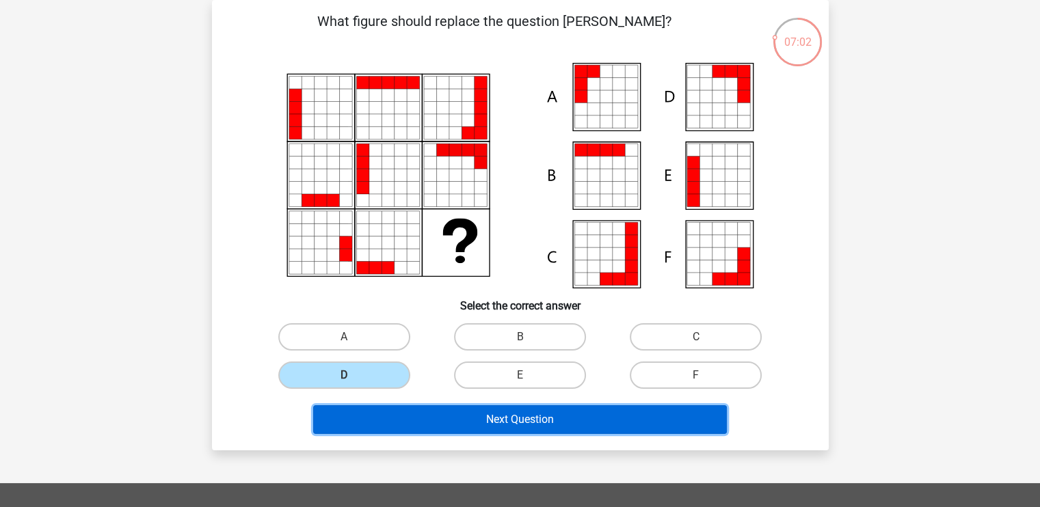
click at [470, 418] on button "Next Question" at bounding box center [520, 419] width 414 height 29
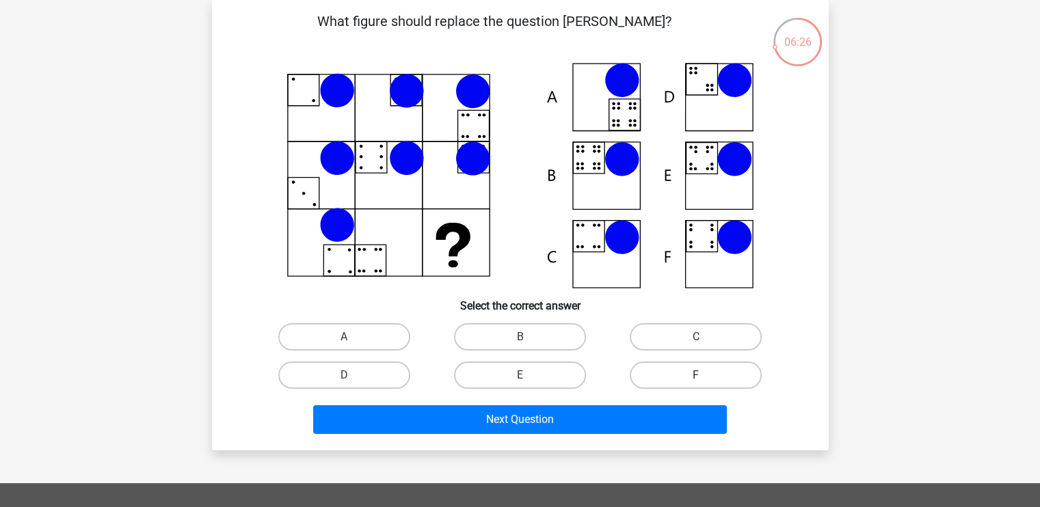
click at [728, 373] on label "F" at bounding box center [696, 375] width 132 height 27
click at [705, 375] on input "F" at bounding box center [700, 379] width 9 height 9
radio input "true"
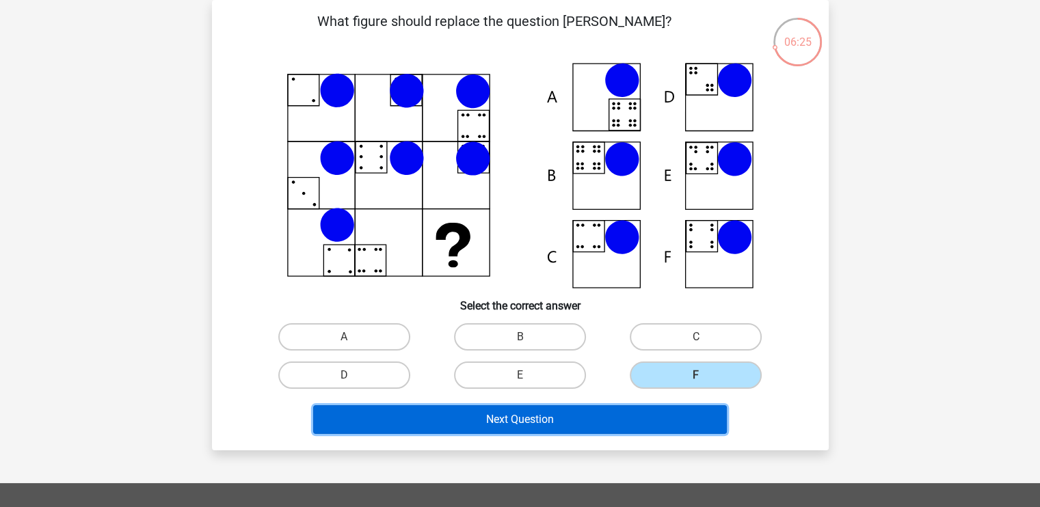
click at [630, 425] on button "Next Question" at bounding box center [520, 419] width 414 height 29
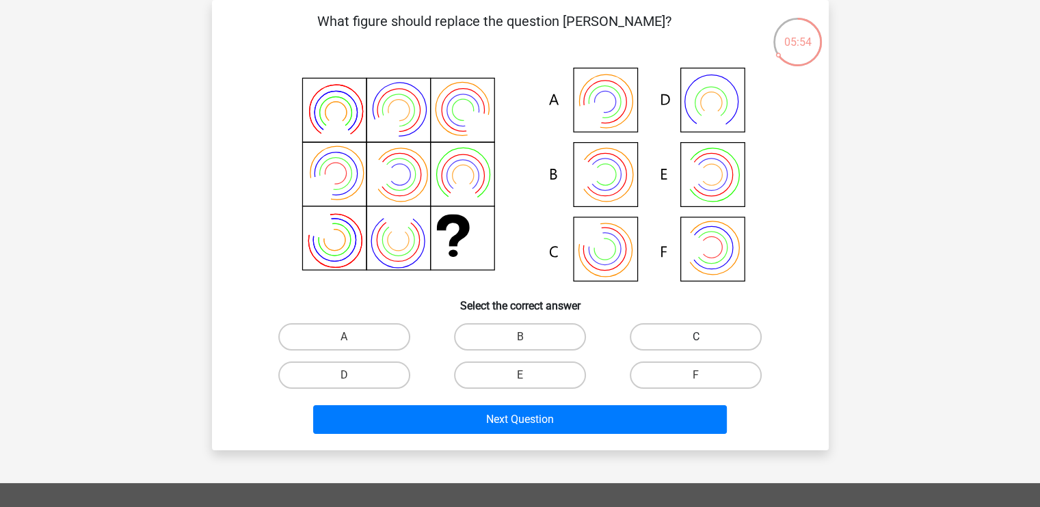
click at [722, 348] on label "C" at bounding box center [696, 336] width 132 height 27
click at [705, 346] on input "C" at bounding box center [700, 341] width 9 height 9
radio input "true"
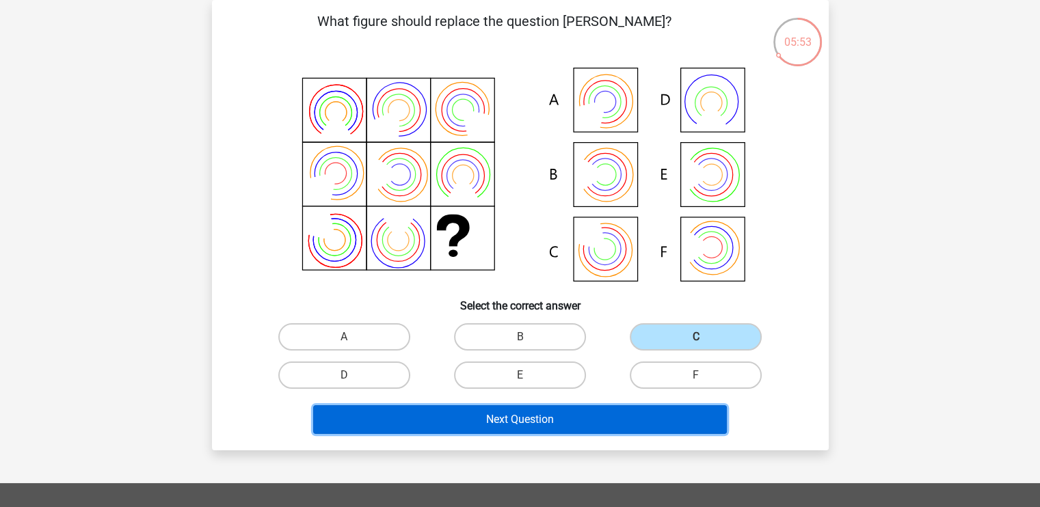
click at [637, 413] on button "Next Question" at bounding box center [520, 419] width 414 height 29
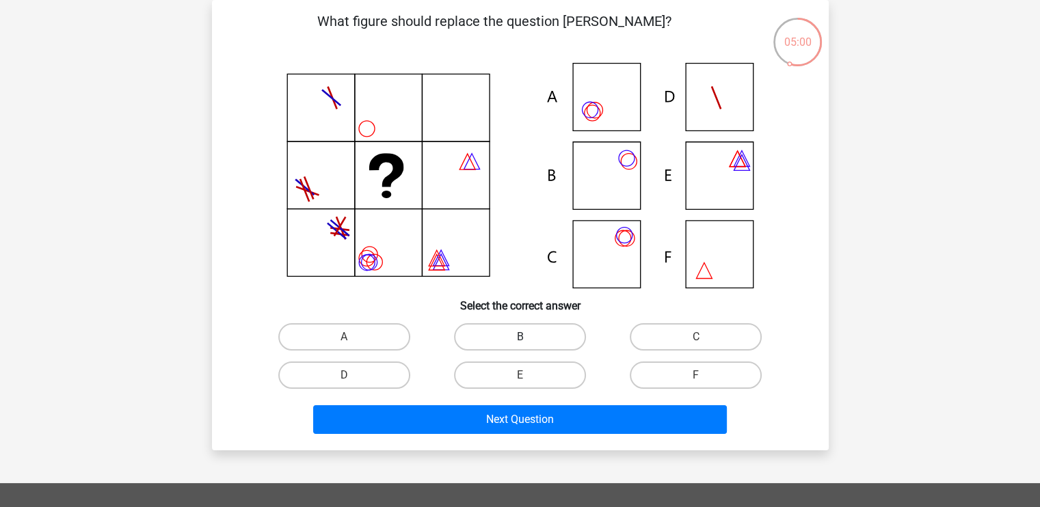
click at [550, 334] on label "B" at bounding box center [520, 336] width 132 height 27
click at [529, 337] on input "B" at bounding box center [524, 341] width 9 height 9
radio input "true"
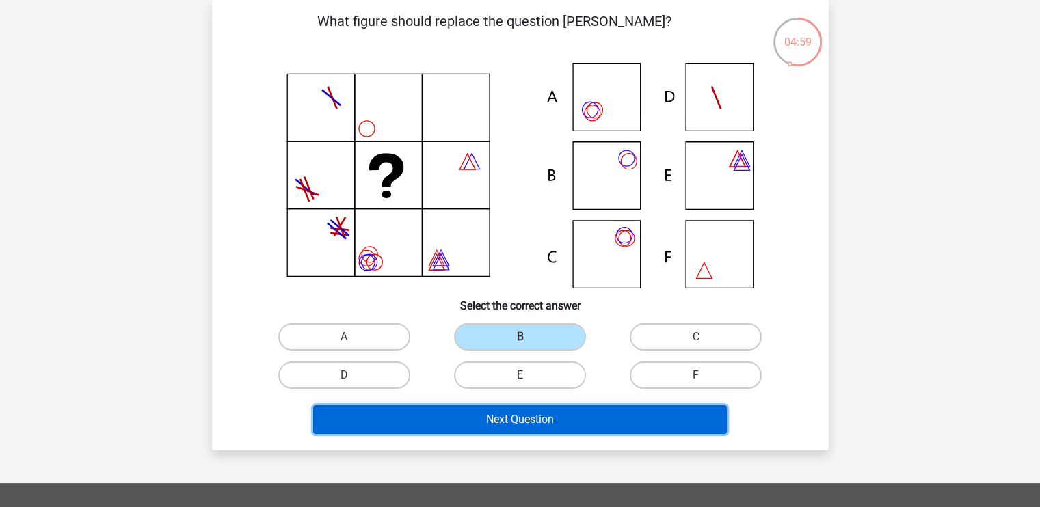
click at [579, 414] on button "Next Question" at bounding box center [520, 419] width 414 height 29
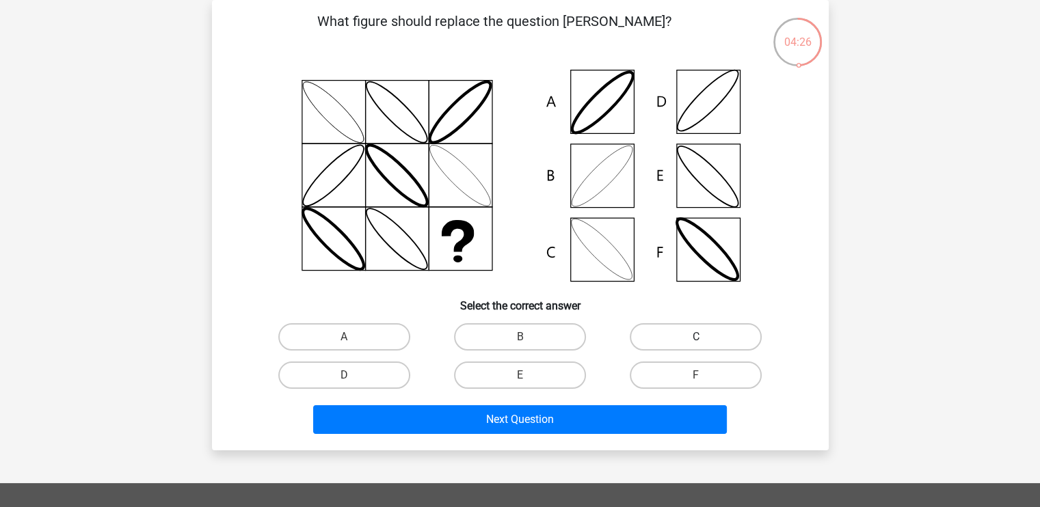
click at [695, 333] on label "C" at bounding box center [696, 336] width 132 height 27
click at [696, 337] on input "C" at bounding box center [700, 341] width 9 height 9
radio input "true"
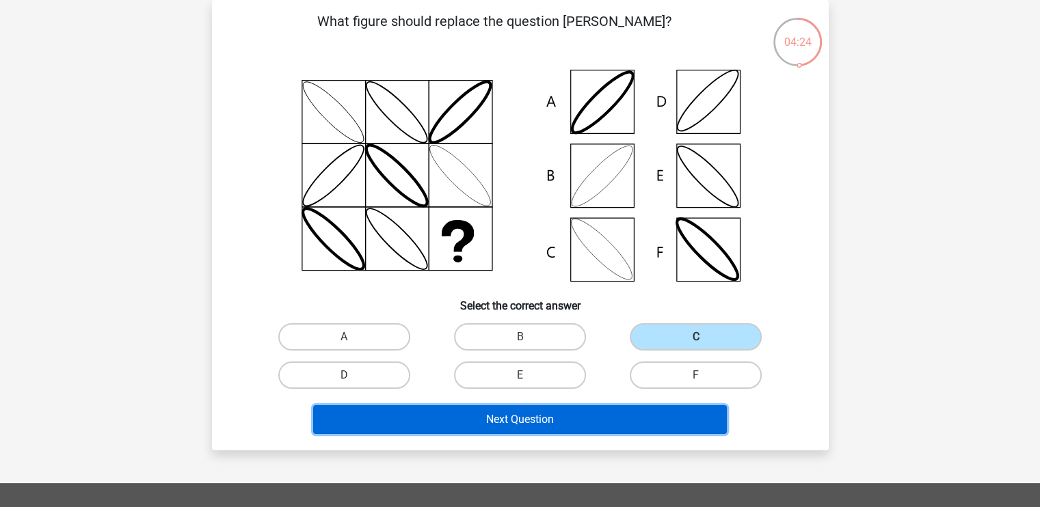
click at [608, 412] on button "Next Question" at bounding box center [520, 419] width 414 height 29
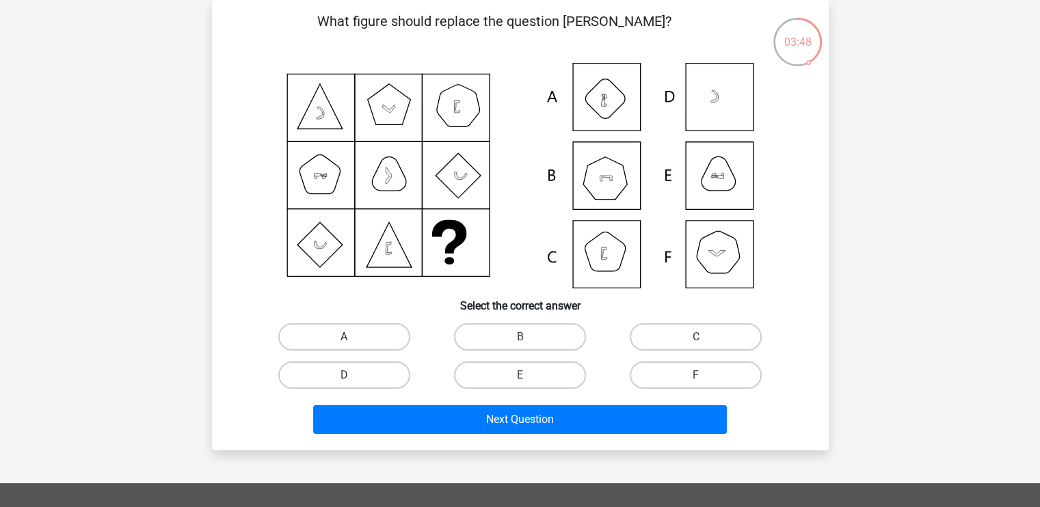
click at [394, 329] on label "A" at bounding box center [344, 336] width 132 height 27
click at [353, 337] on input "A" at bounding box center [348, 341] width 9 height 9
radio input "true"
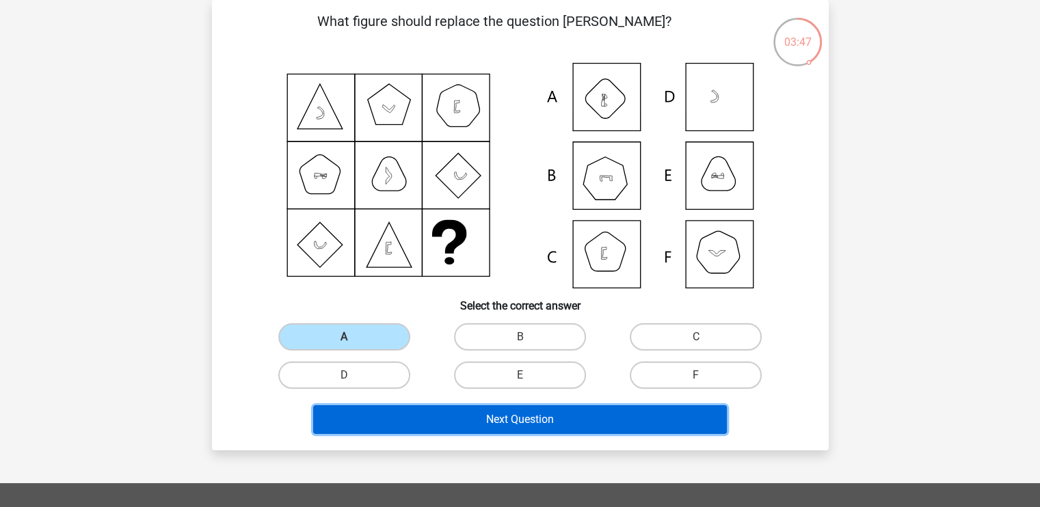
click at [416, 408] on button "Next Question" at bounding box center [520, 419] width 414 height 29
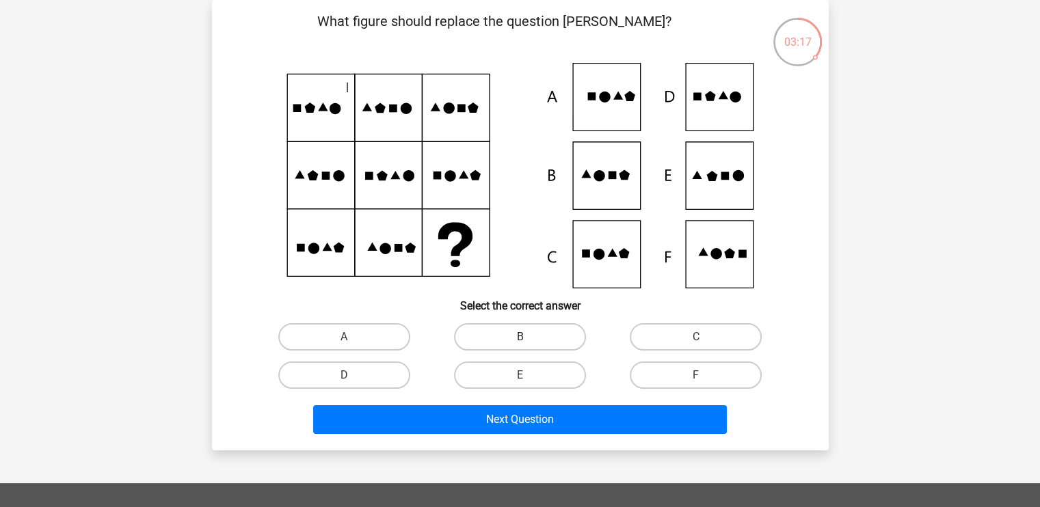
click at [547, 330] on label "B" at bounding box center [520, 336] width 132 height 27
click at [529, 337] on input "B" at bounding box center [524, 341] width 9 height 9
radio input "true"
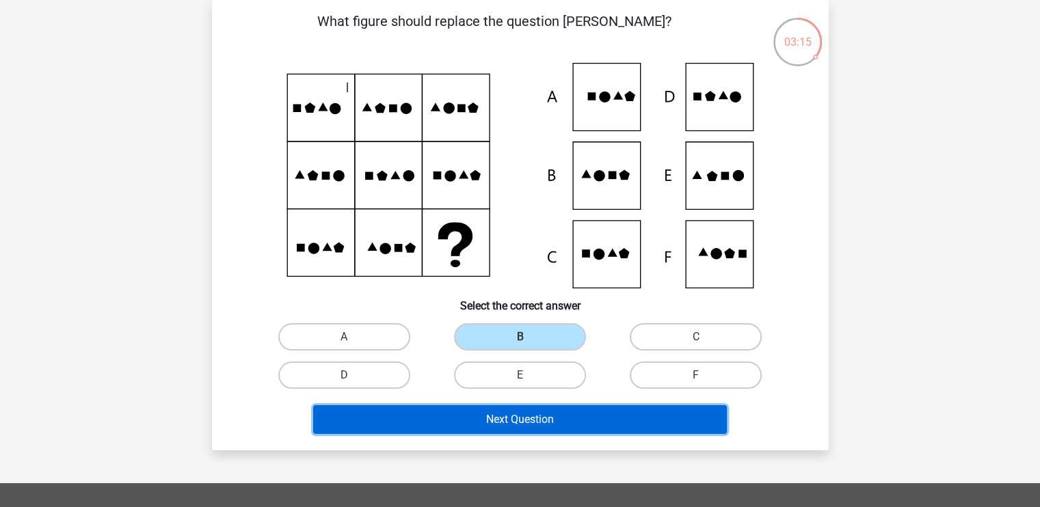
click at [566, 413] on button "Next Question" at bounding box center [520, 419] width 414 height 29
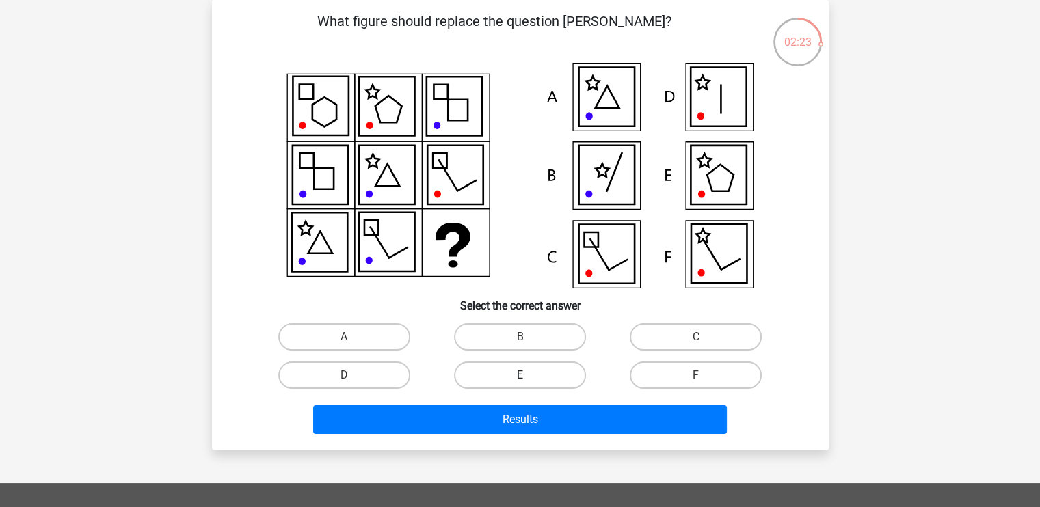
click at [481, 375] on label "E" at bounding box center [520, 375] width 132 height 27
click at [520, 375] on input "E" at bounding box center [524, 379] width 9 height 9
radio input "true"
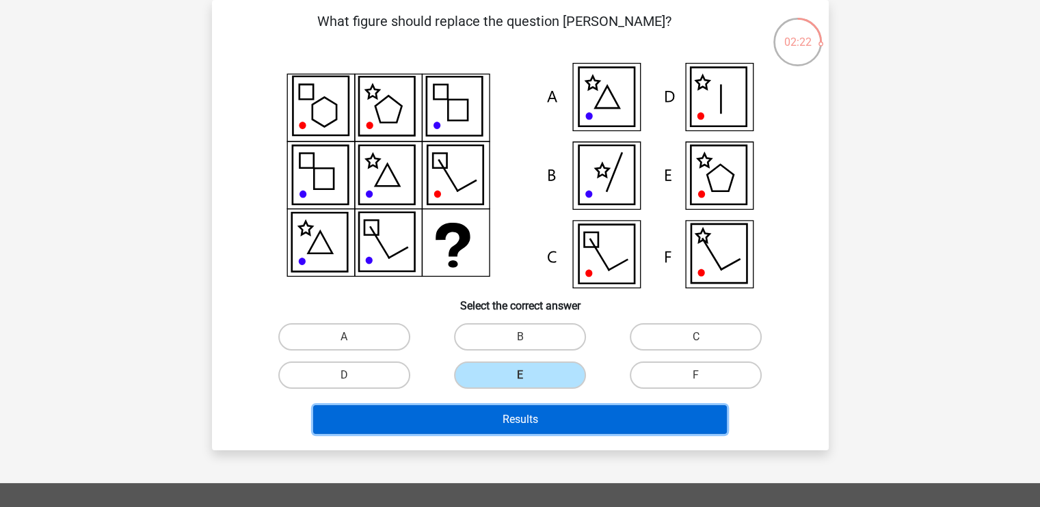
click at [494, 405] on button "Results" at bounding box center [520, 419] width 414 height 29
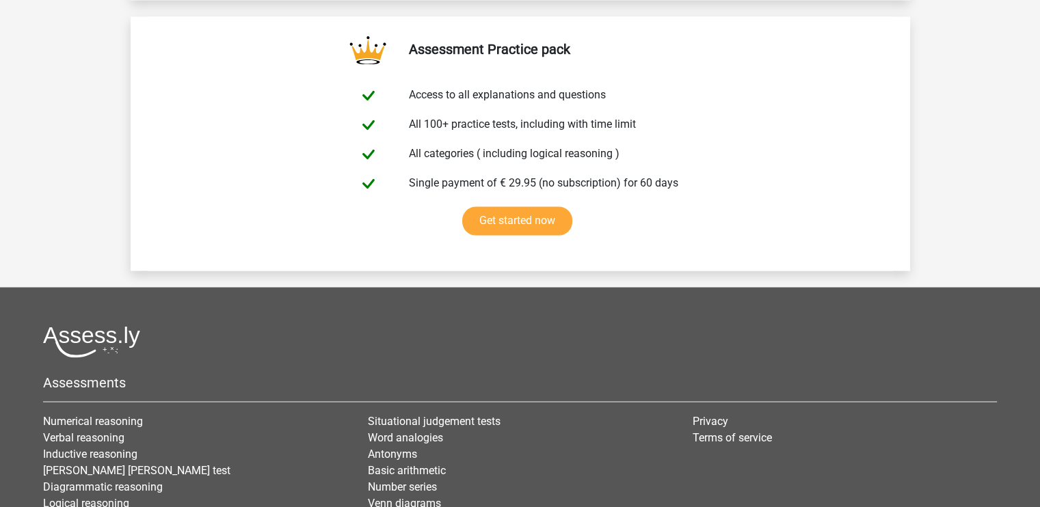
scroll to position [2306, 0]
